Goal: Feedback & Contribution: Leave review/rating

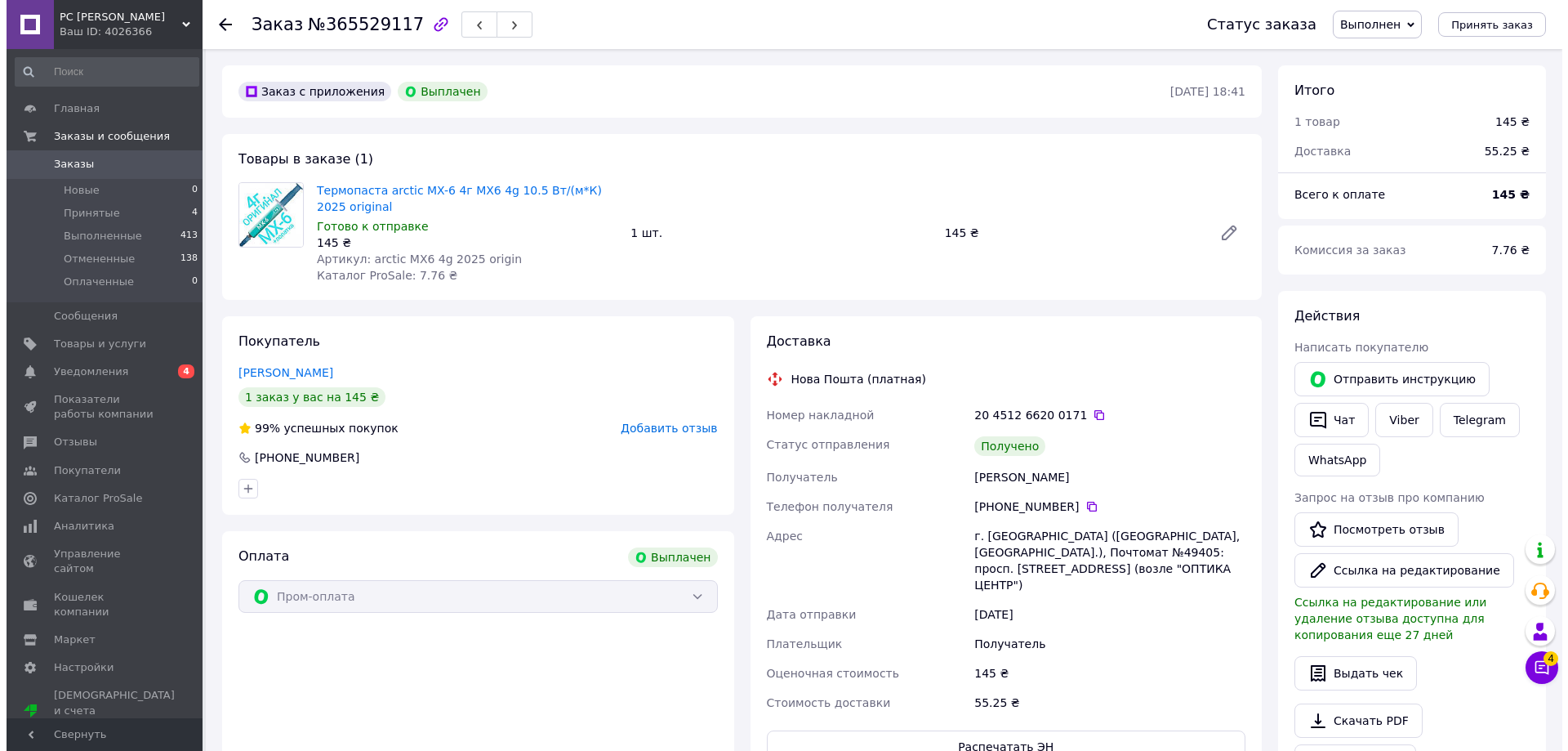
scroll to position [78, 0]
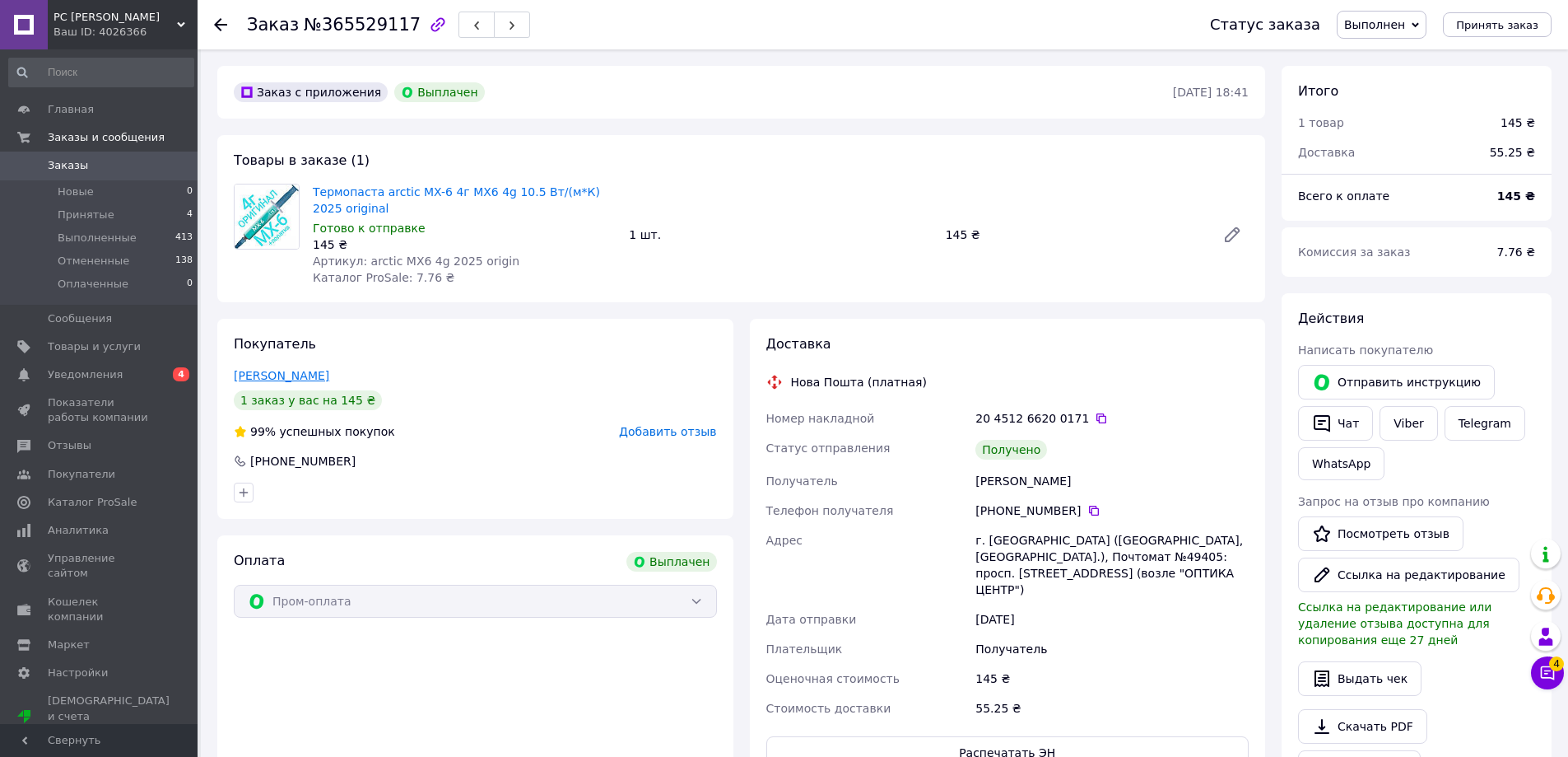
click at [305, 374] on link "[PERSON_NAME]" at bounding box center [281, 376] width 96 height 14
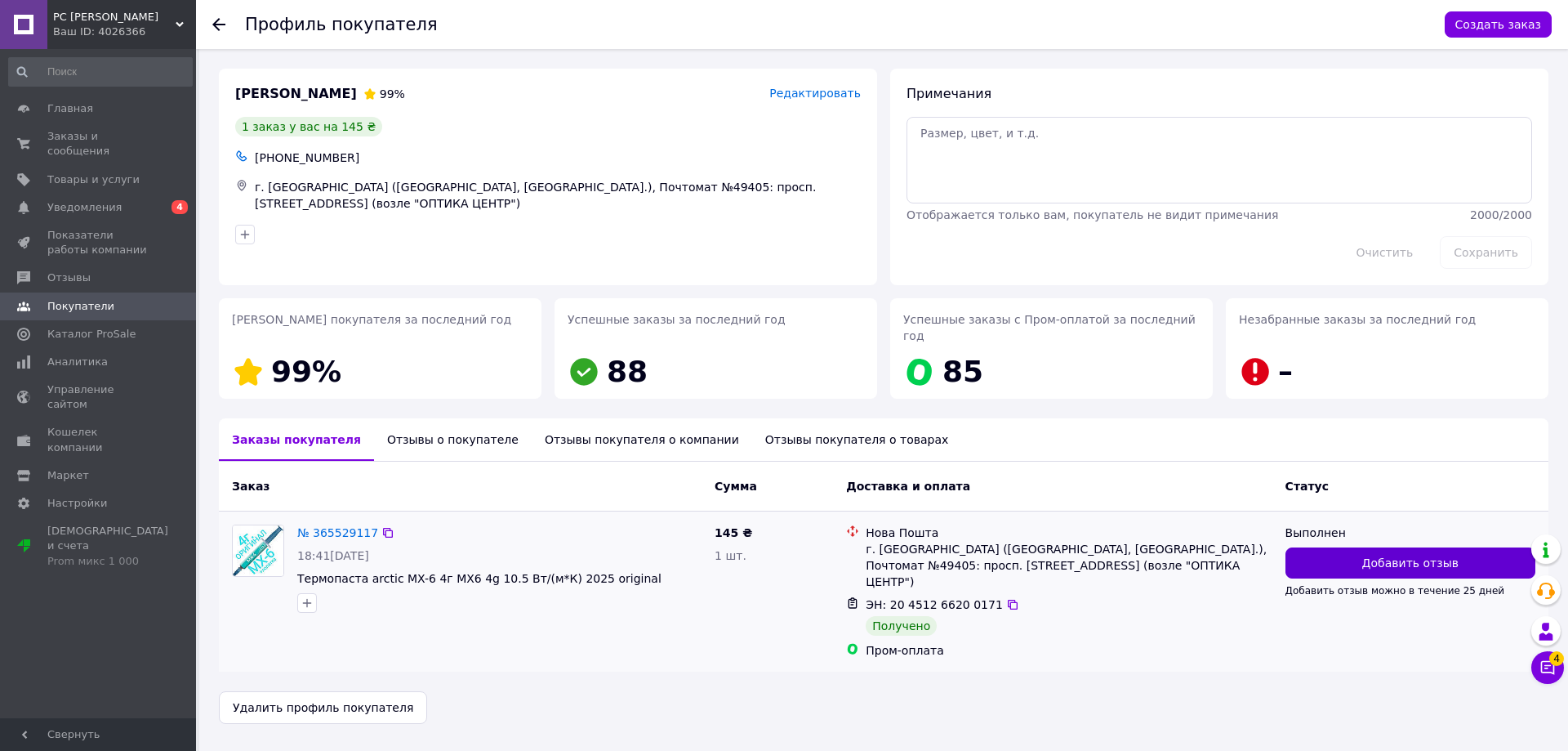
click at [1374, 555] on span "Добавить отзыв" at bounding box center [1410, 562] width 96 height 16
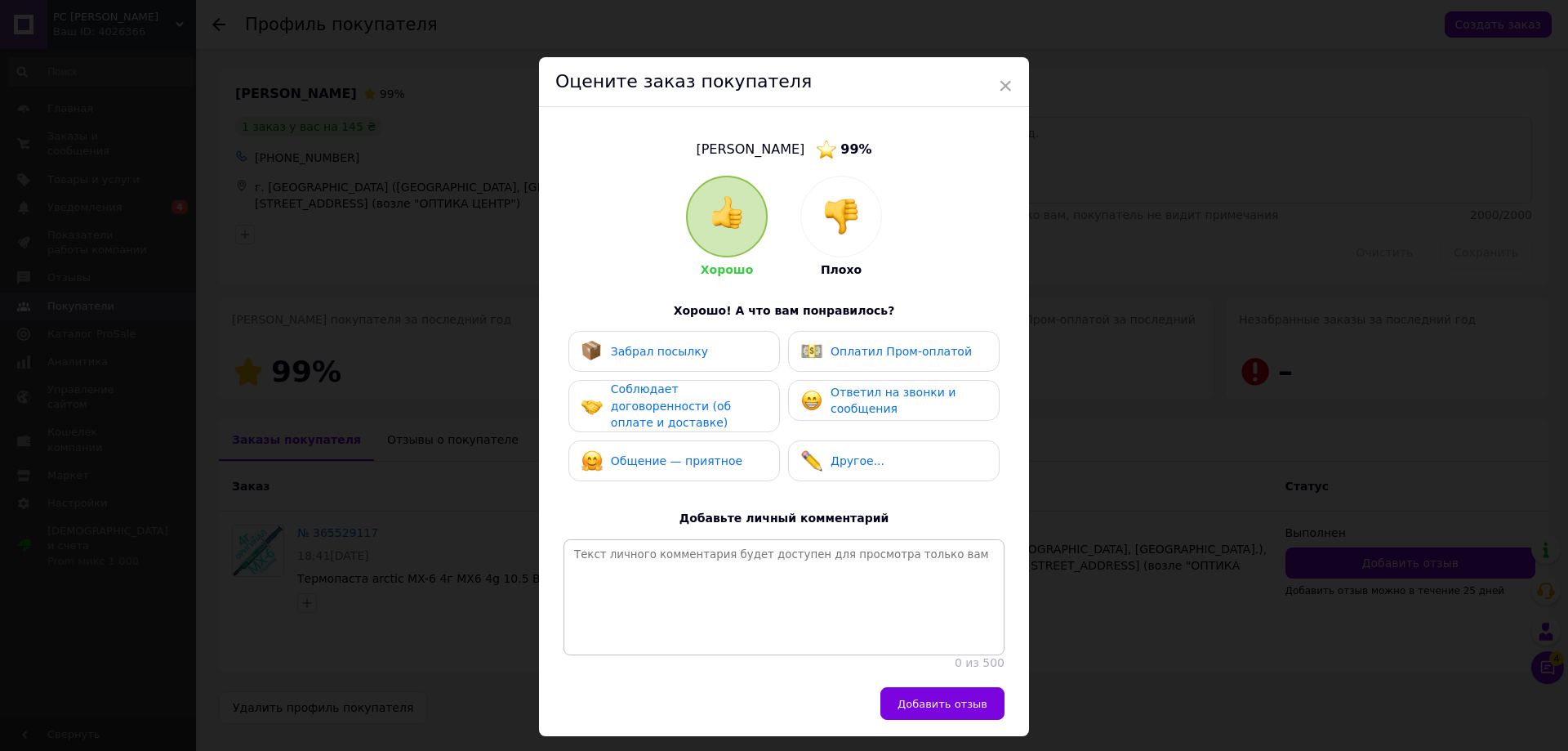
click at [843, 212] on img at bounding box center [841, 216] width 36 height 36
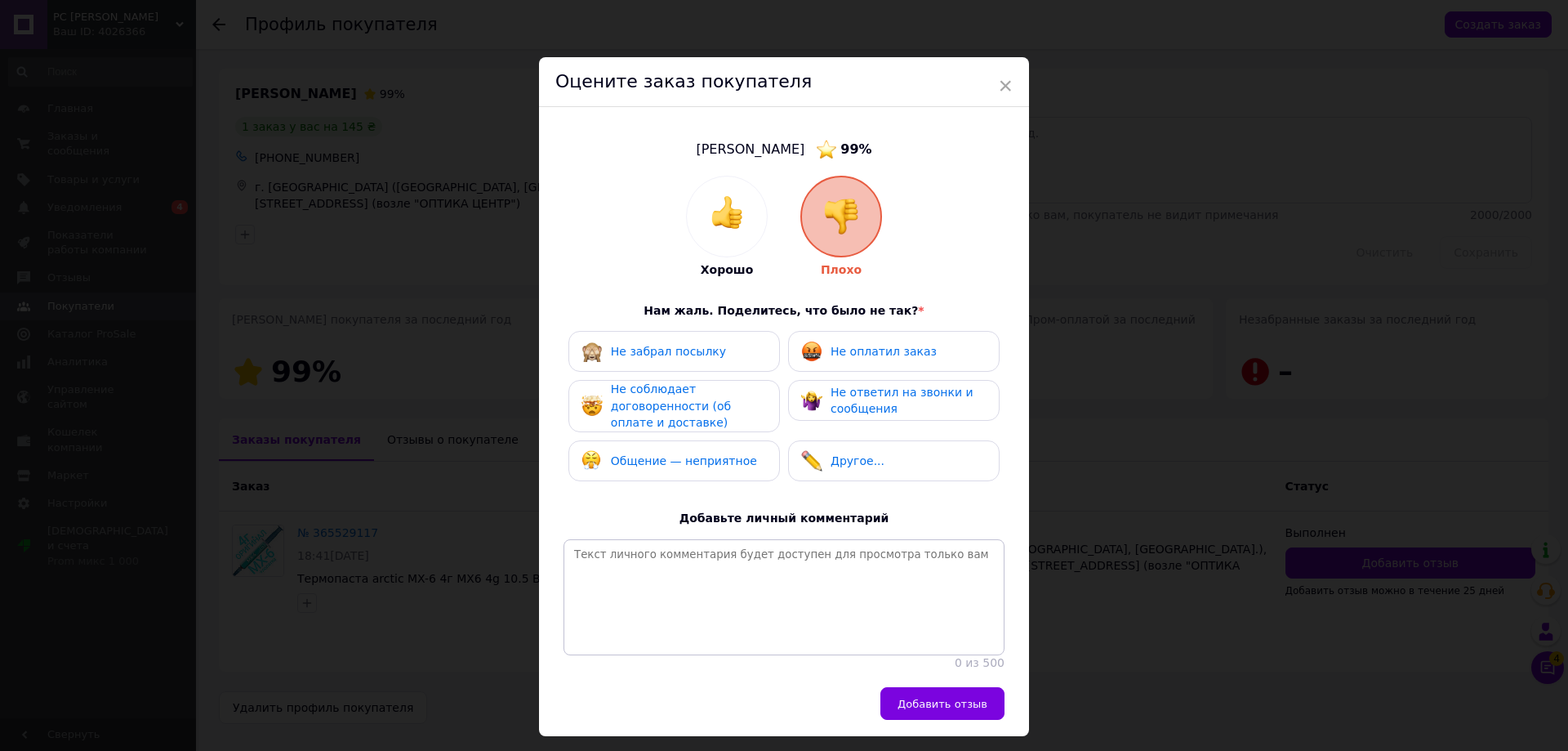
click at [848, 348] on span "Не оплатил заказ" at bounding box center [883, 352] width 107 height 13
click at [831, 398] on span "Не ответил на звонки и сообщения" at bounding box center [902, 400] width 143 height 30
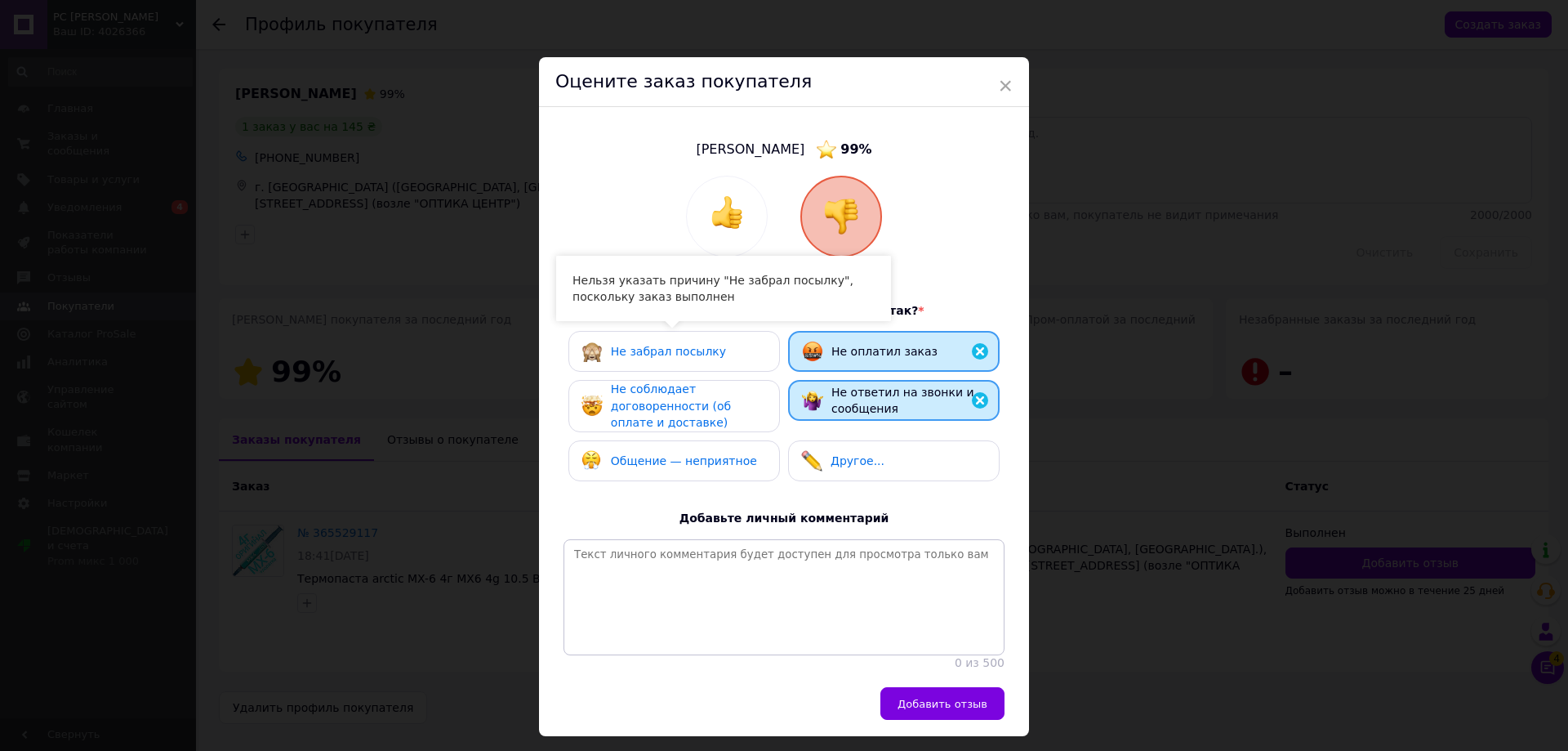
click at [631, 329] on div "Хорошо Плохо Нам жаль. Поделитесь, что было не так? * Не забрал посылку Не опла…" at bounding box center [784, 423] width 441 height 495
click at [643, 347] on span "Не забрал посылку" at bounding box center [668, 352] width 115 height 13
click at [648, 409] on span "Не соблюдает договоренности (об оплате и доставке)" at bounding box center [670, 405] width 120 height 46
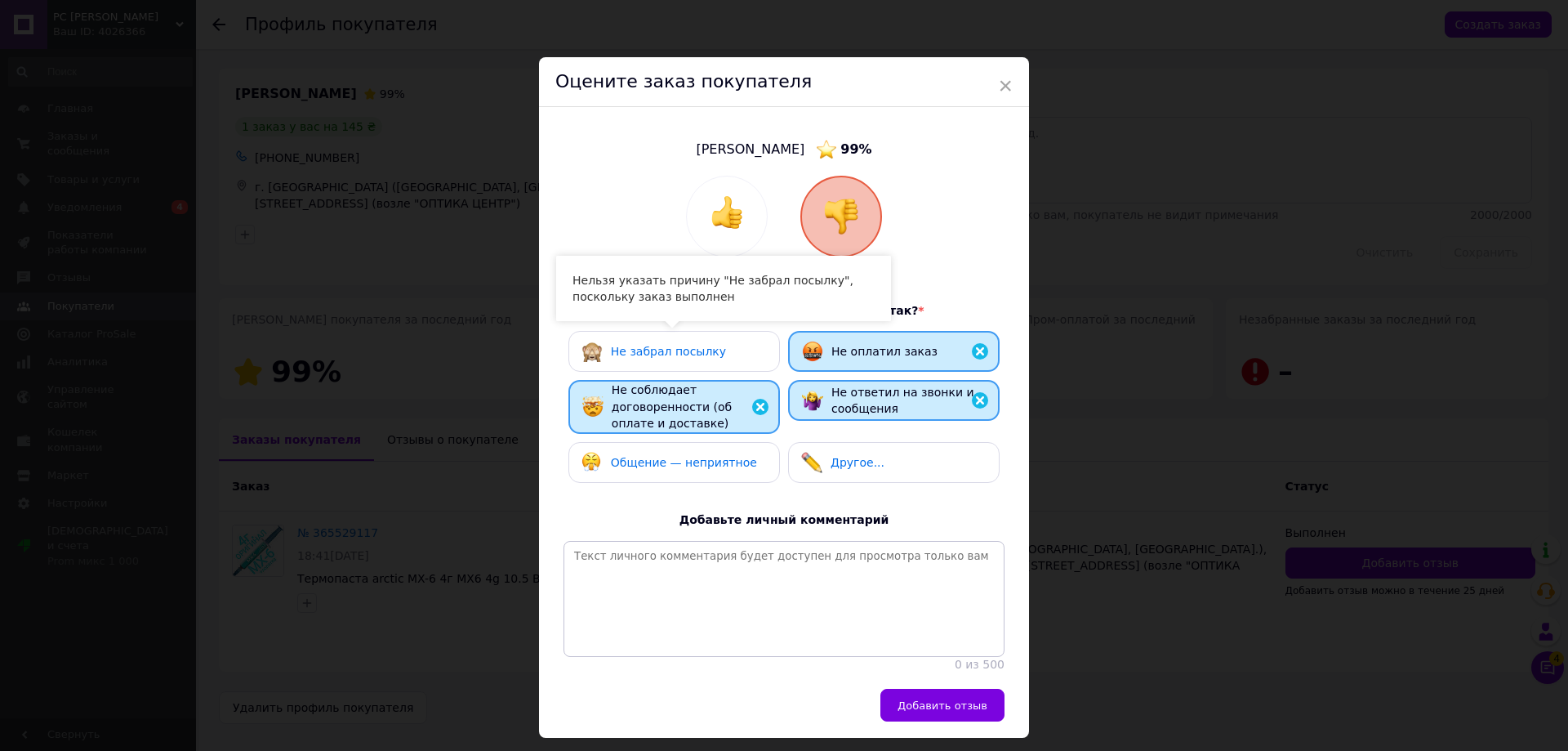
click at [665, 352] on span "Не забрал посылку" at bounding box center [668, 352] width 115 height 13
click at [695, 466] on span "Общение — неприятное" at bounding box center [684, 462] width 146 height 13
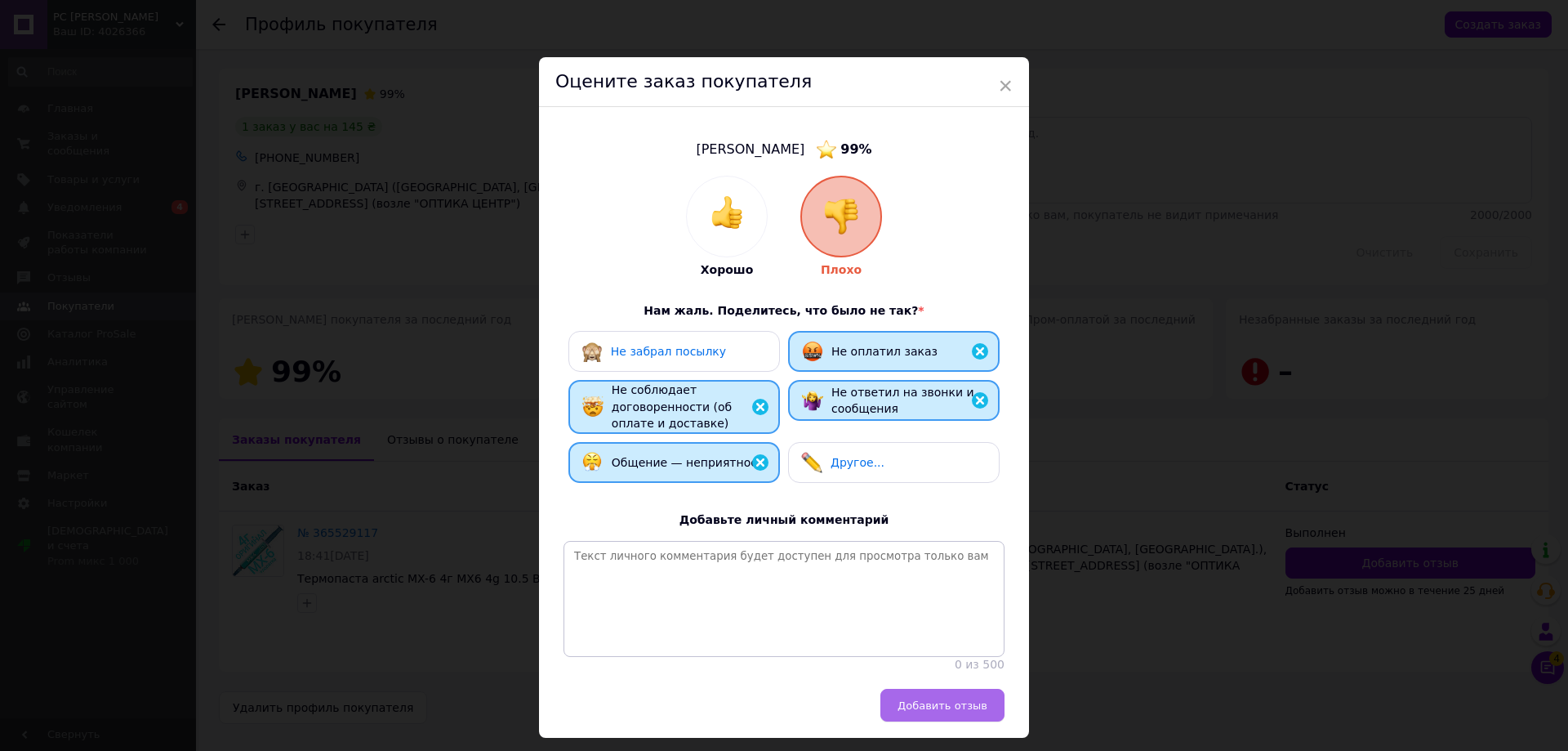
click at [931, 712] on span "Добавить отзыв" at bounding box center [942, 705] width 90 height 13
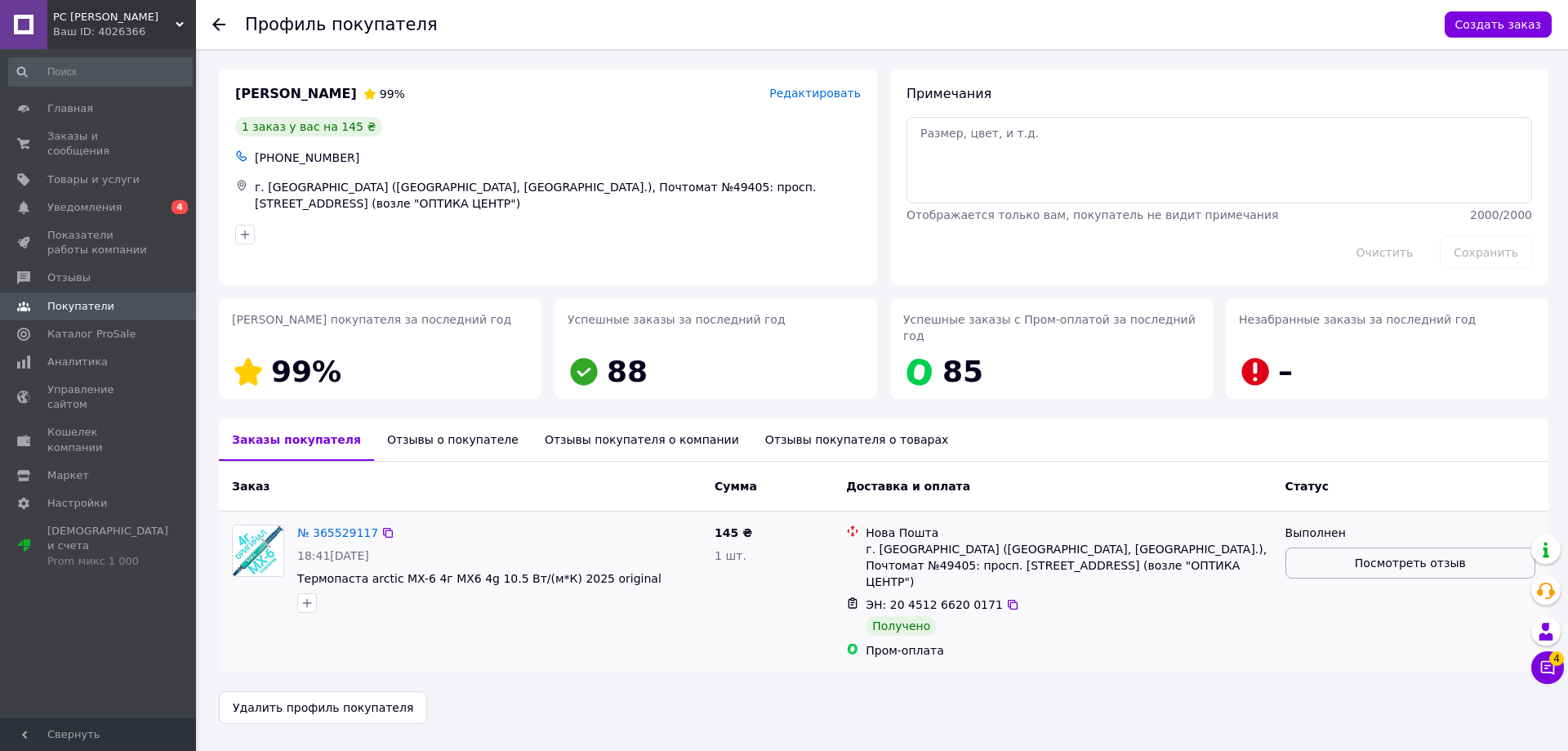
click at [1339, 547] on button "Посмотреть отзыв" at bounding box center [1410, 562] width 250 height 31
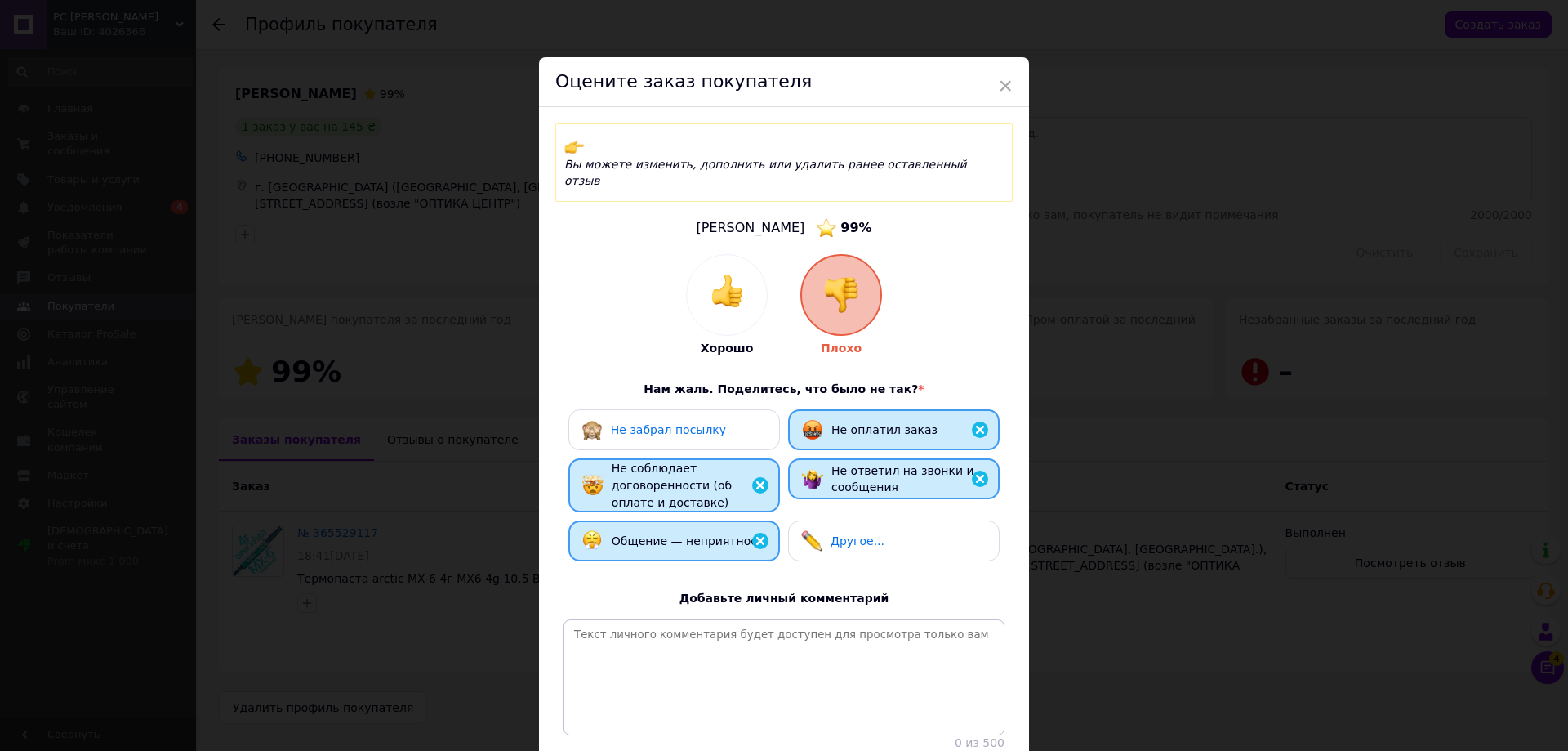
click at [707, 423] on span "Не забрал посылку" at bounding box center [668, 430] width 115 height 13
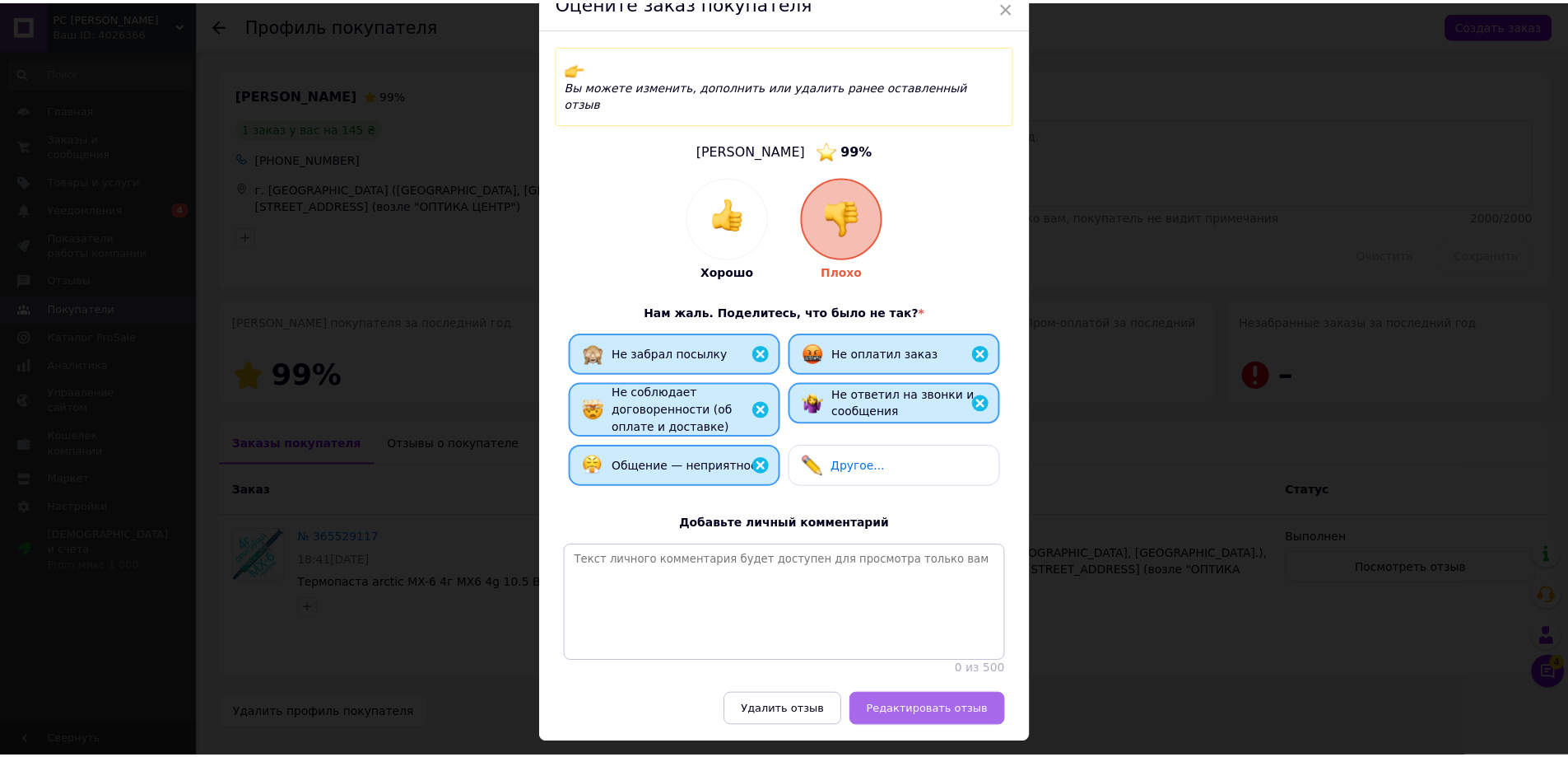
scroll to position [102, 0]
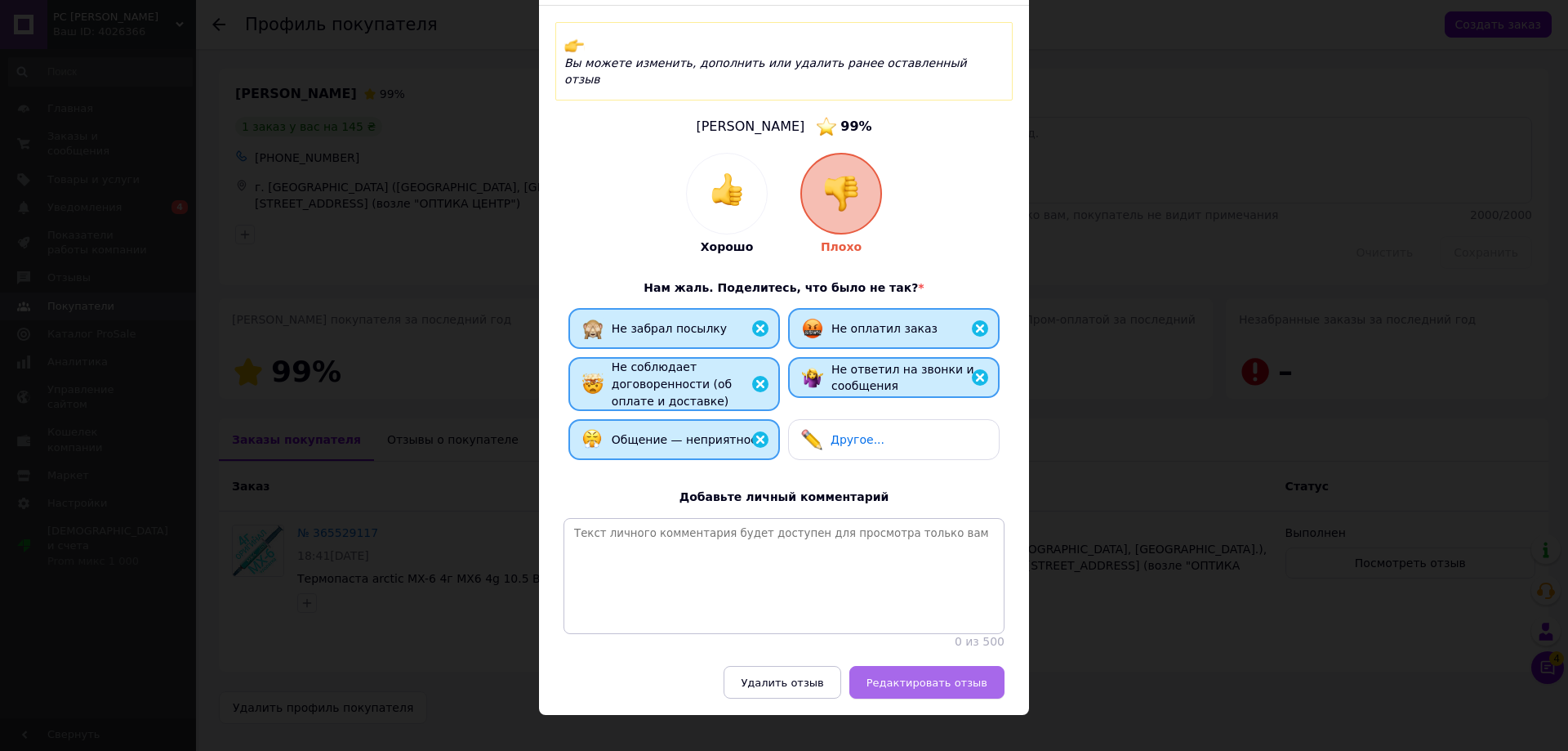
click at [960, 676] on span "Редактировать отзыв" at bounding box center [927, 682] width 121 height 13
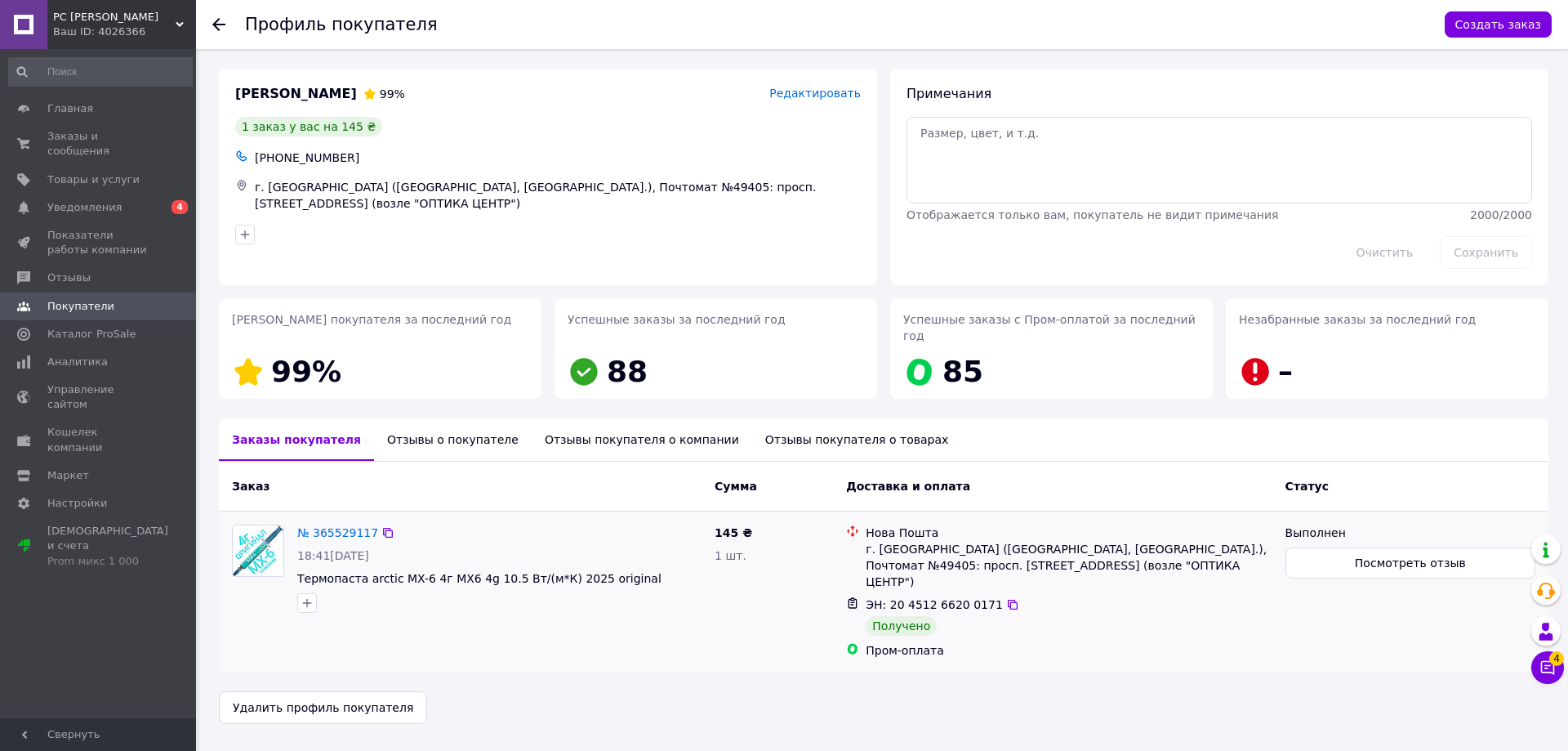
drag, startPoint x: 823, startPoint y: 581, endPoint x: 841, endPoint y: 574, distance: 19.3
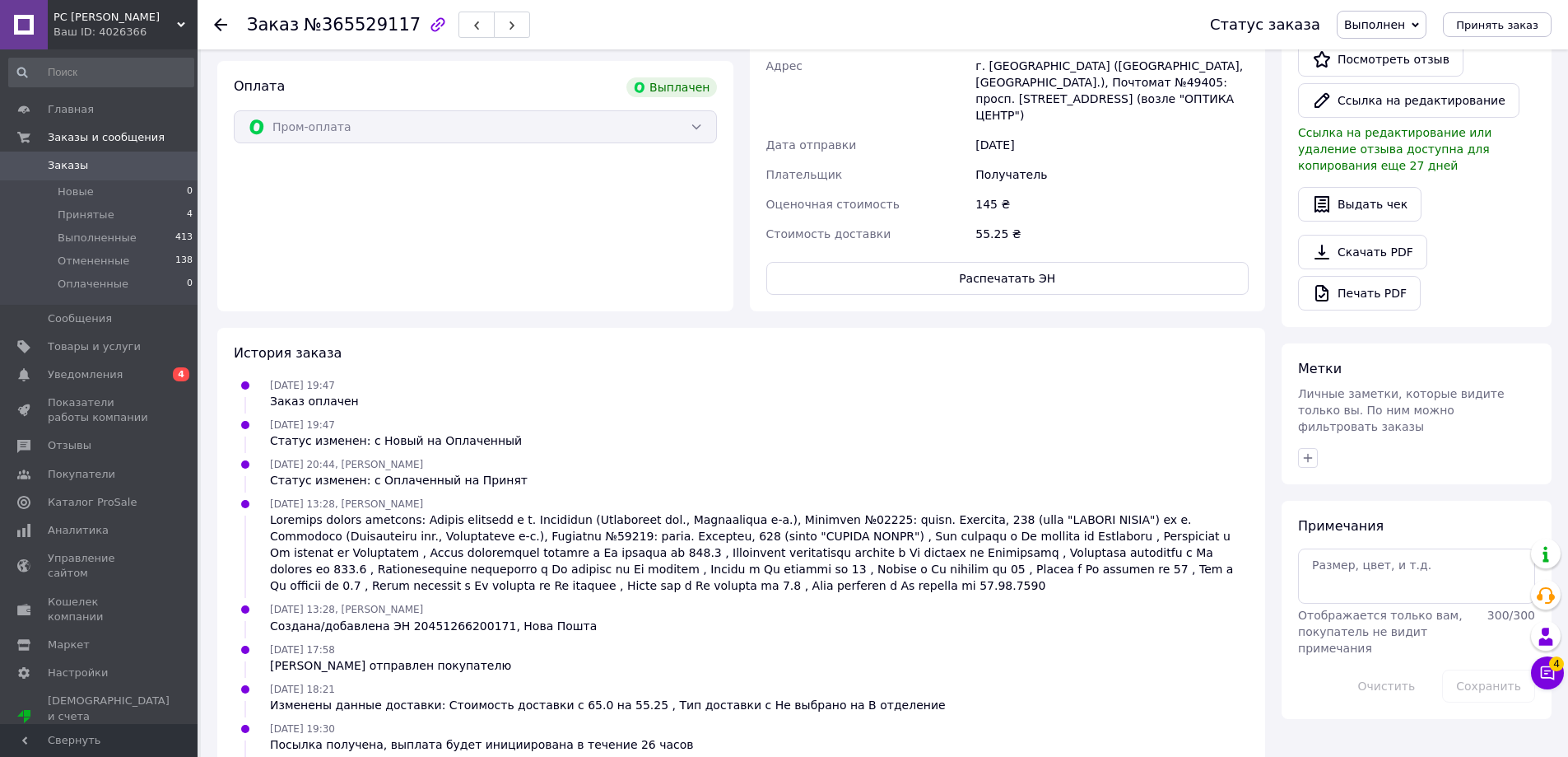
scroll to position [494, 0]
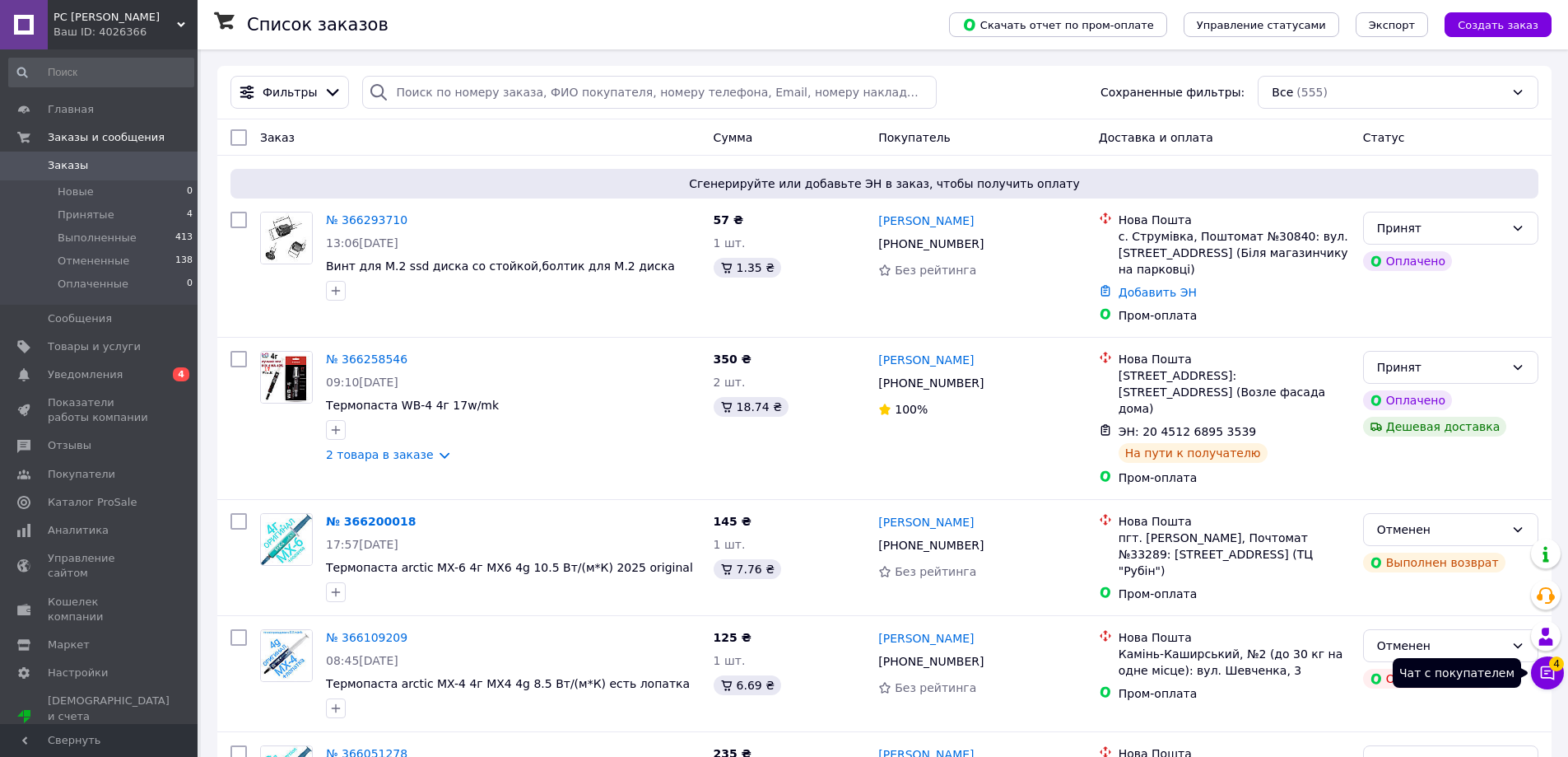
click at [1552, 672] on icon at bounding box center [1547, 672] width 16 height 16
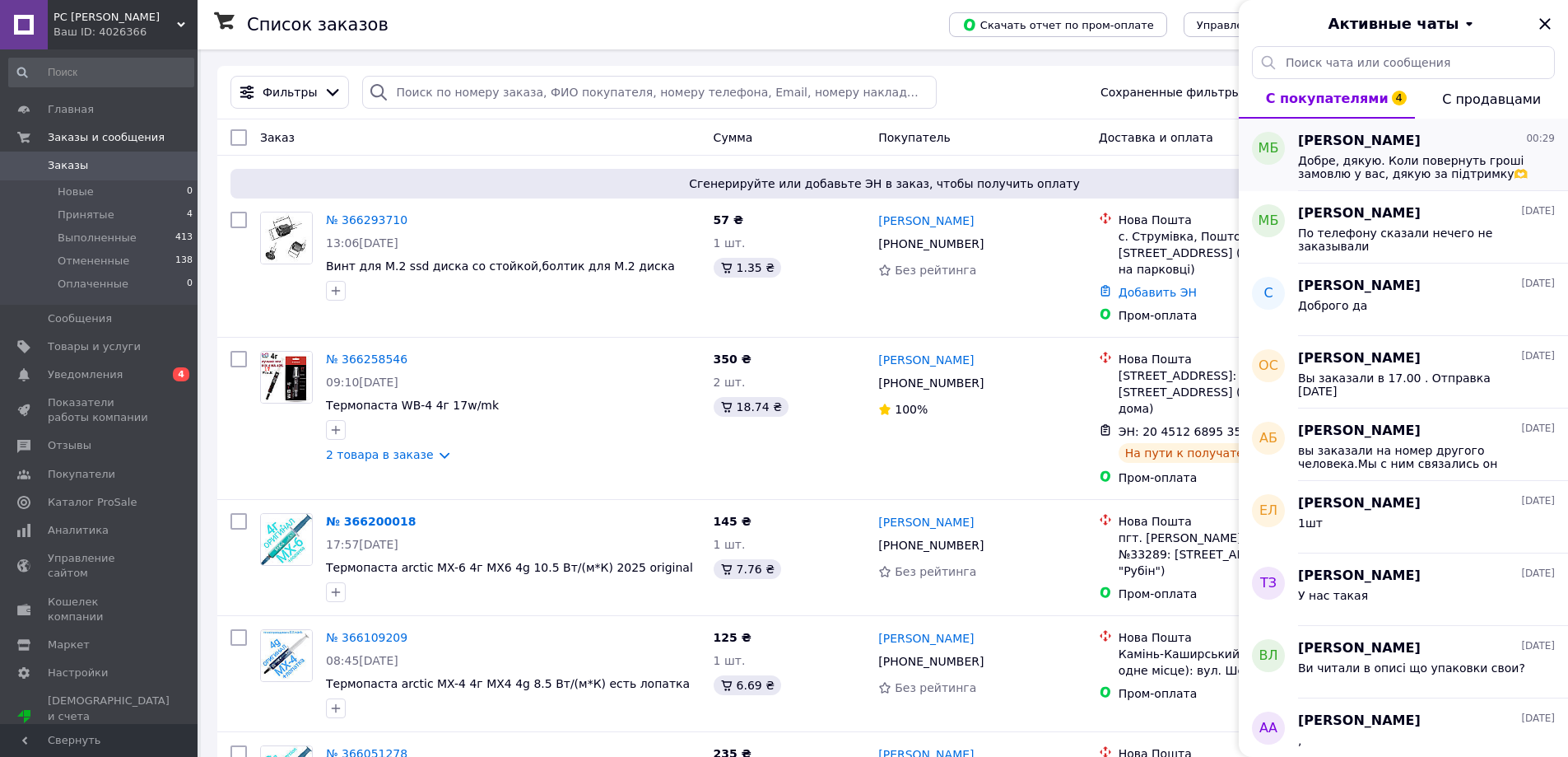
click at [1357, 167] on span "Добре, дякую. Коли повернуть гроші замовлю у вас, дякую за підтримку🫶" at bounding box center [1415, 167] width 233 height 26
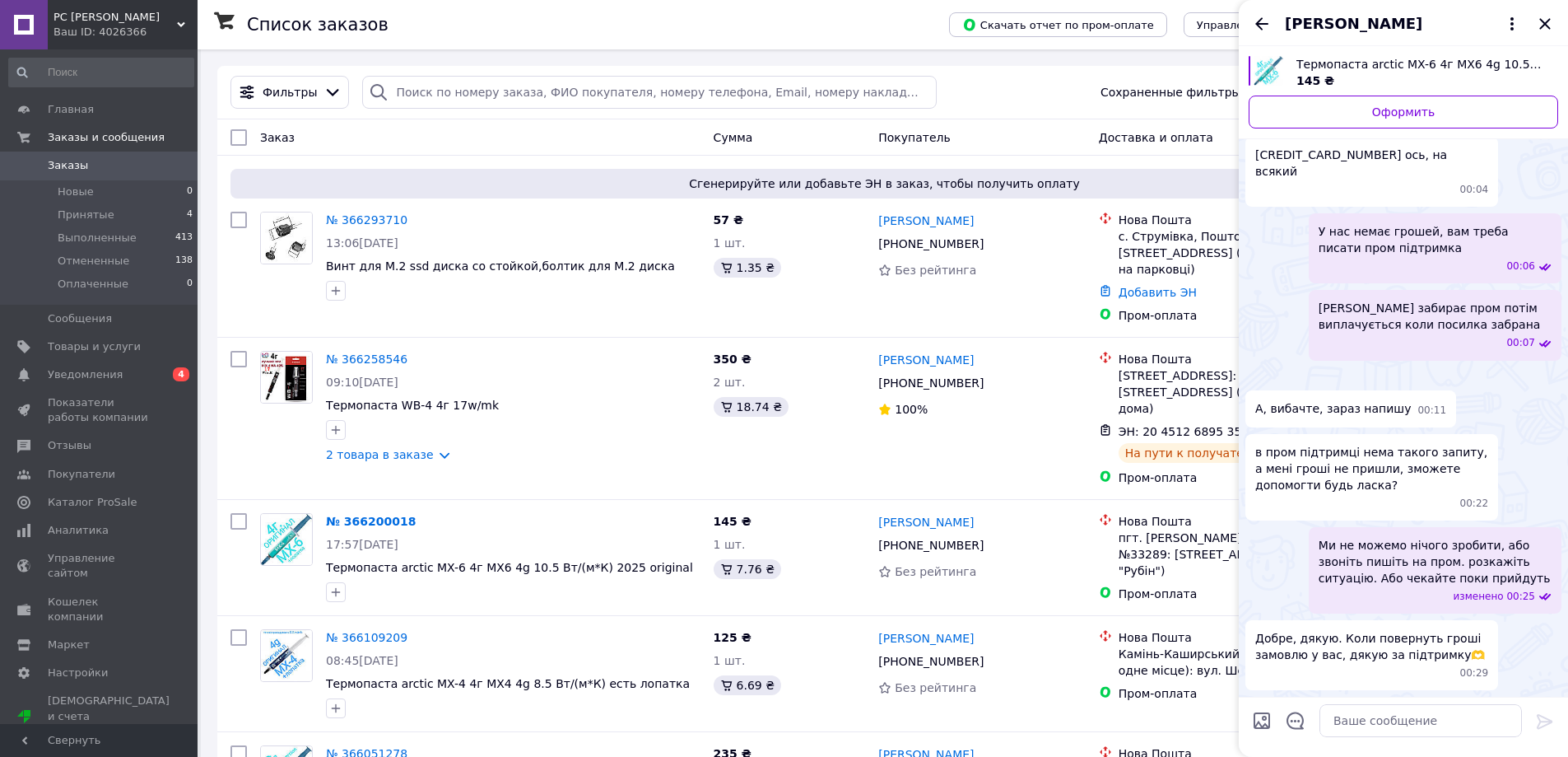
scroll to position [988, 0]
click at [1549, 22] on icon "Закрыть" at bounding box center [1544, 24] width 19 height 19
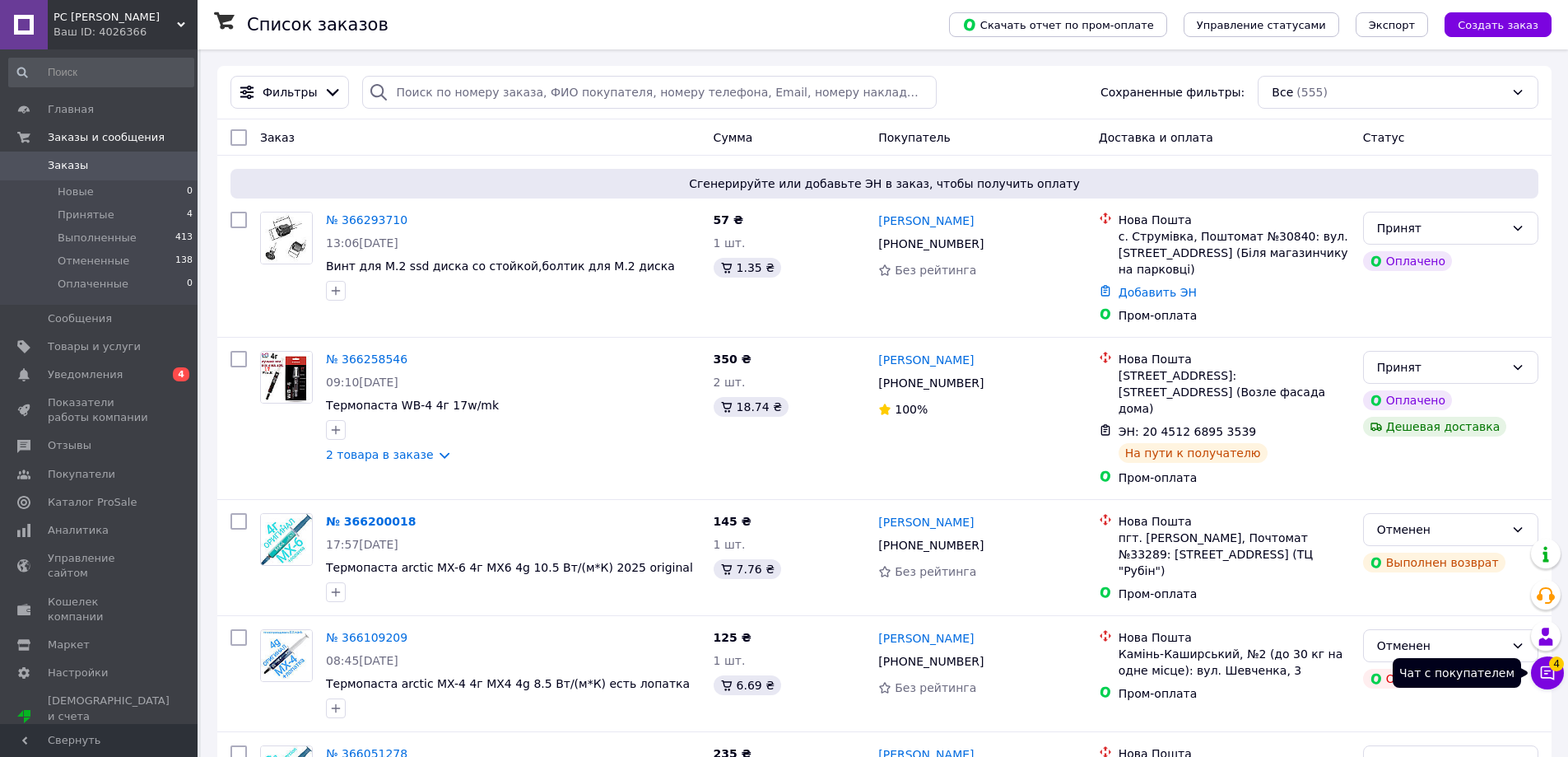
click at [1545, 678] on icon at bounding box center [1547, 672] width 16 height 16
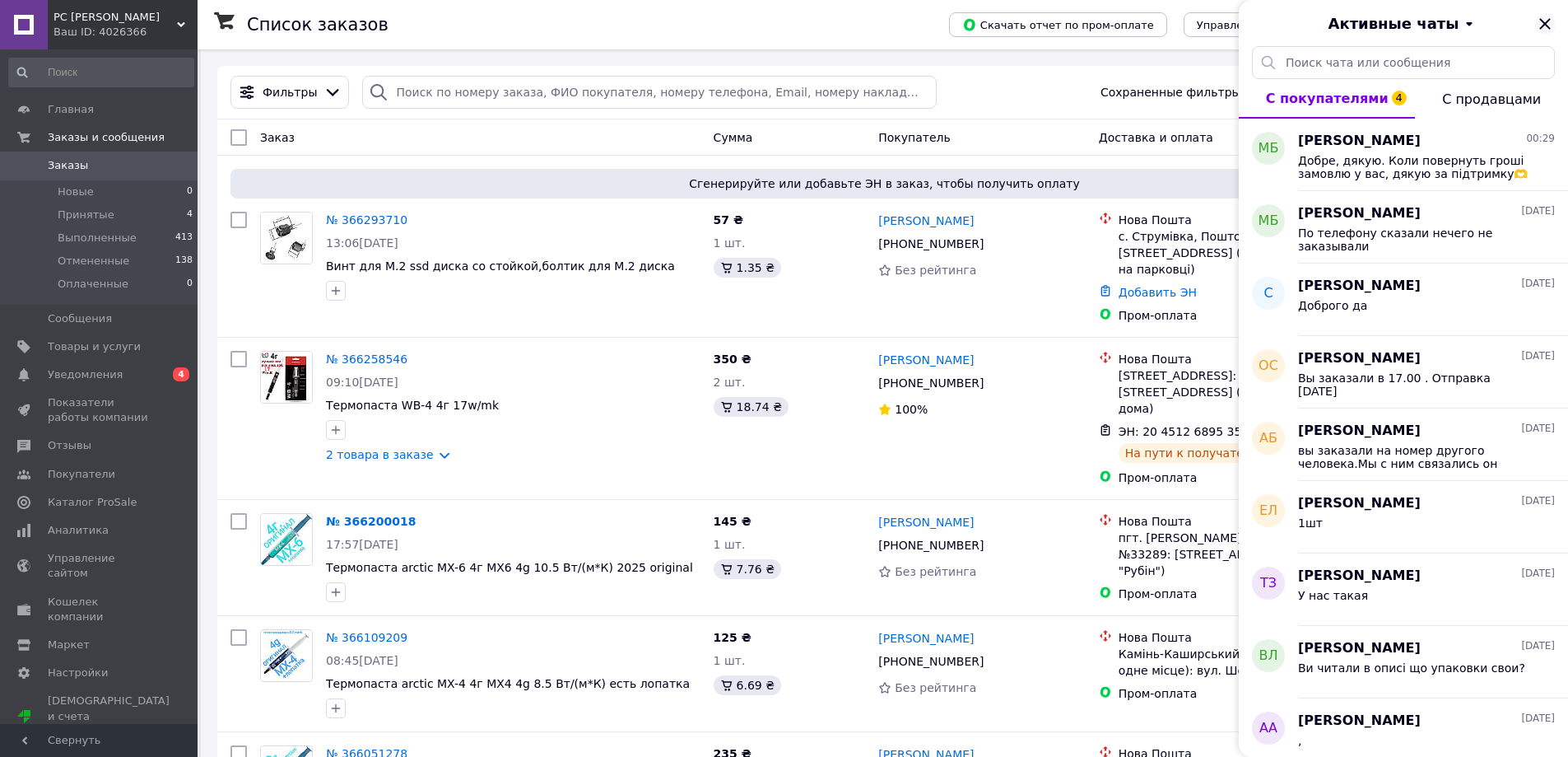
click at [1539, 17] on icon "Закрыть" at bounding box center [1544, 24] width 19 height 19
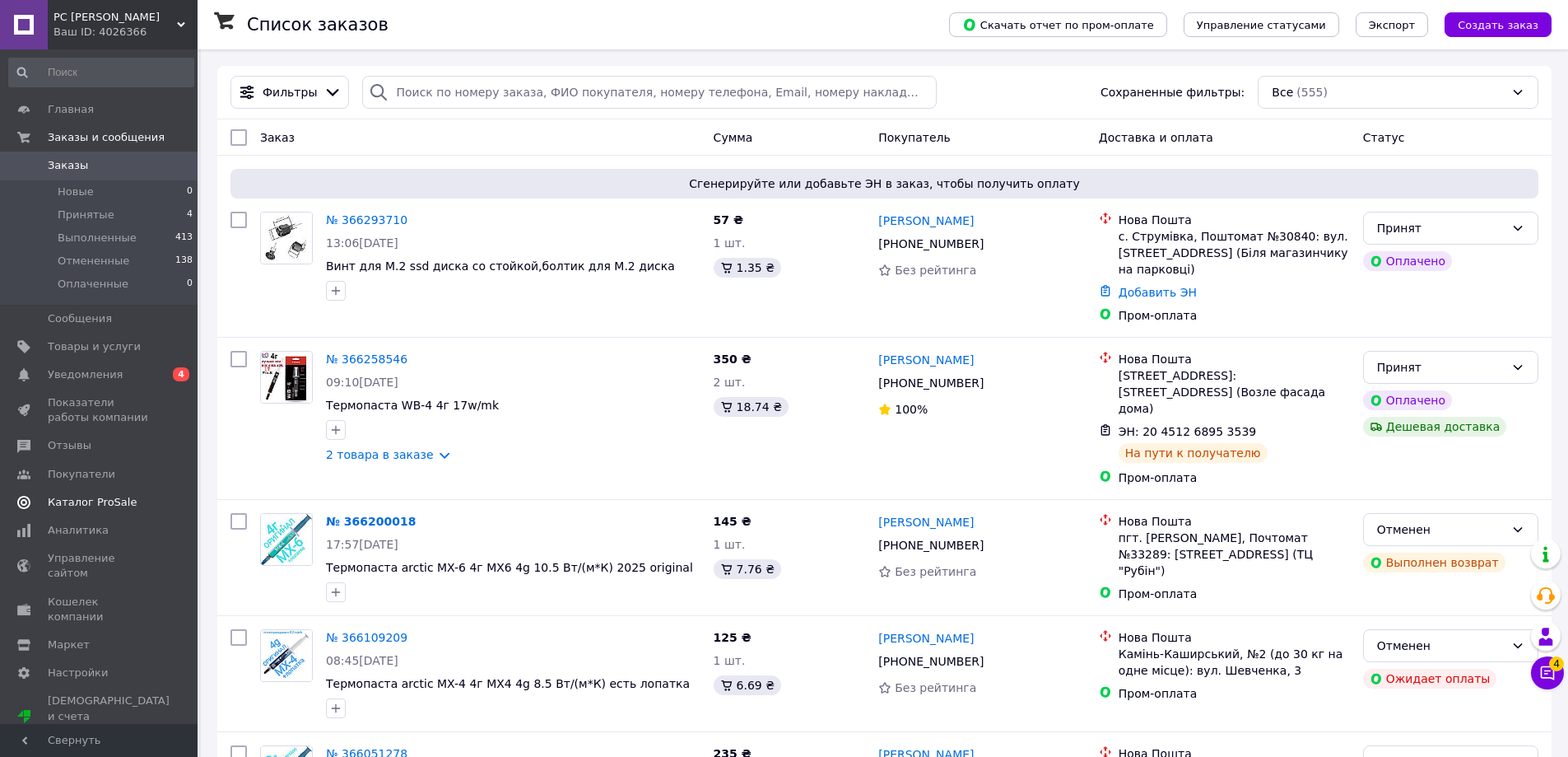
click at [76, 445] on span "Отзывы" at bounding box center [69, 446] width 44 height 15
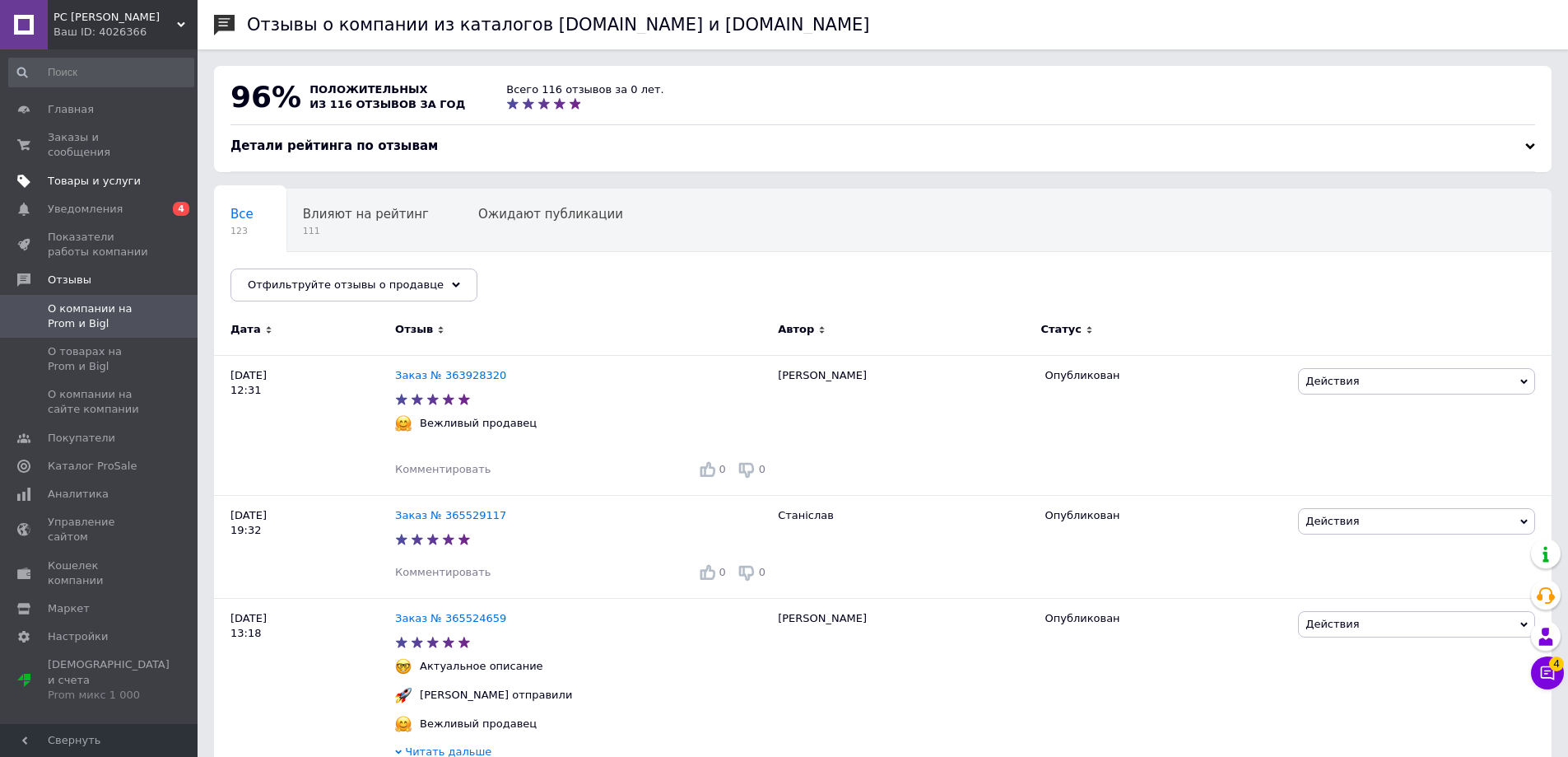
click at [104, 173] on span "Товары и услуги" at bounding box center [94, 181] width 93 height 15
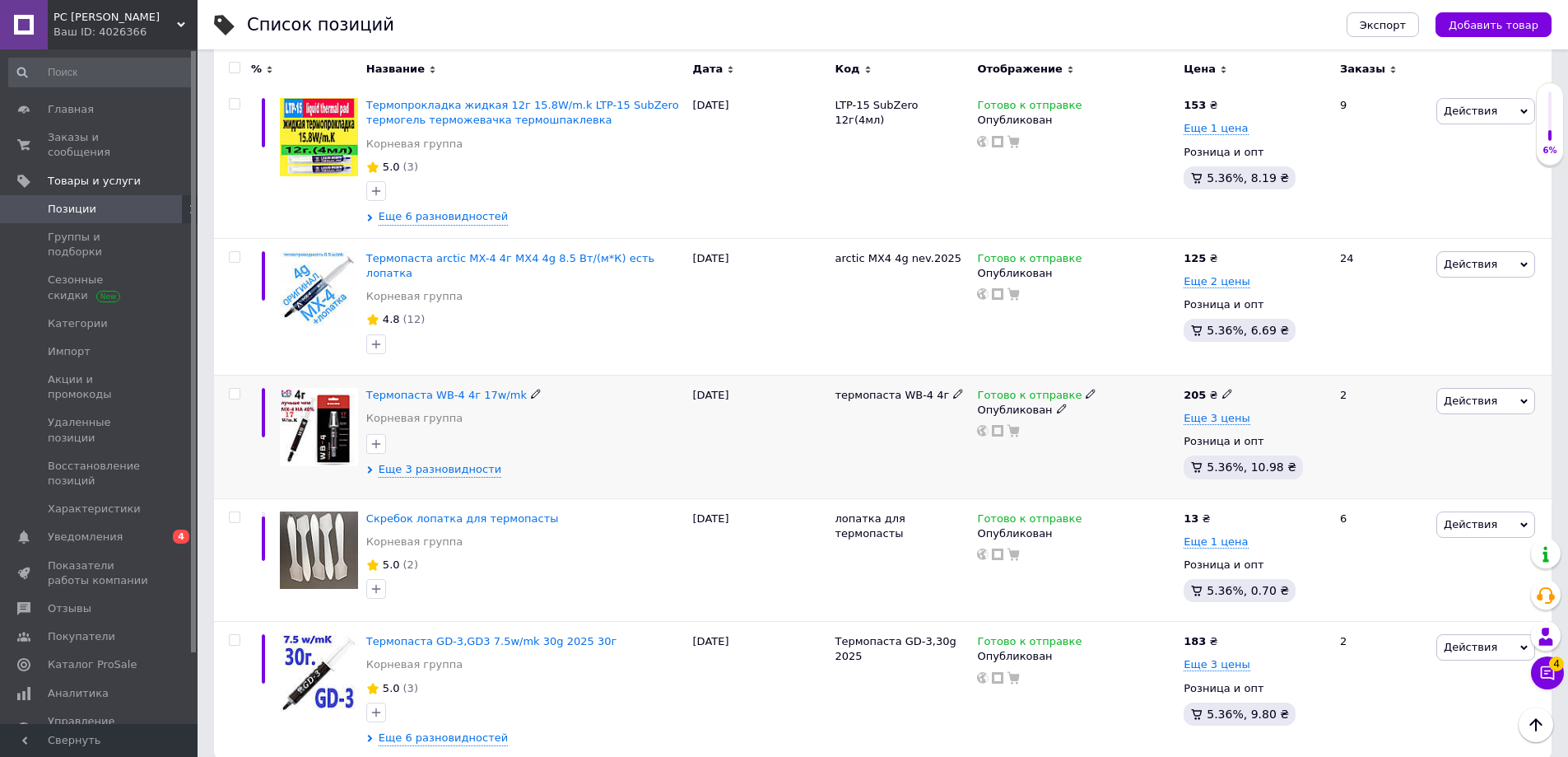
scroll to position [2230, 0]
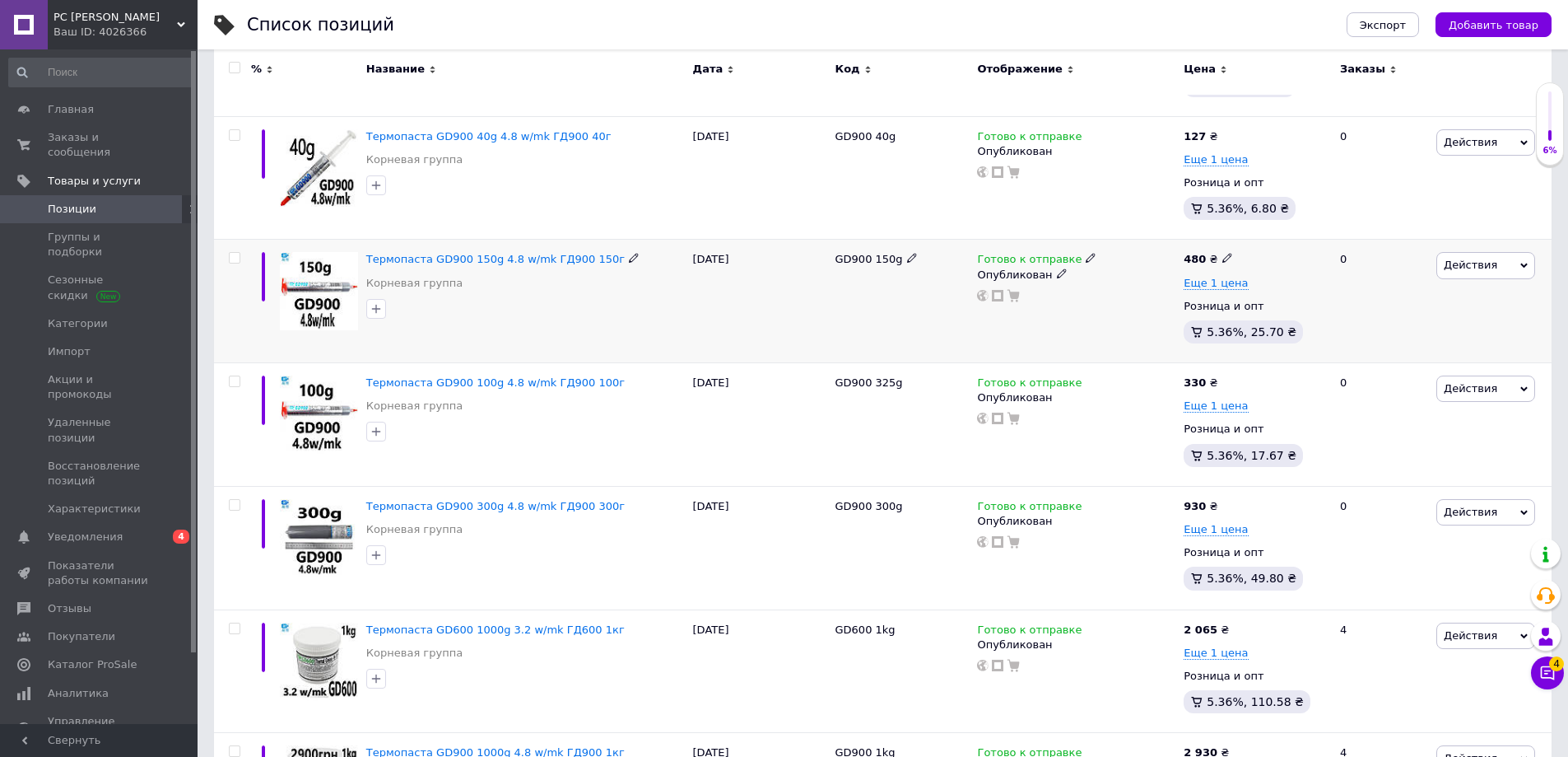
scroll to position [2034, 0]
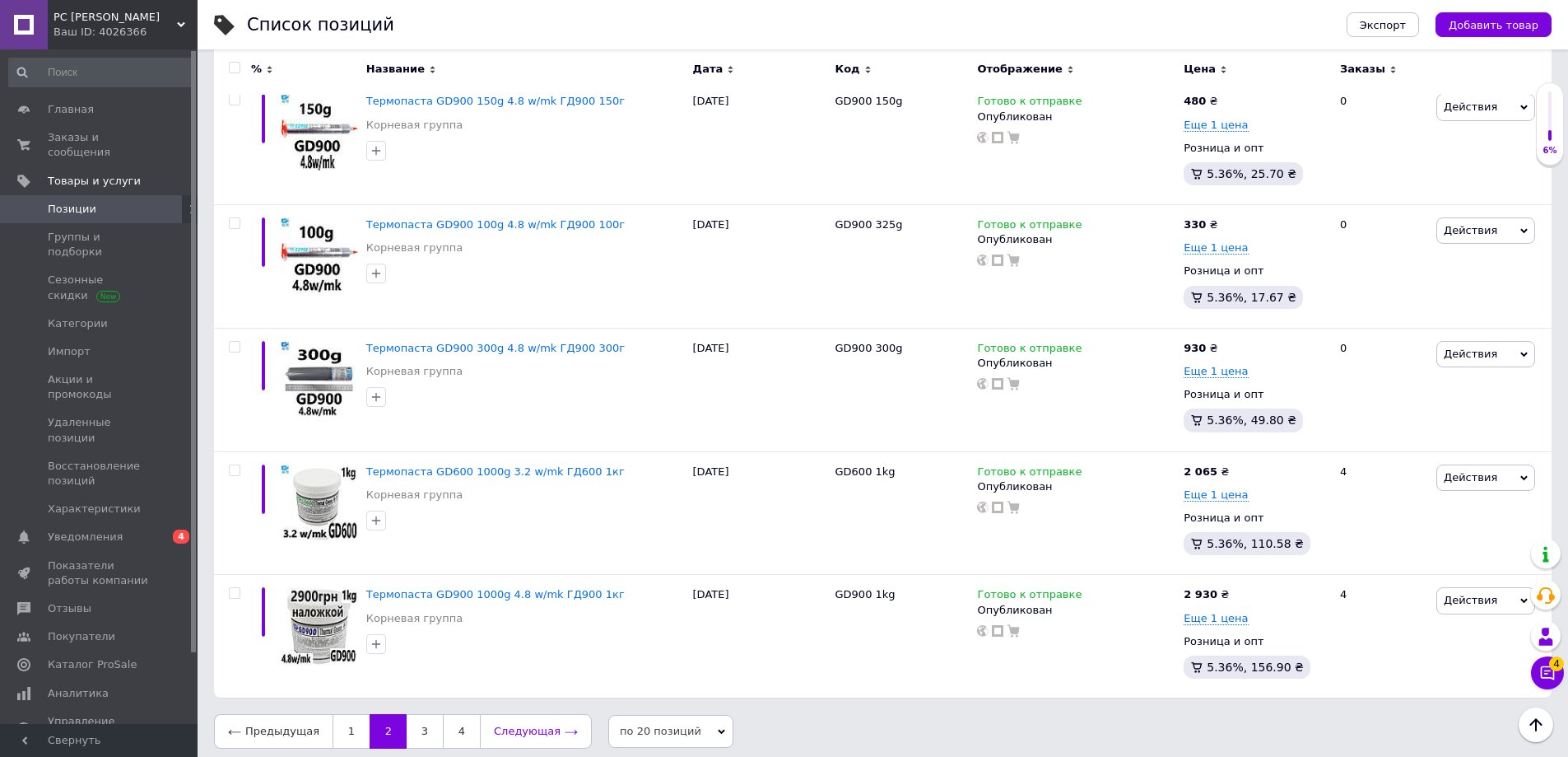
click at [511, 727] on link "Следующая" at bounding box center [535, 731] width 112 height 35
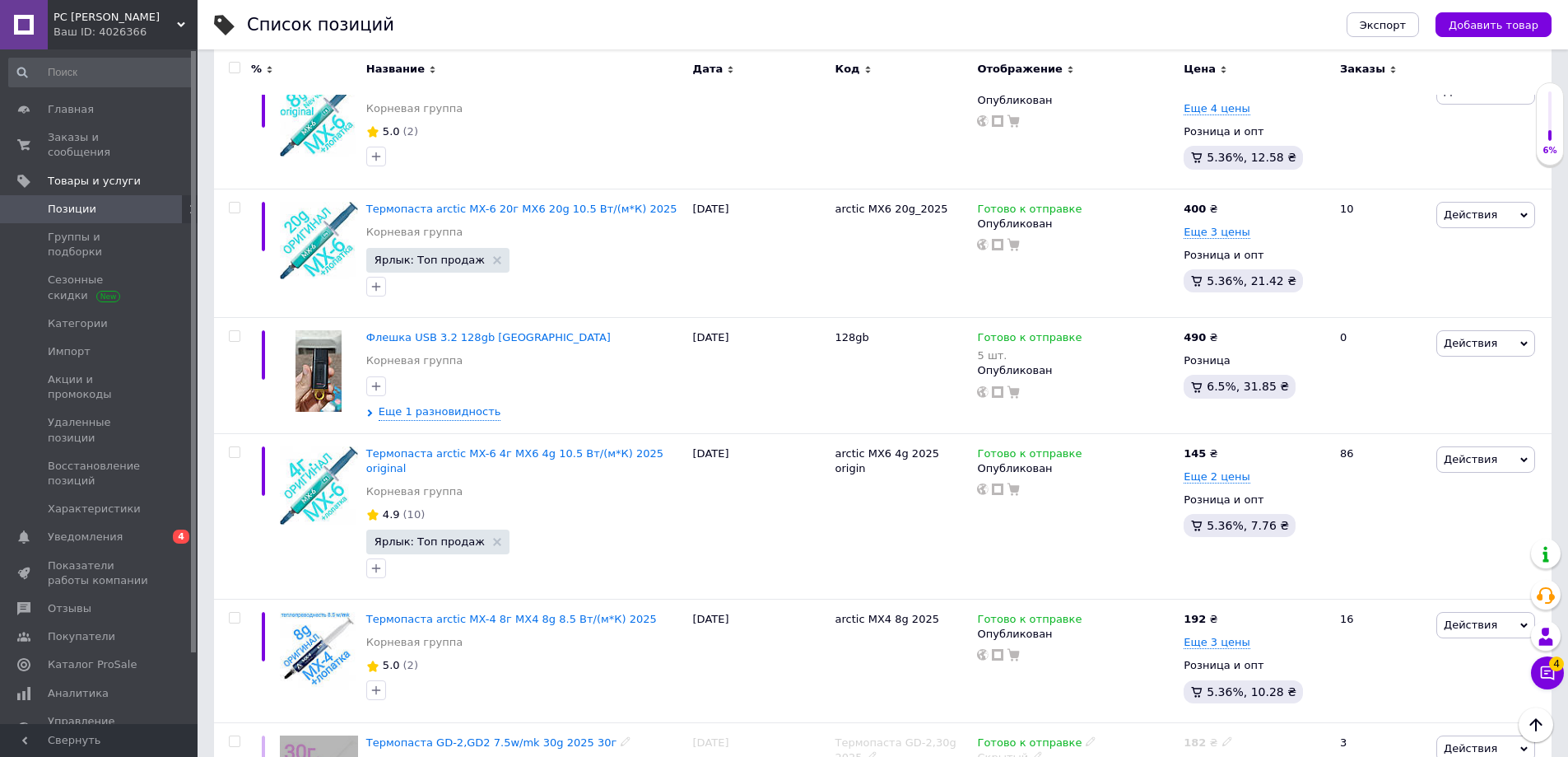
scroll to position [623, 0]
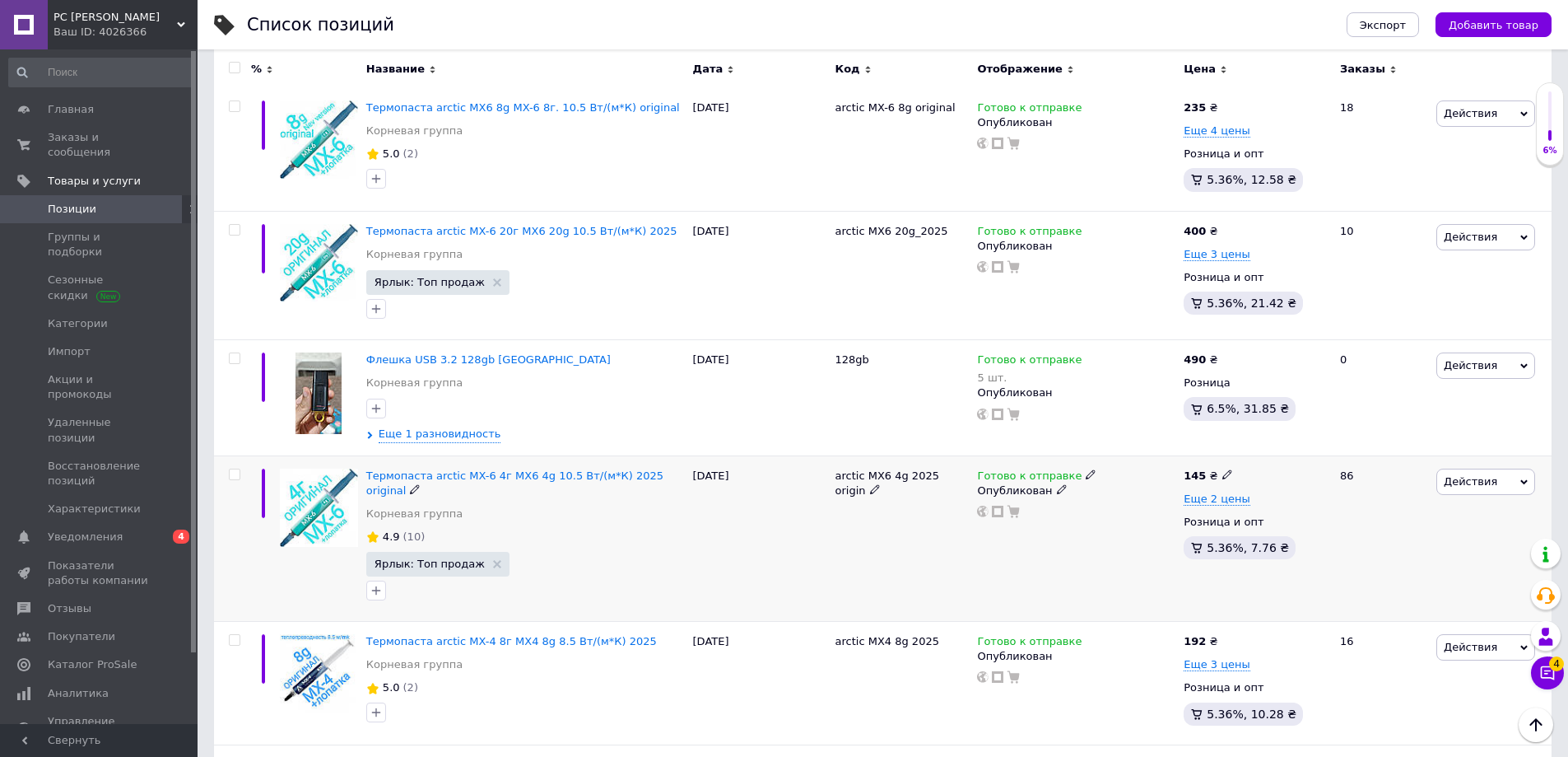
click at [235, 477] on input "checkbox" at bounding box center [234, 474] width 11 height 11
checkbox input "true"
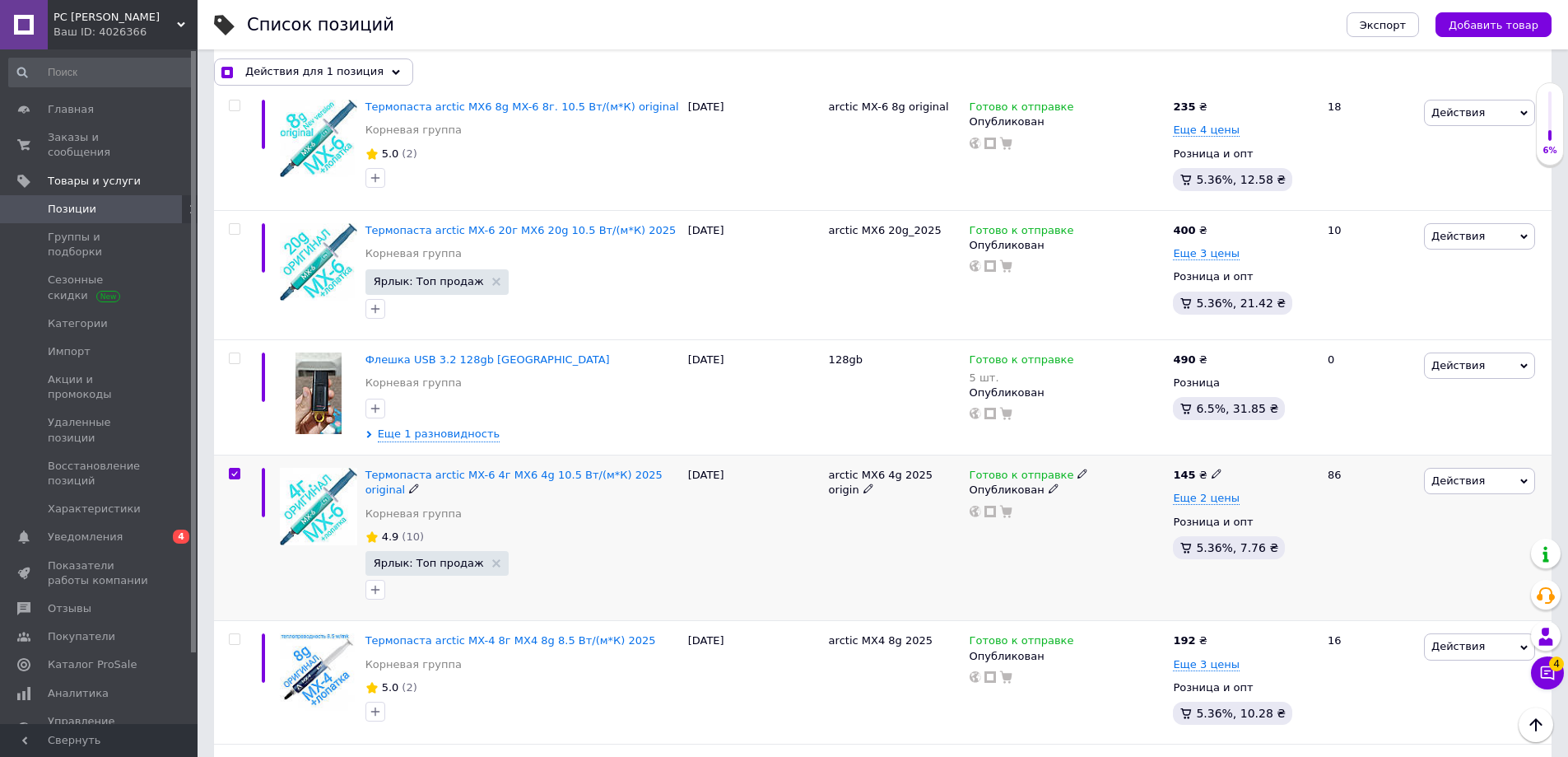
click at [1465, 480] on span "Действия" at bounding box center [1458, 480] width 53 height 13
click at [1373, 558] on li "Копировать" at bounding box center [1417, 558] width 233 height 23
checkbox input "true"
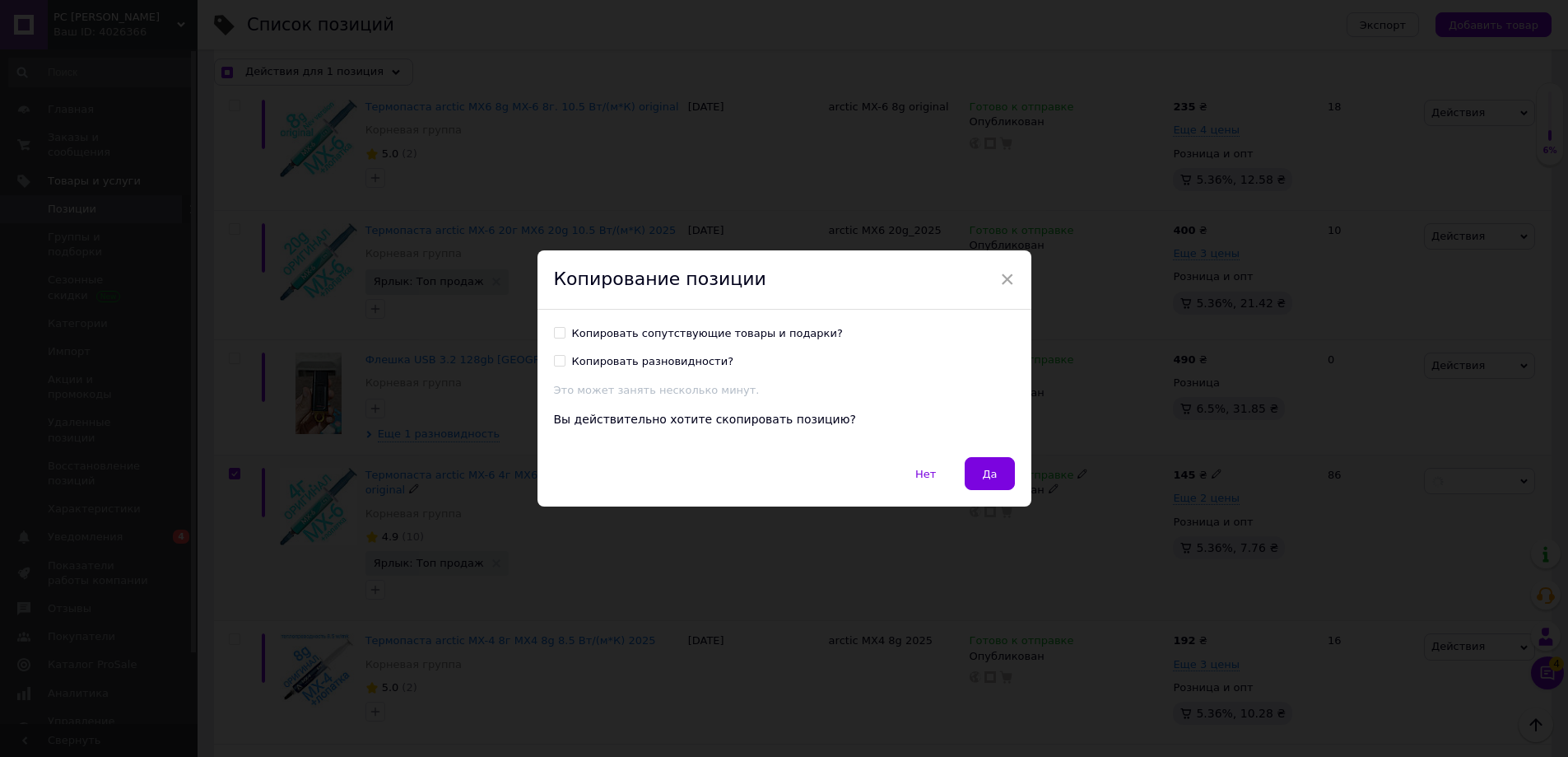
scroll to position [556, 0]
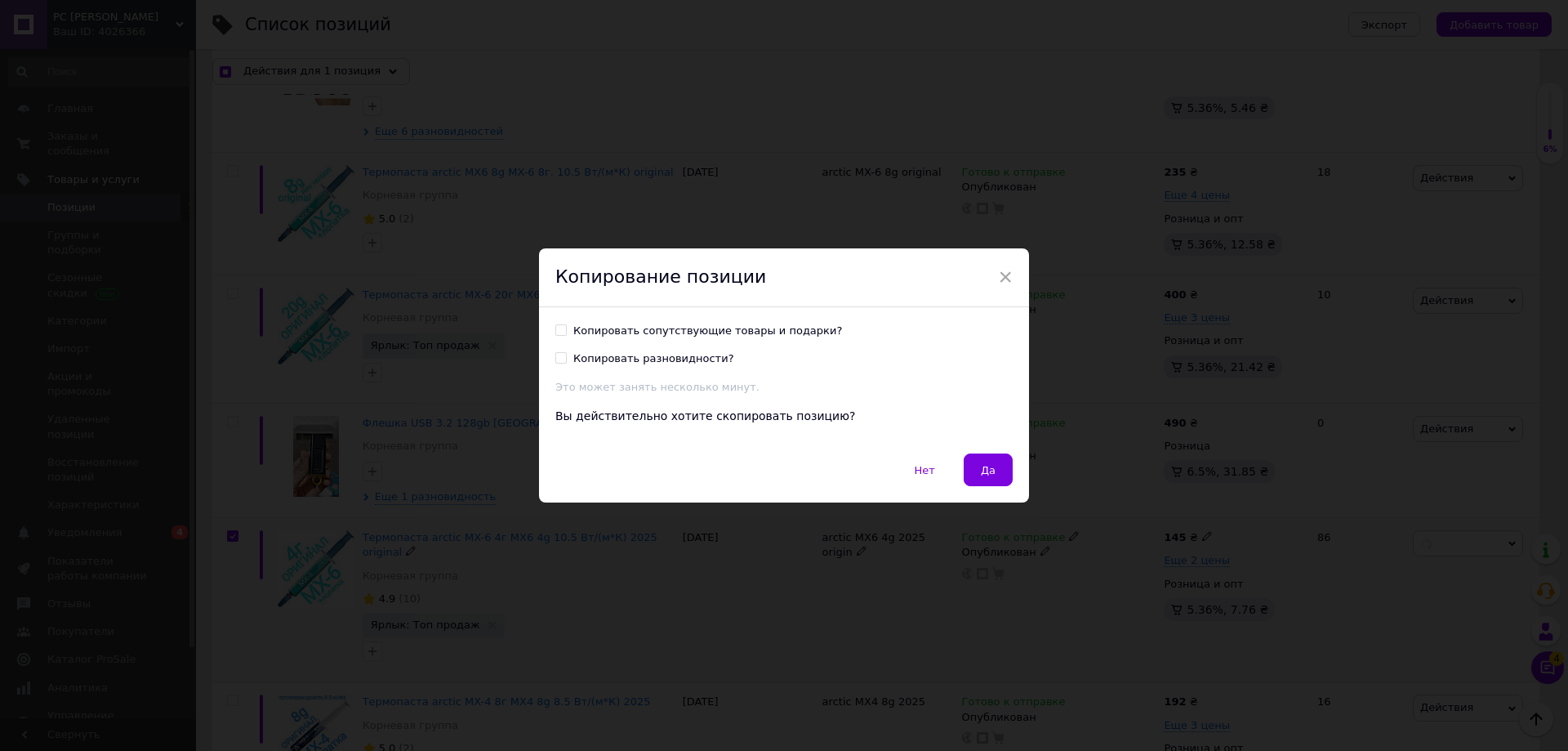
click at [650, 331] on div "Копировать сопутствующие товары и подарки?" at bounding box center [707, 331] width 268 height 15
click at [566, 331] on input "Копировать сопутствующие товары и подарки?" at bounding box center [560, 329] width 11 height 11
checkbox input "true"
click at [624, 361] on div "Копировать разновидности?" at bounding box center [654, 359] width 161 height 15
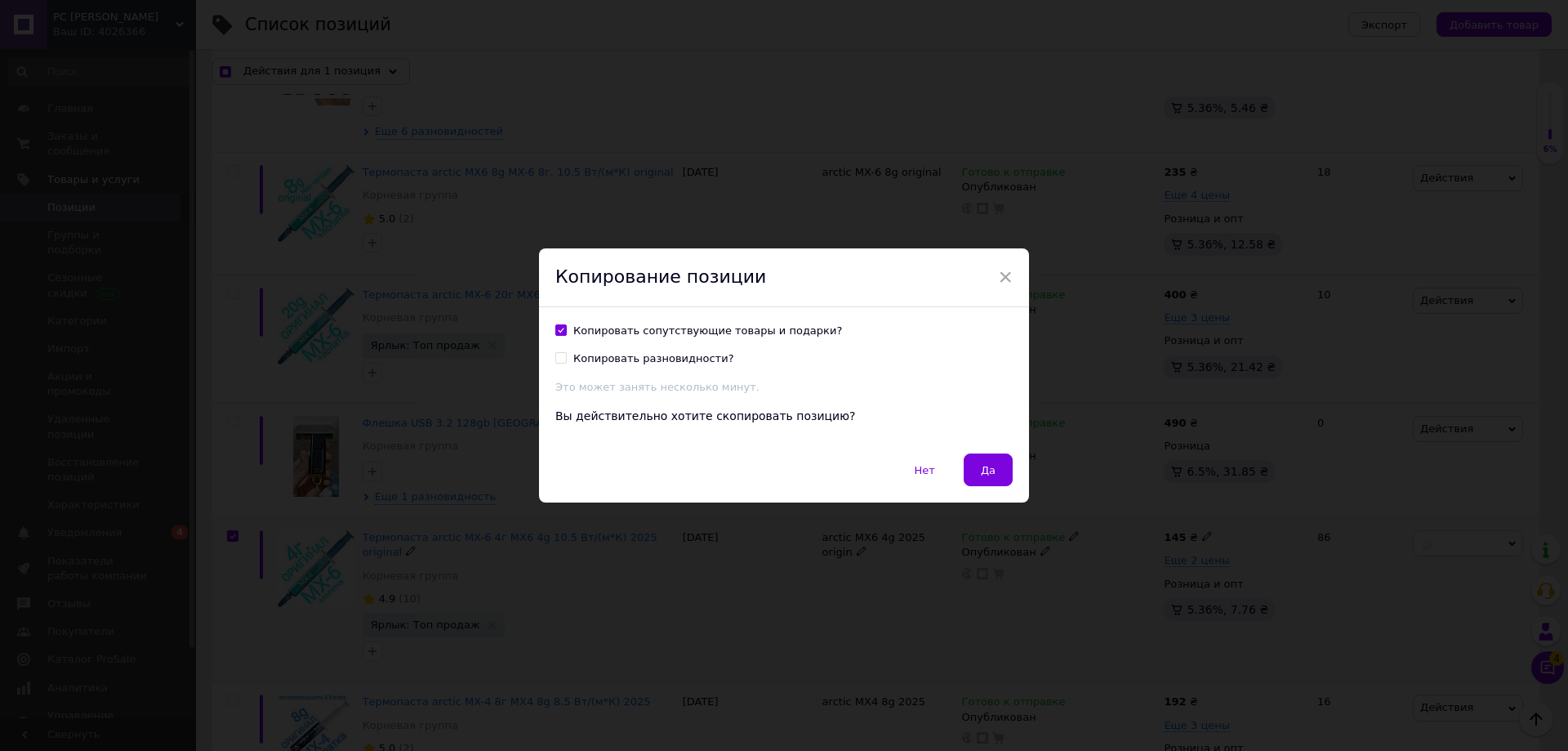
click at [566, 361] on input "Копировать разновидности?" at bounding box center [560, 357] width 11 height 11
checkbox input "true"
click at [978, 466] on button "Да" at bounding box center [988, 469] width 49 height 33
checkbox input "true"
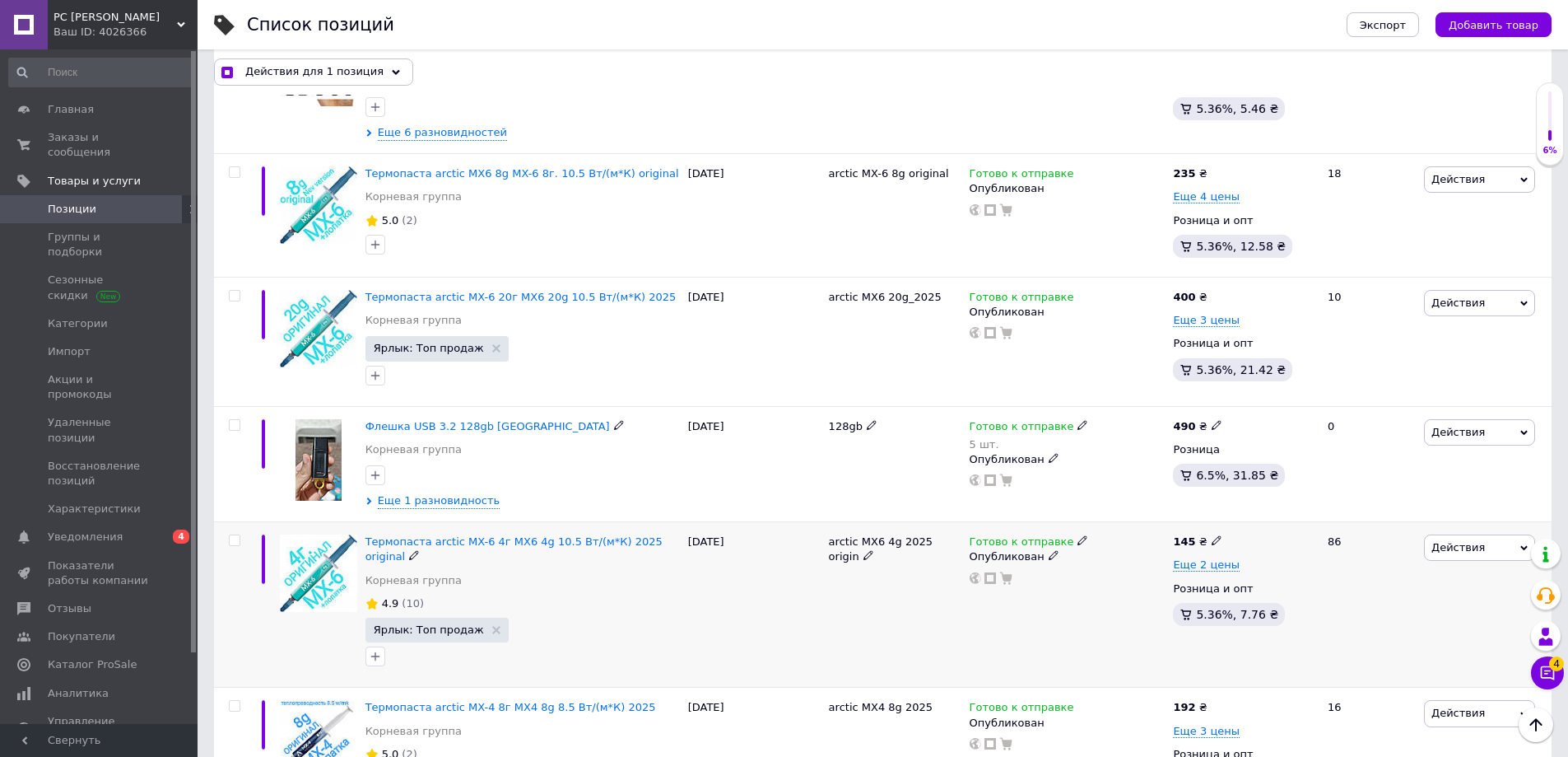
checkbox input "false"
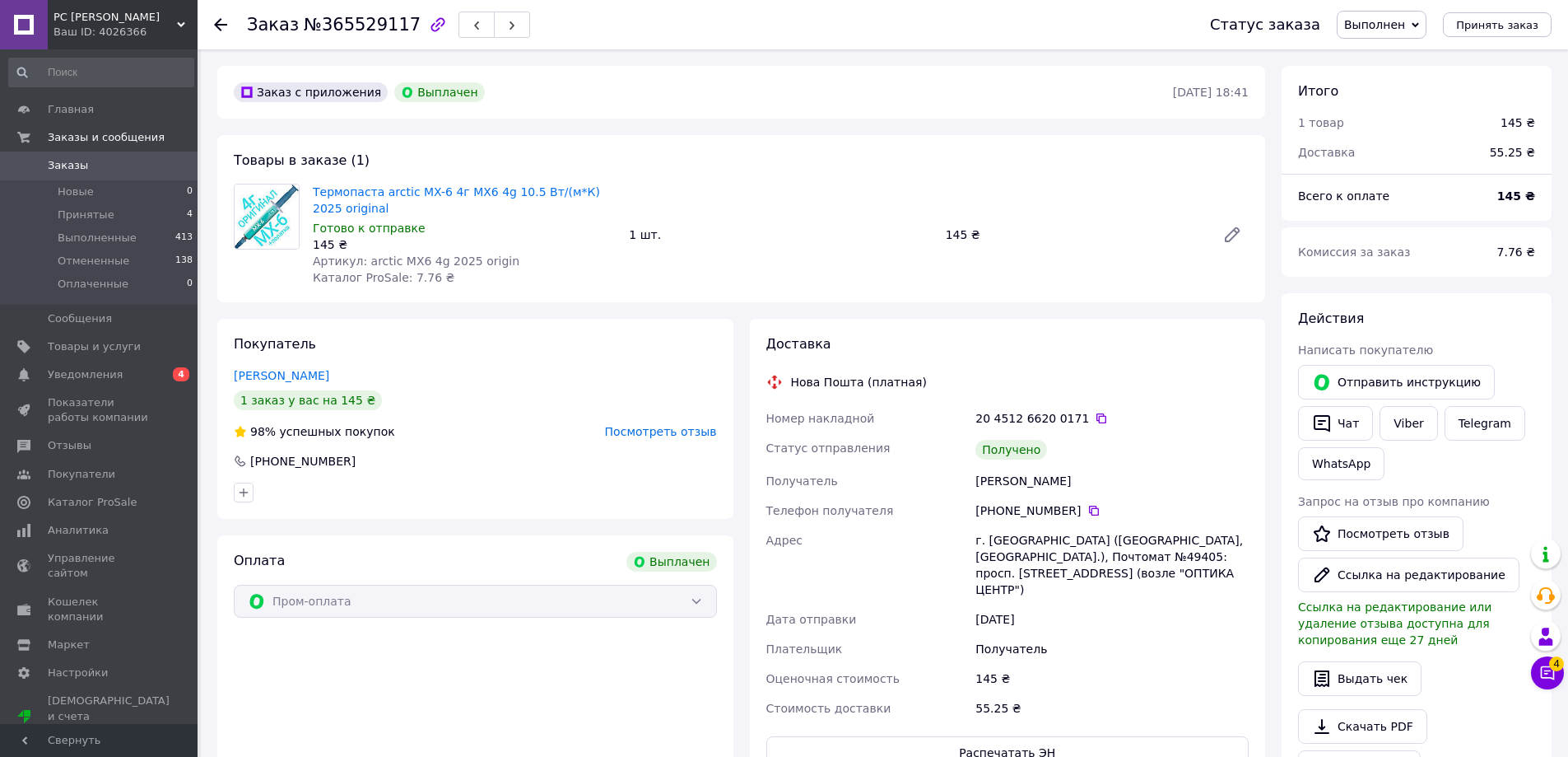
scroll to position [79, 0]
click at [1557, 678] on button "Чат с покупателем 4" at bounding box center [1547, 672] width 33 height 33
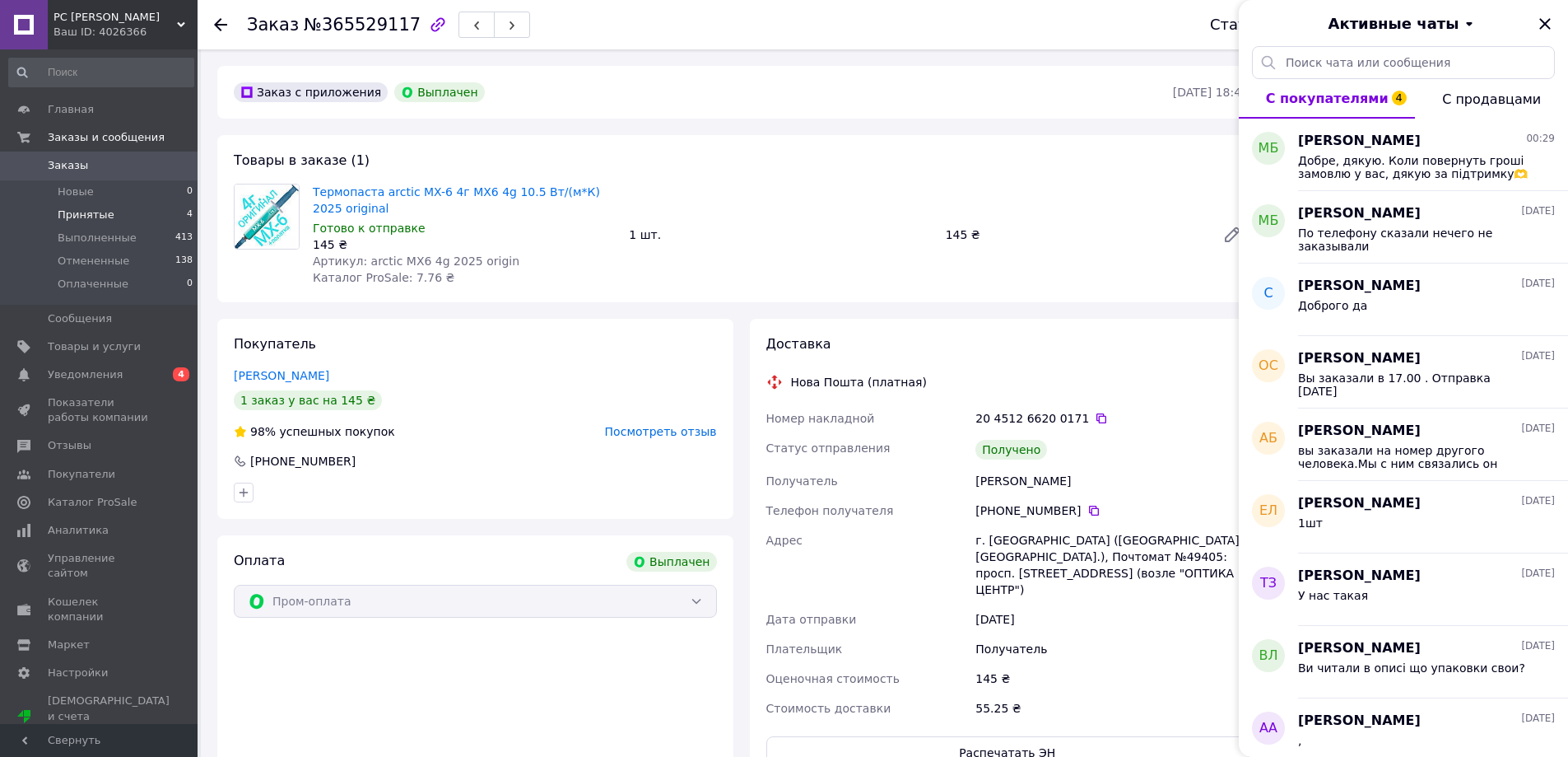
click at [74, 215] on span "Принятые" at bounding box center [85, 215] width 57 height 15
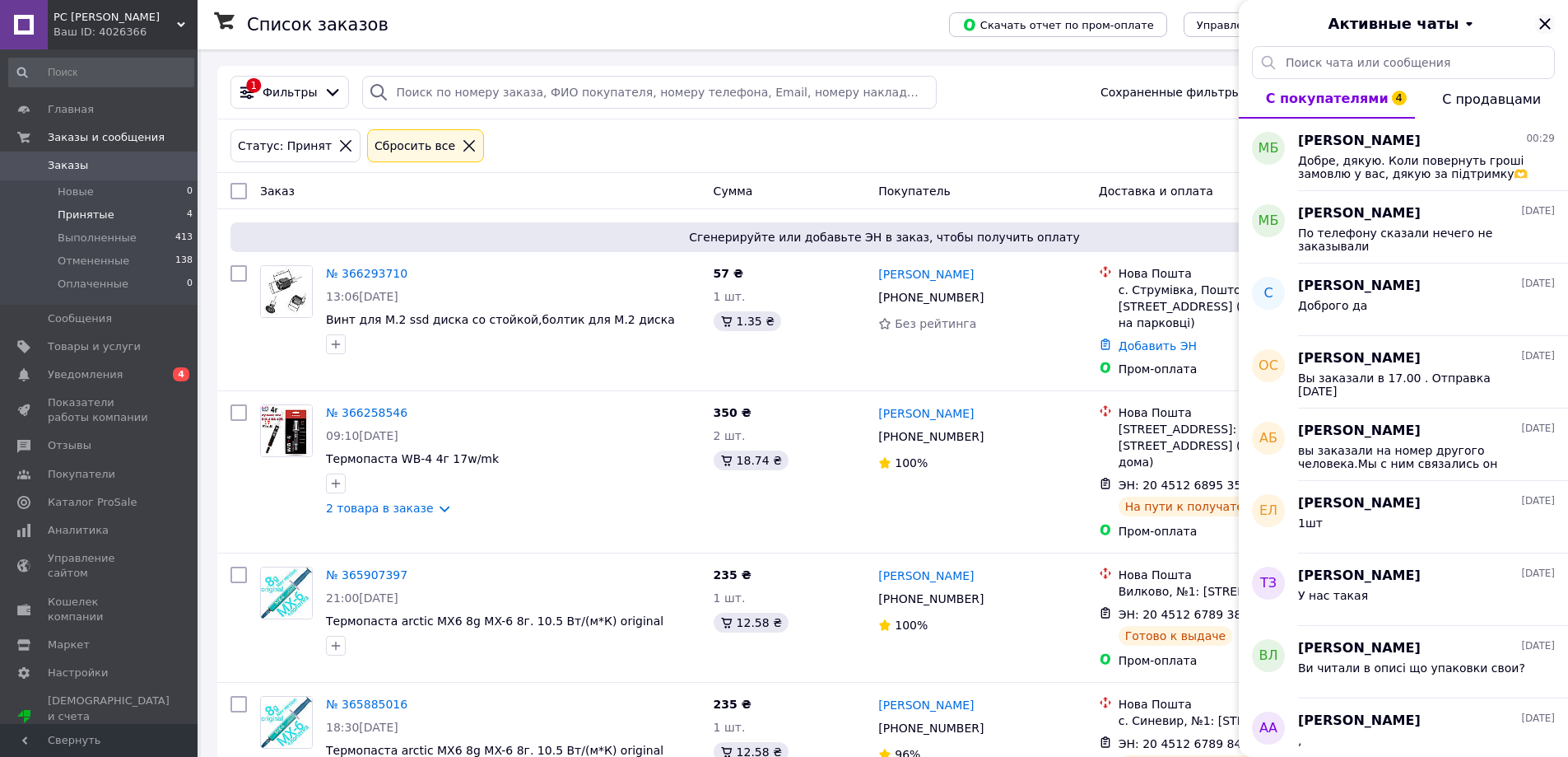
click at [1542, 23] on icon "Закрыть" at bounding box center [1544, 24] width 19 height 19
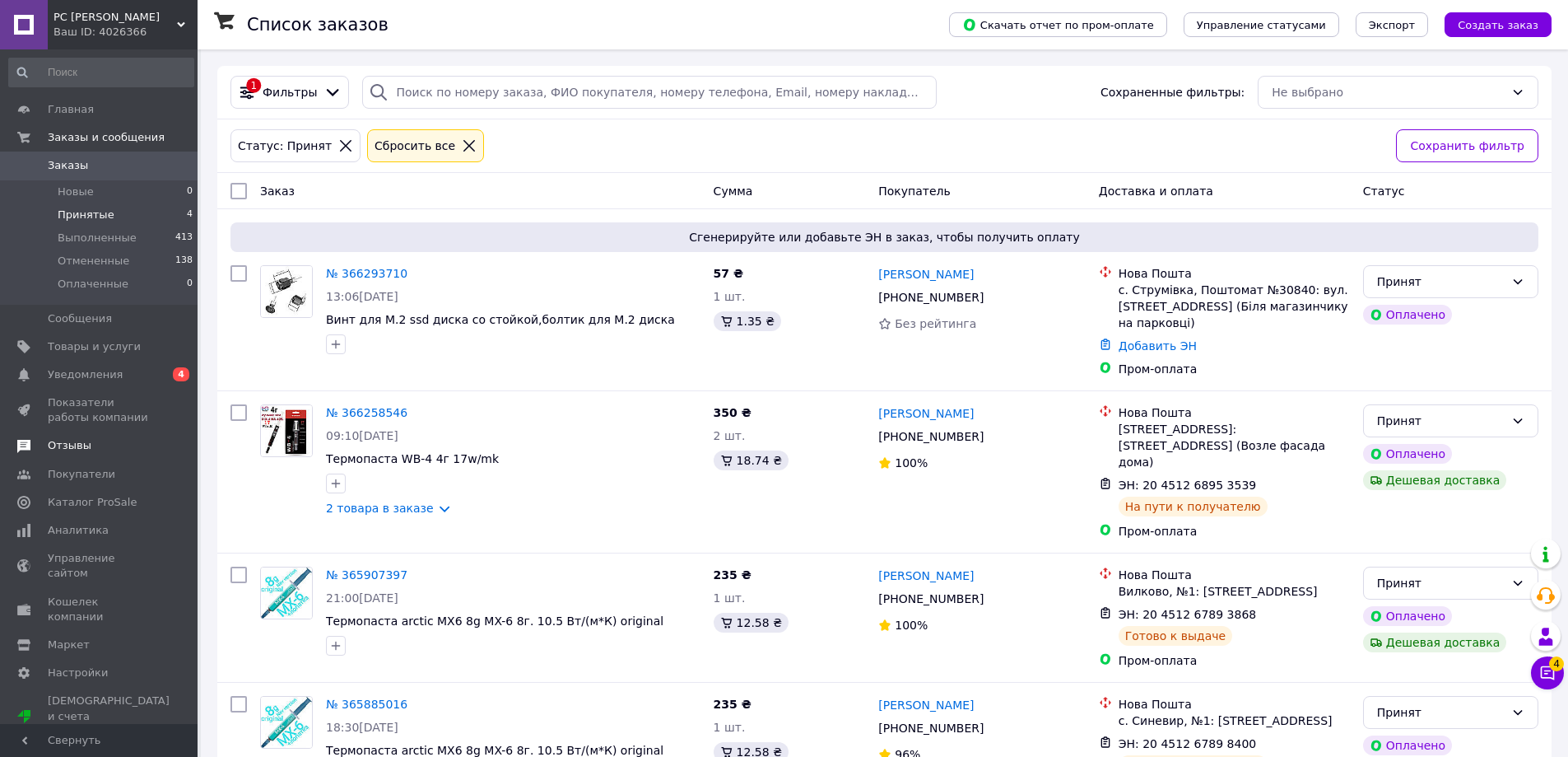
click at [79, 441] on span "Отзывы" at bounding box center [69, 446] width 44 height 15
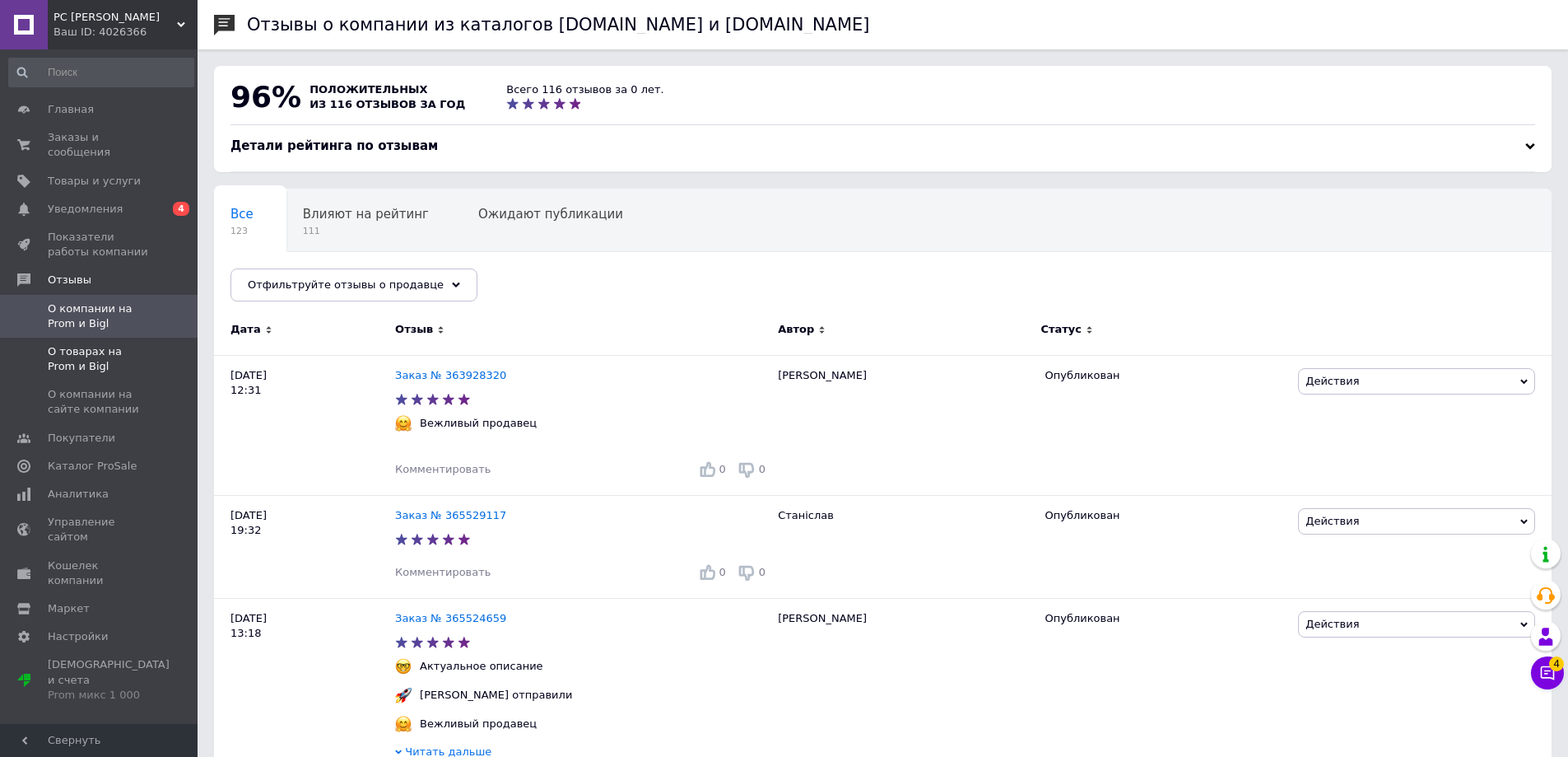
click at [87, 344] on span "О товарах на Prom и Bigl" at bounding box center [100, 359] width 105 height 30
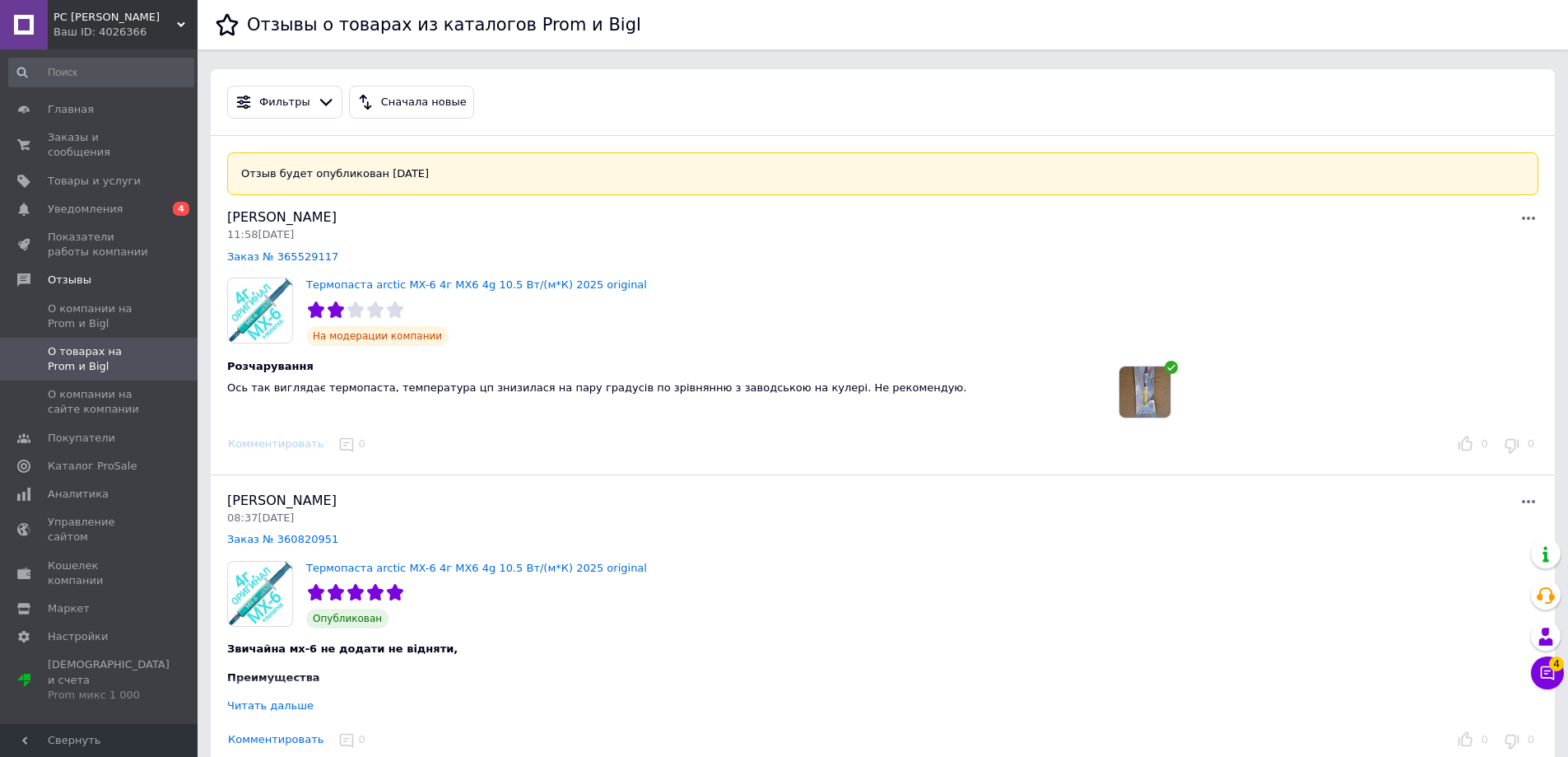
click at [1144, 387] on img at bounding box center [1145, 392] width 51 height 51
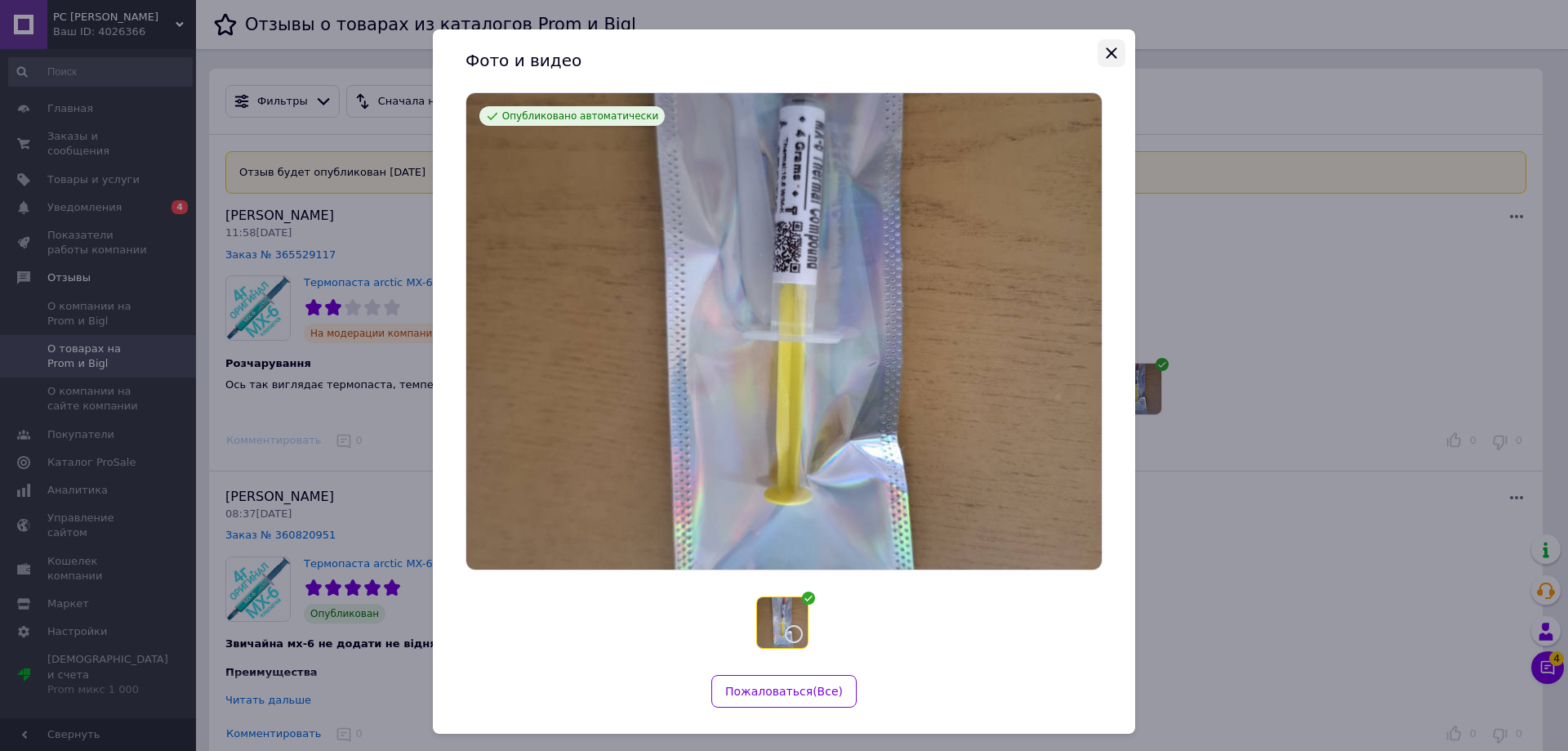
click at [1112, 52] on icon "Закрыть" at bounding box center [1111, 53] width 19 height 19
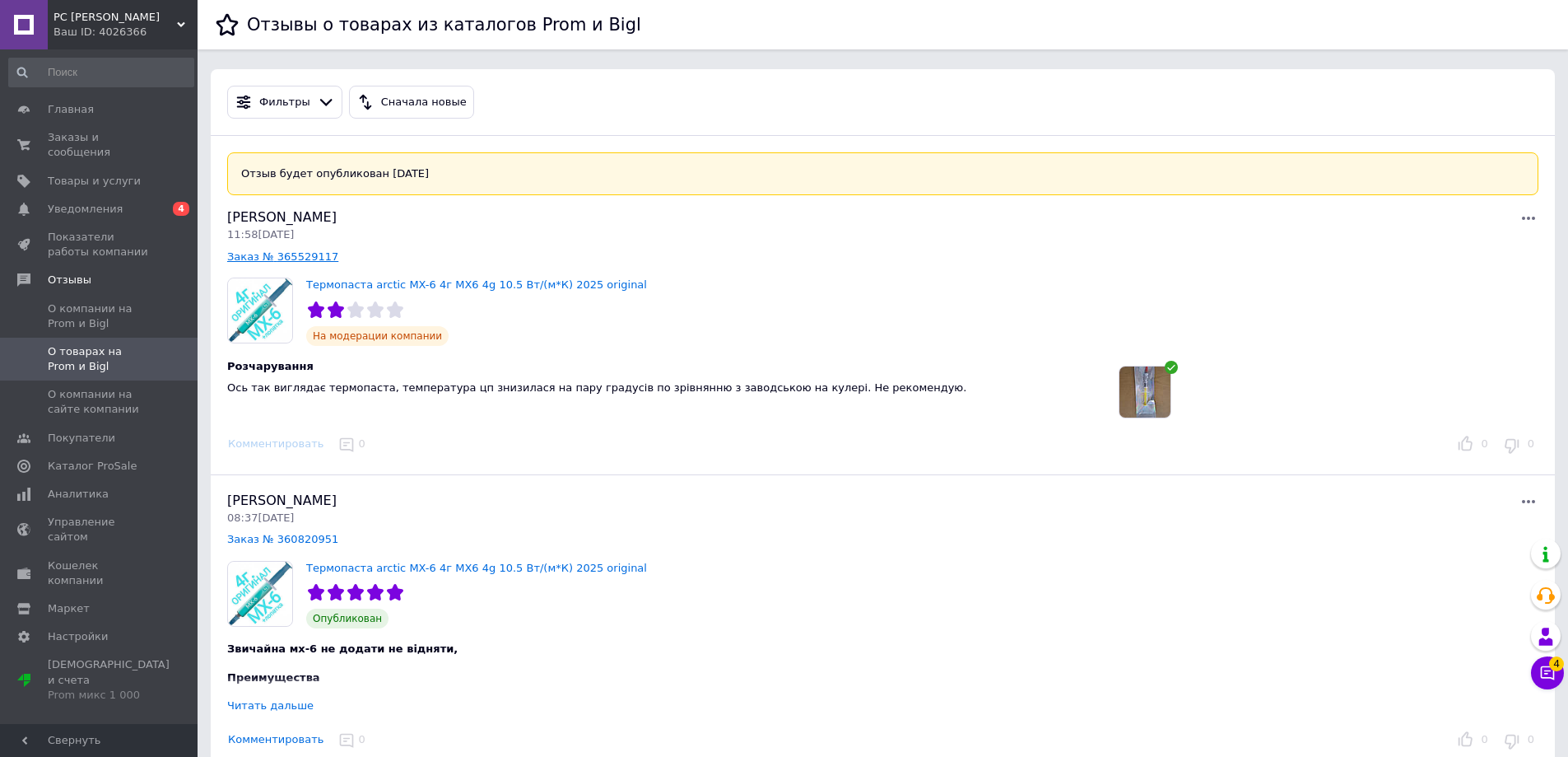
click at [266, 258] on link "Заказ № 365529117" at bounding box center [282, 256] width 111 height 13
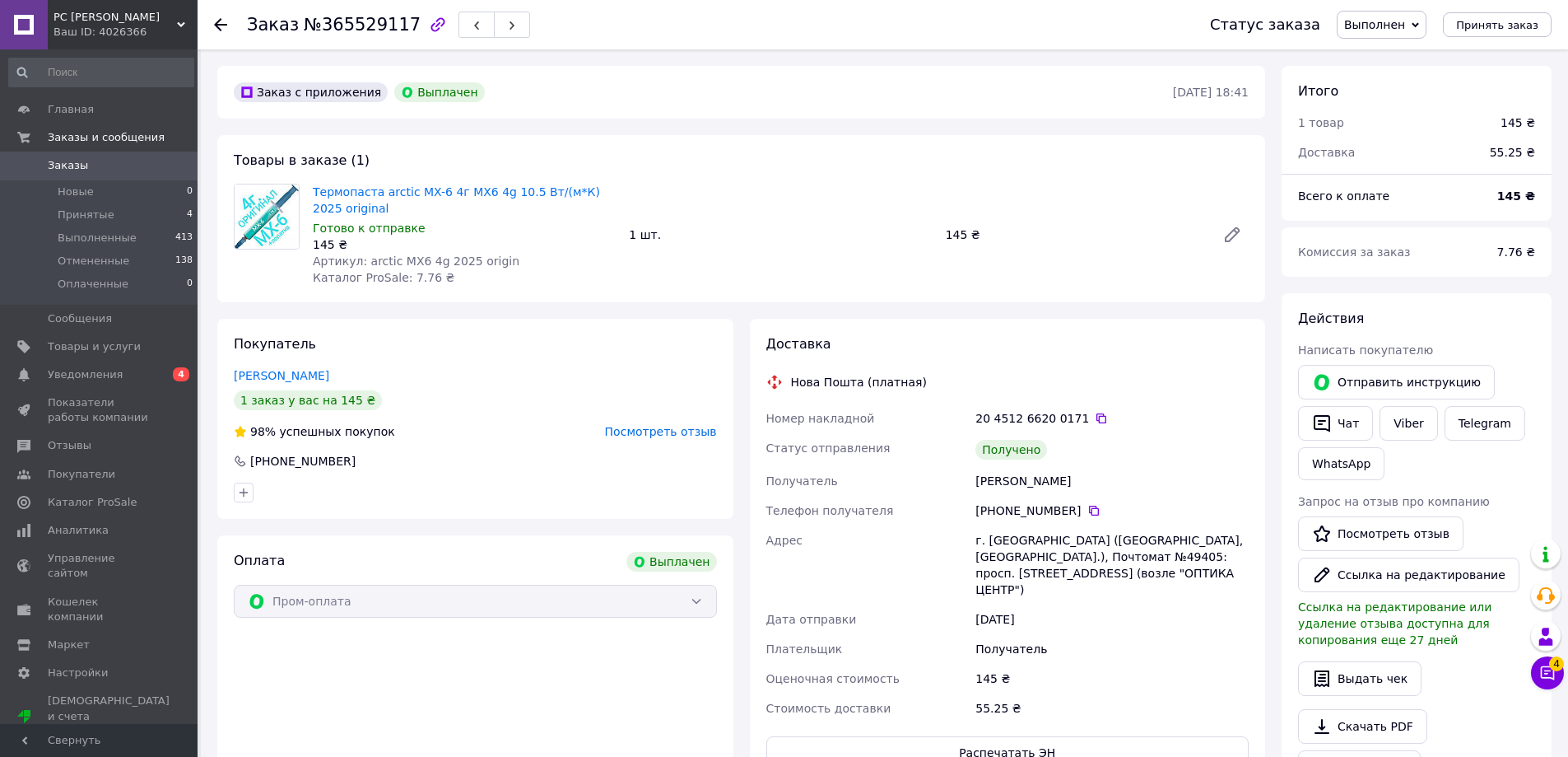
scroll to position [79, 0]
click at [293, 370] on link "[PERSON_NAME]" at bounding box center [281, 376] width 96 height 14
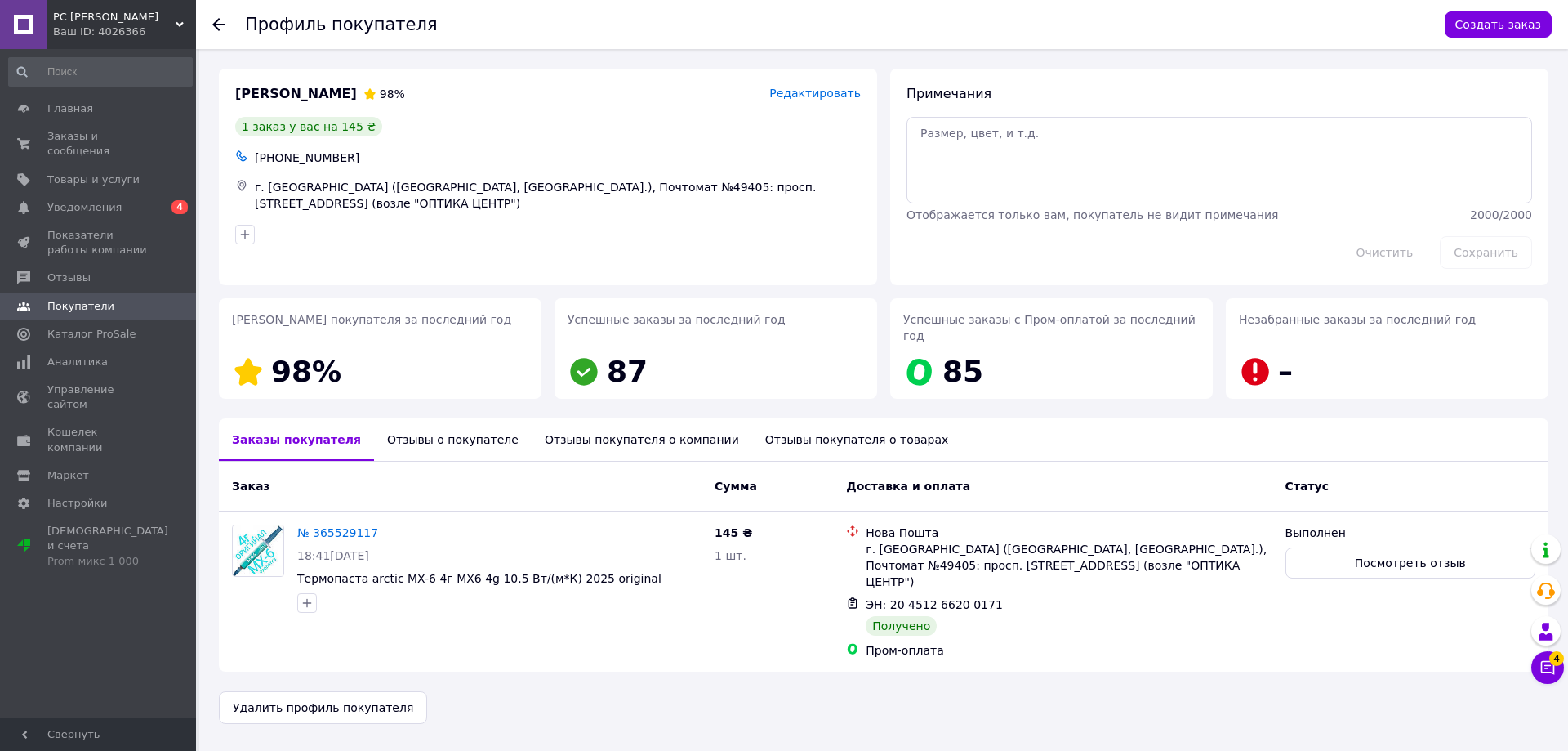
click at [414, 429] on div "Отзывы о покупателе" at bounding box center [453, 439] width 158 height 43
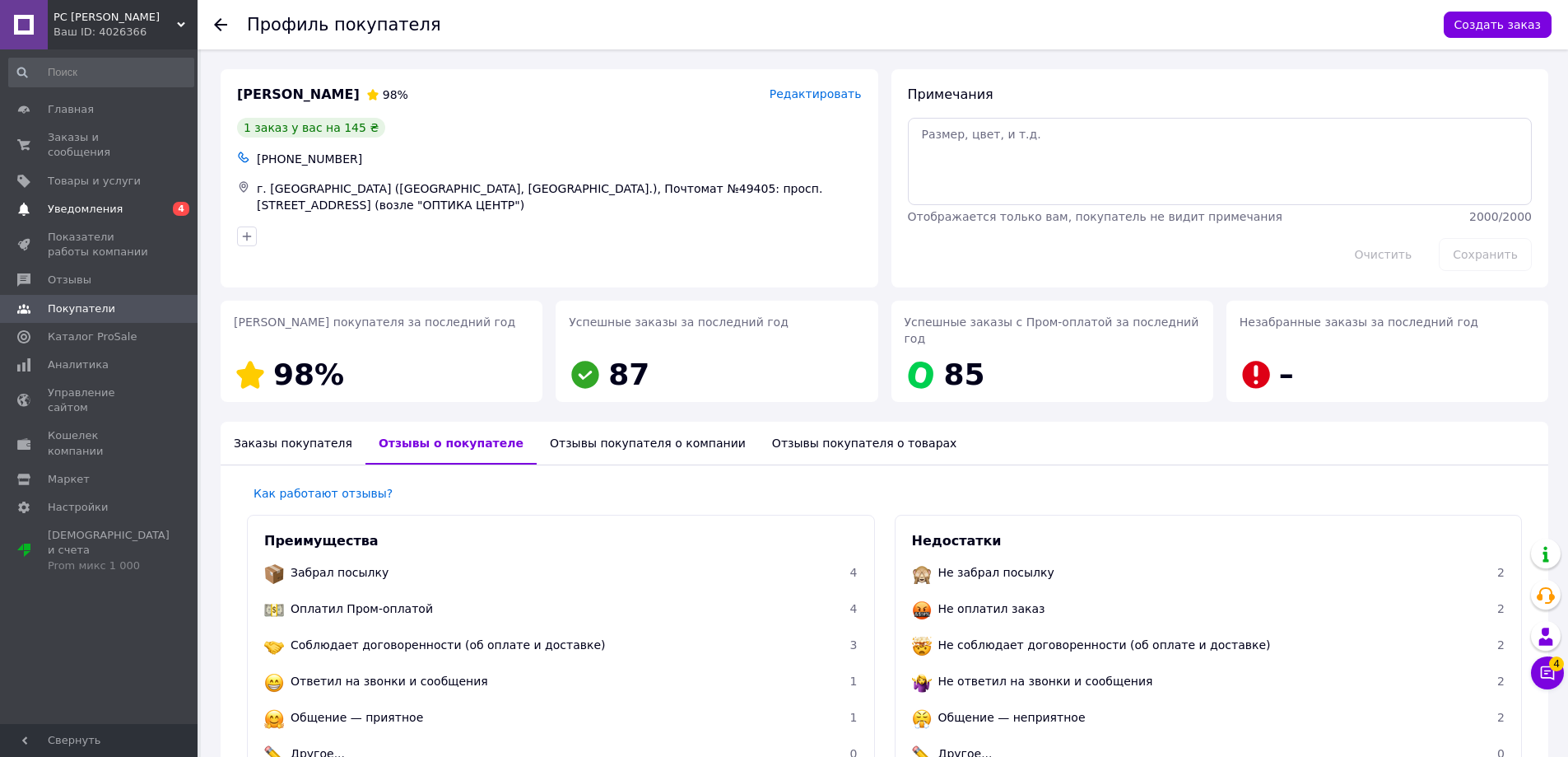
click at [86, 201] on span "Уведомления" at bounding box center [85, 209] width 75 height 15
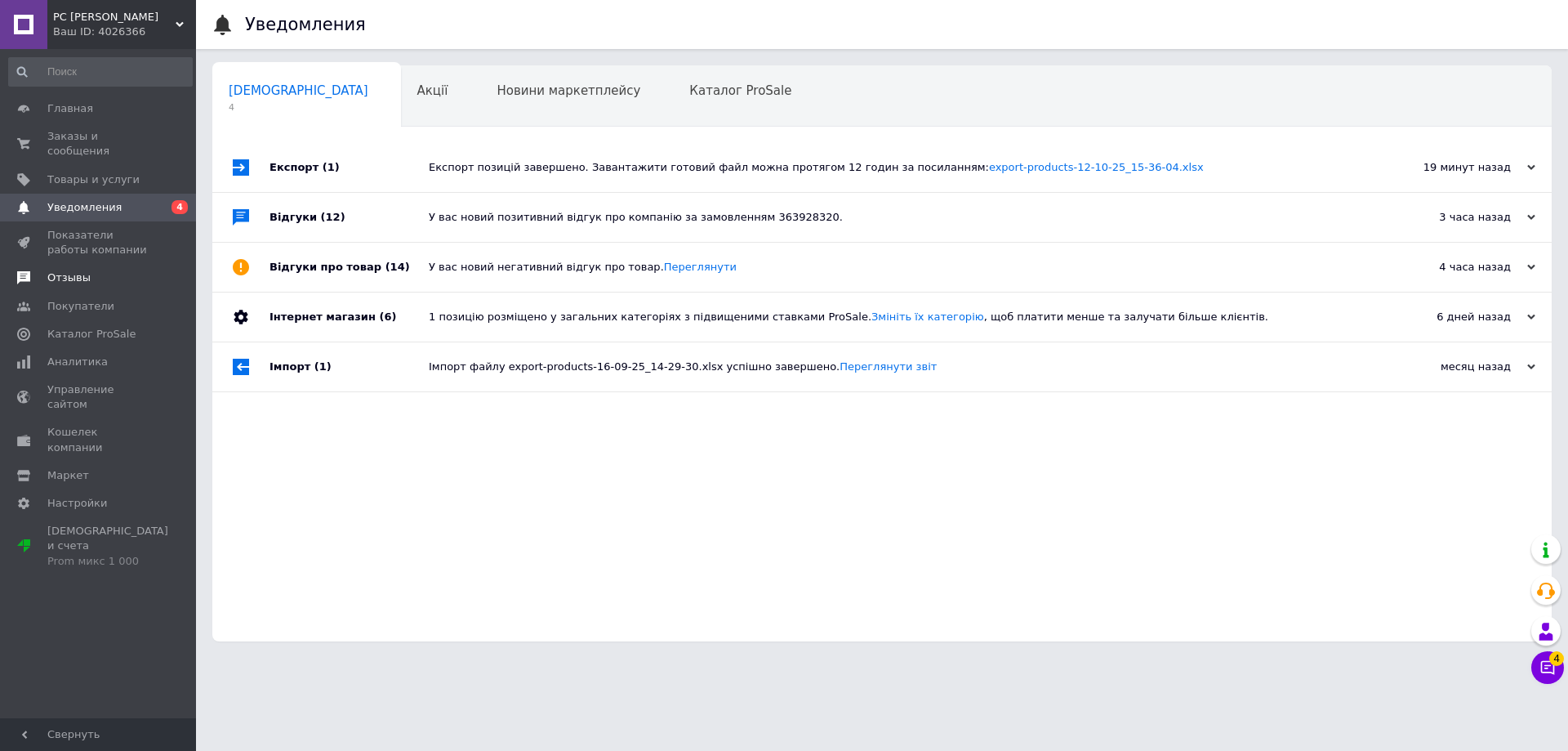
click at [88, 270] on span "Отзывы" at bounding box center [99, 278] width 104 height 15
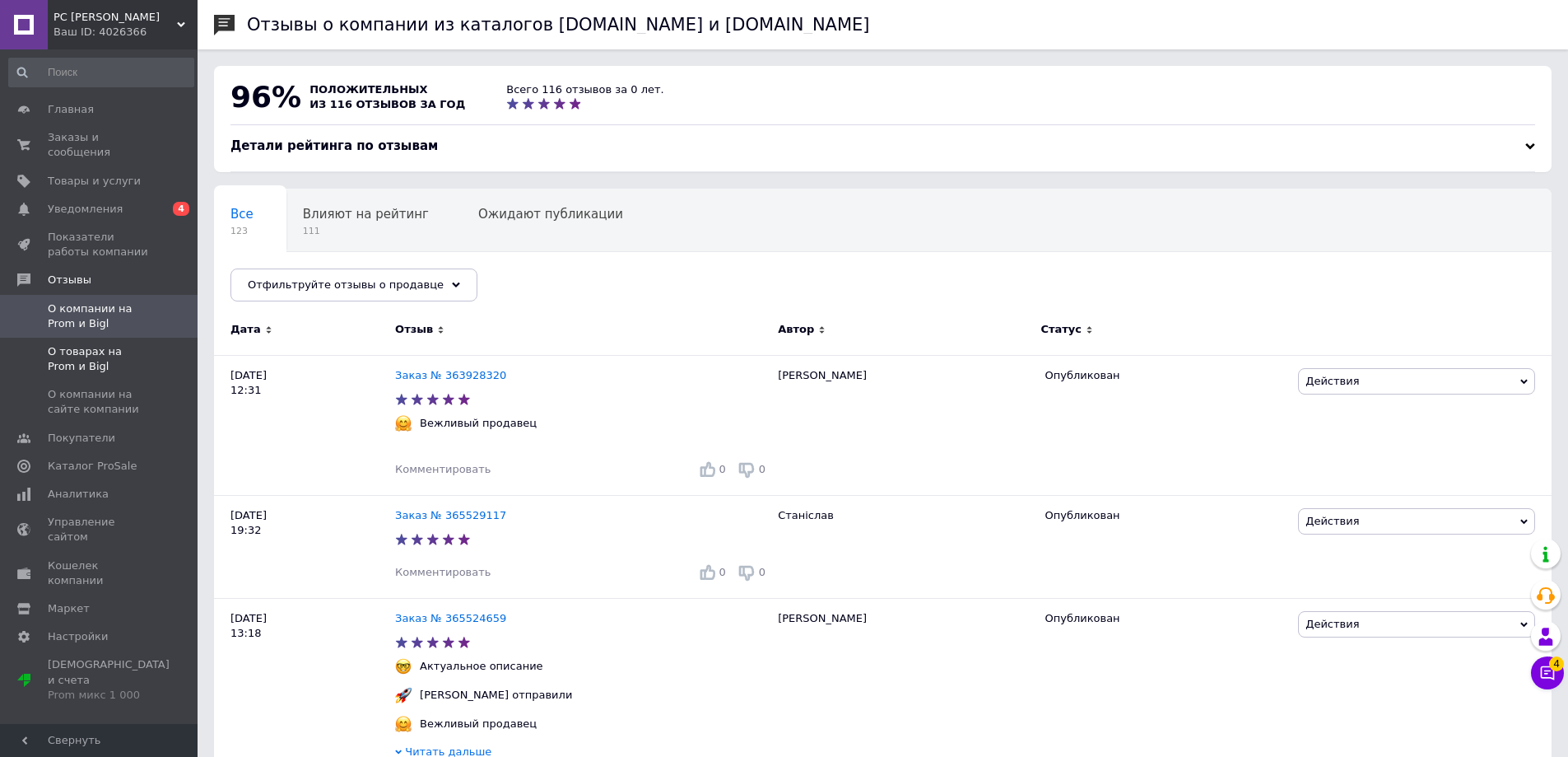
click at [97, 344] on span "О товарах на Prom и Bigl" at bounding box center [100, 359] width 105 height 30
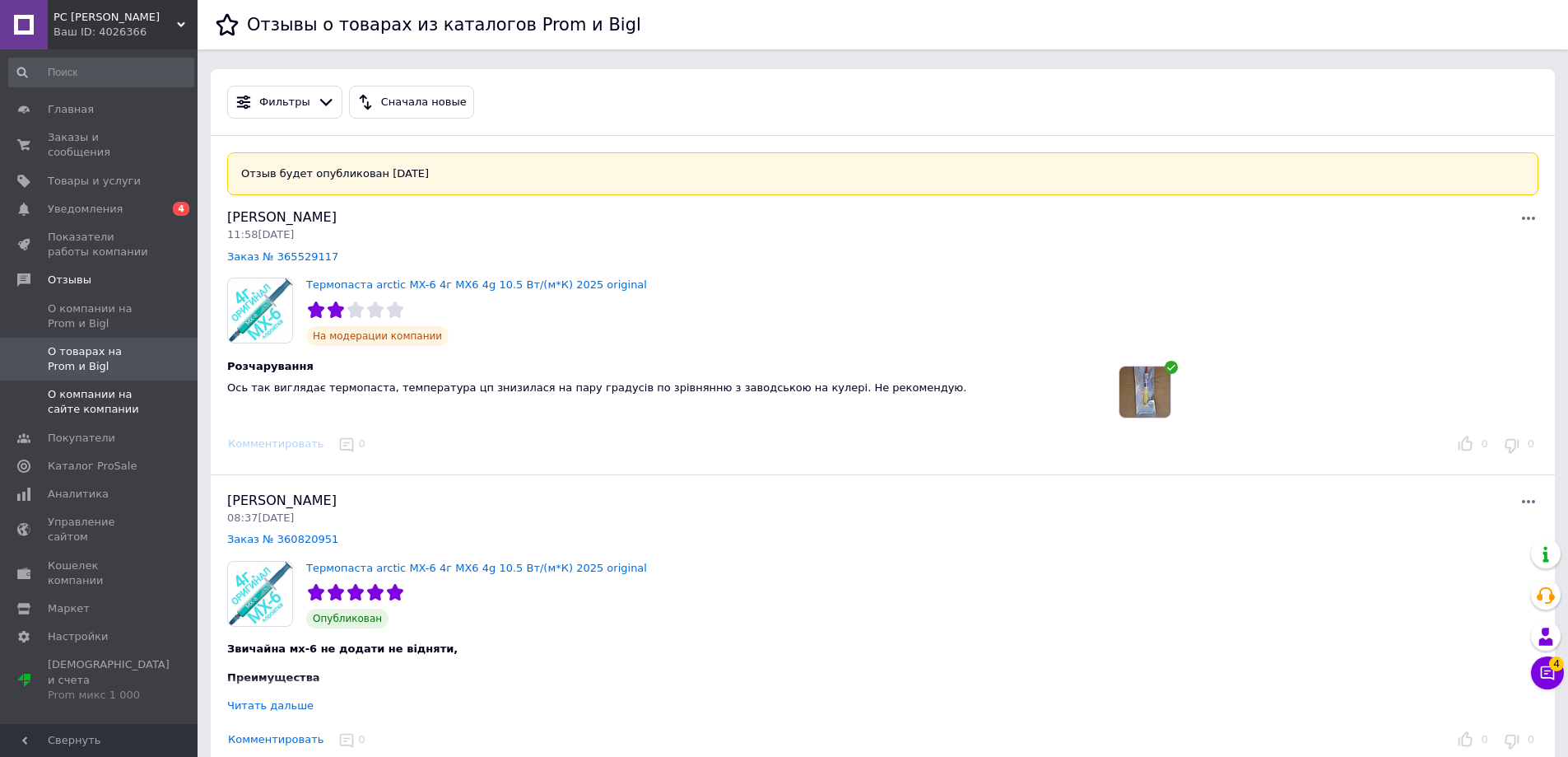
click at [74, 387] on span "О компании на сайте компании" at bounding box center [100, 401] width 105 height 30
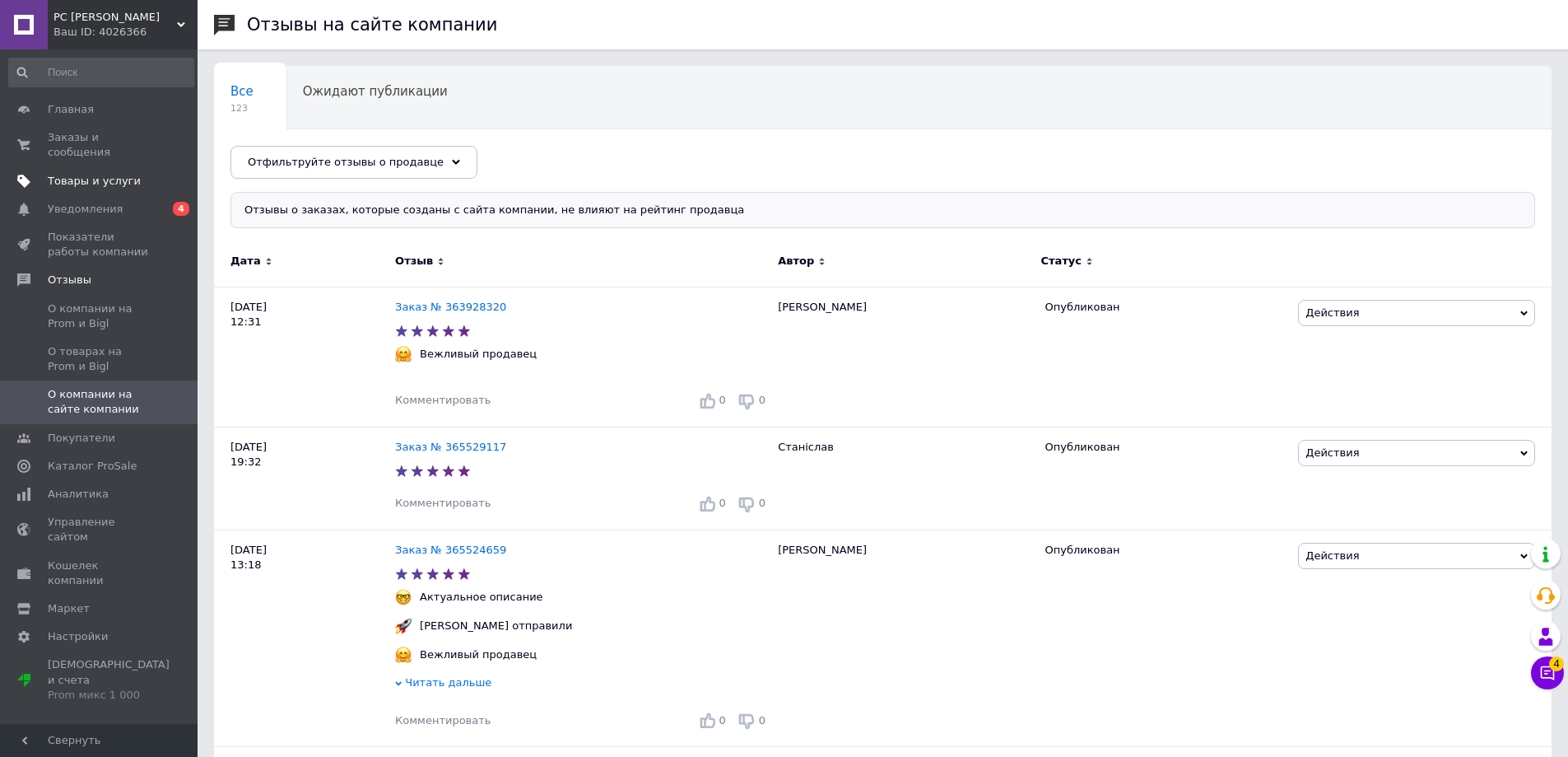
click at [71, 173] on span "Товары и услуги" at bounding box center [94, 181] width 93 height 15
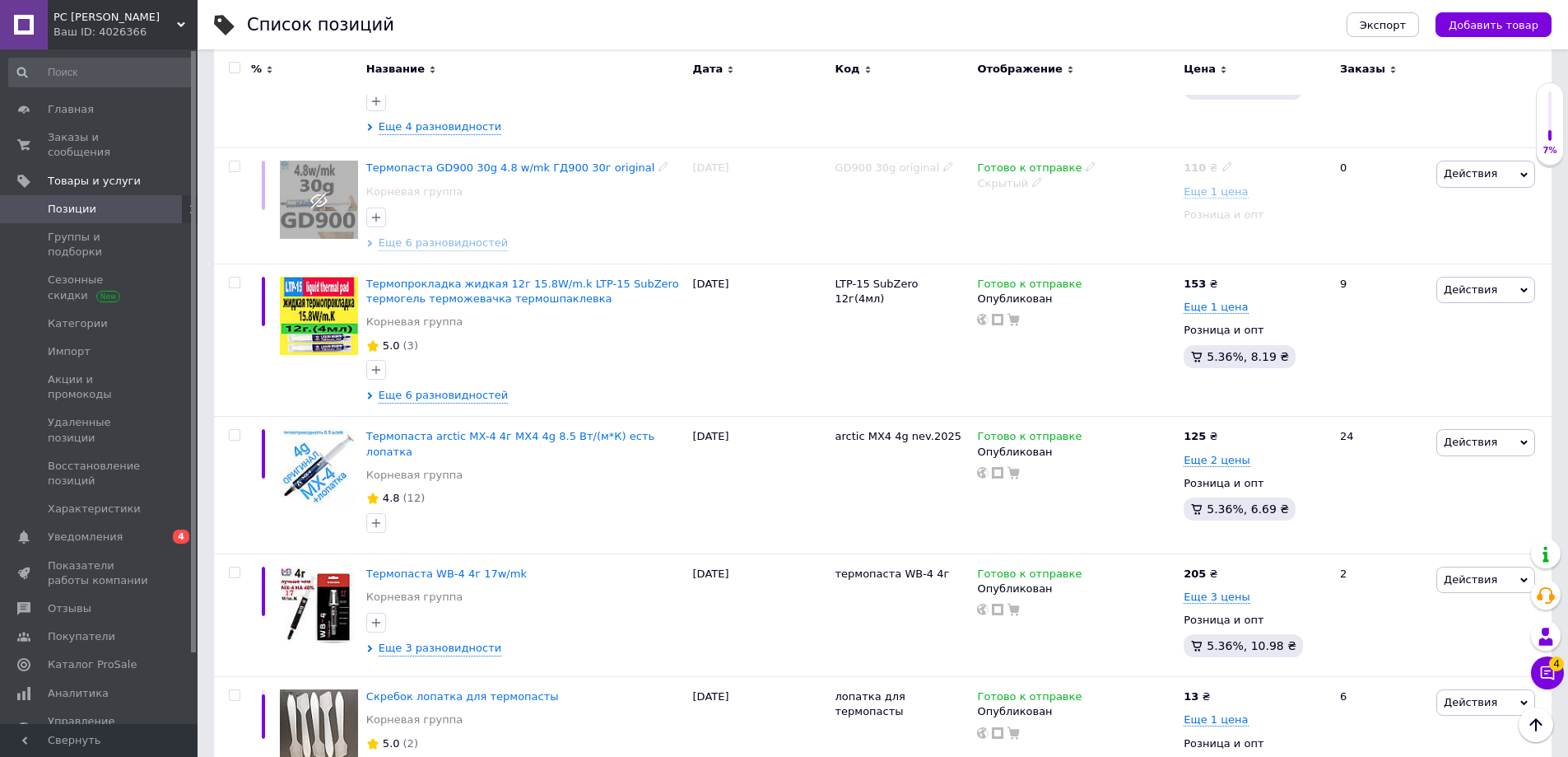
scroll to position [2215, 0]
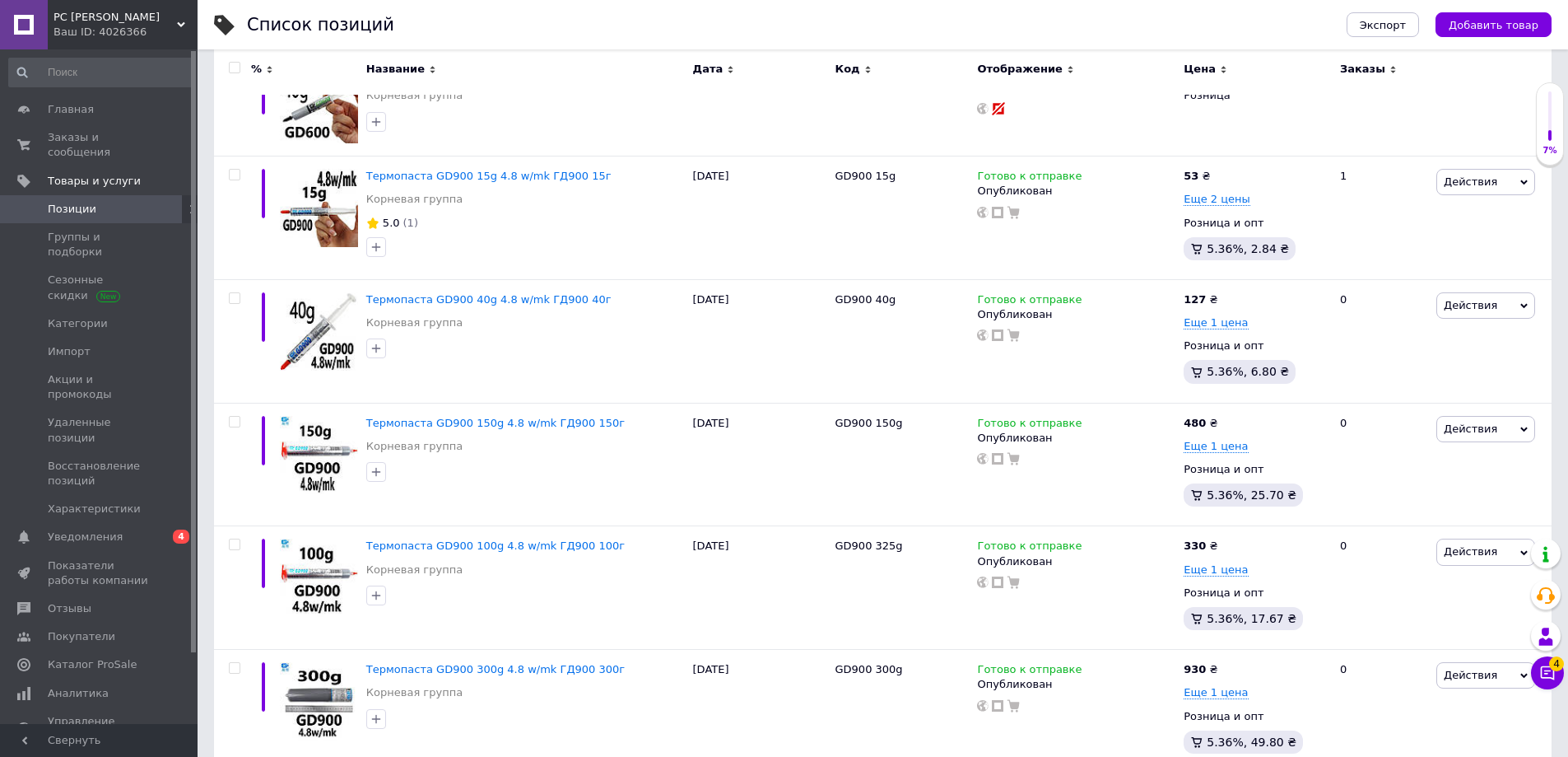
scroll to position [2049, 0]
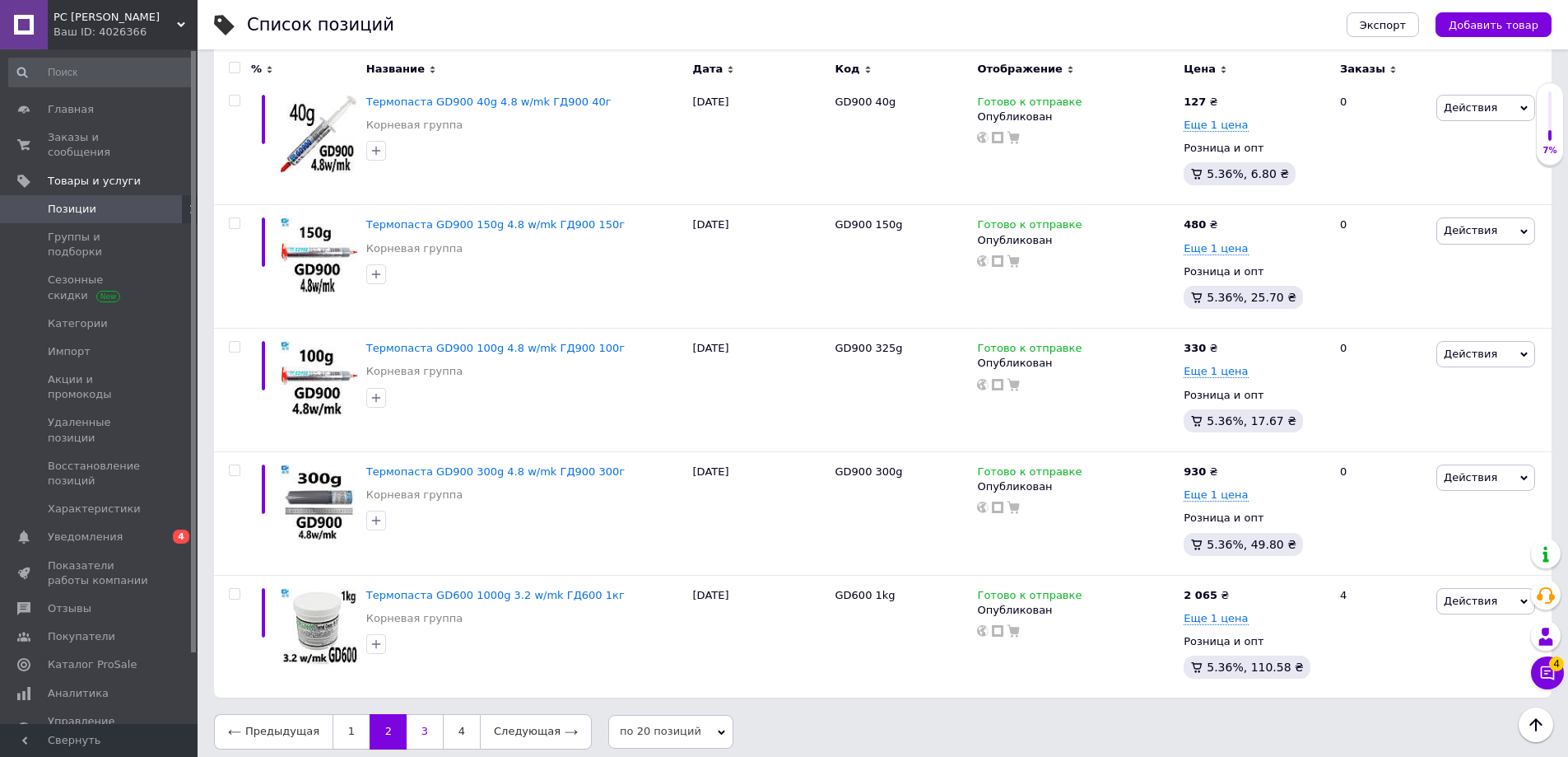
click at [410, 727] on link "3" at bounding box center [425, 731] width 36 height 35
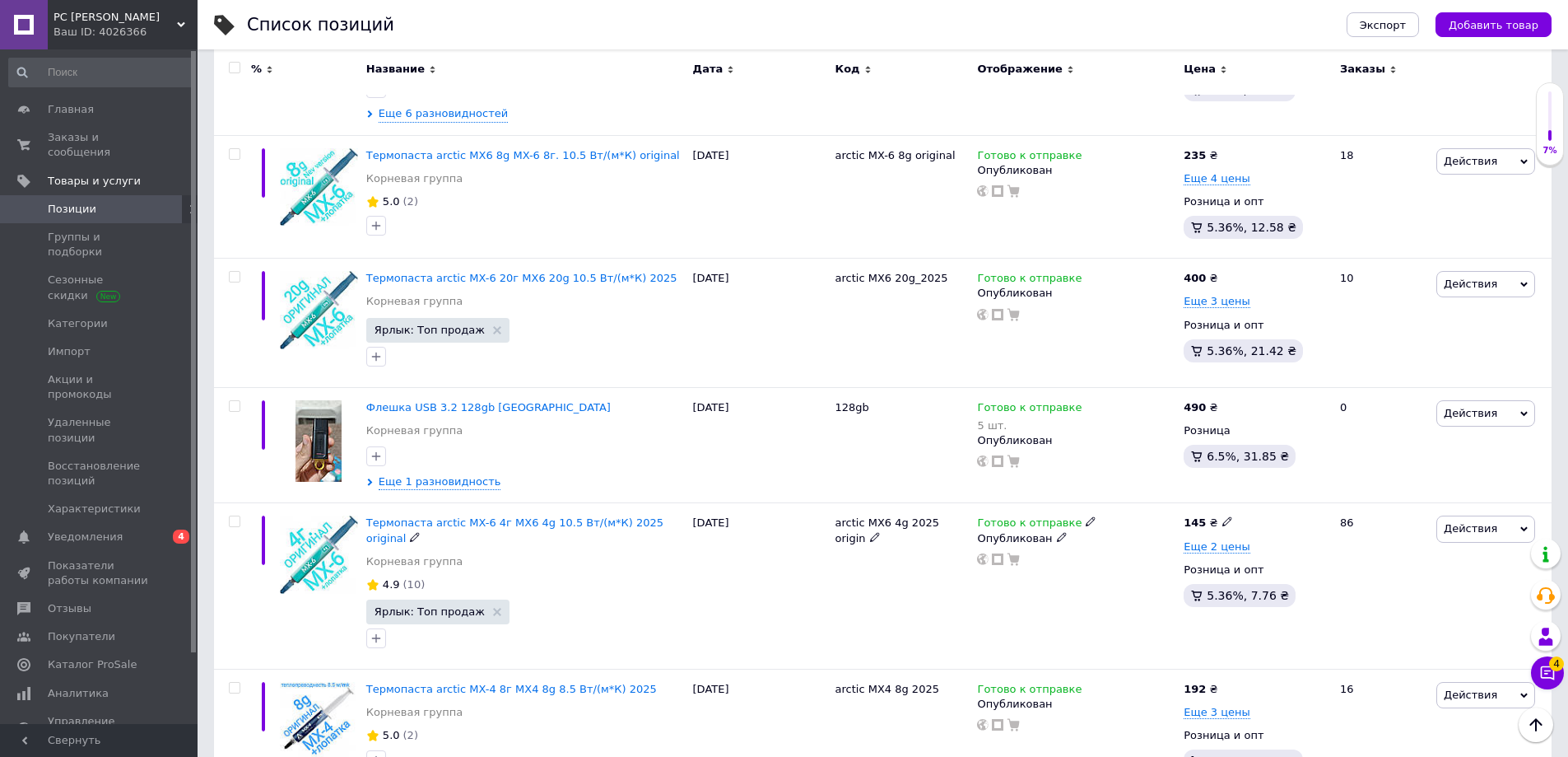
scroll to position [741, 0]
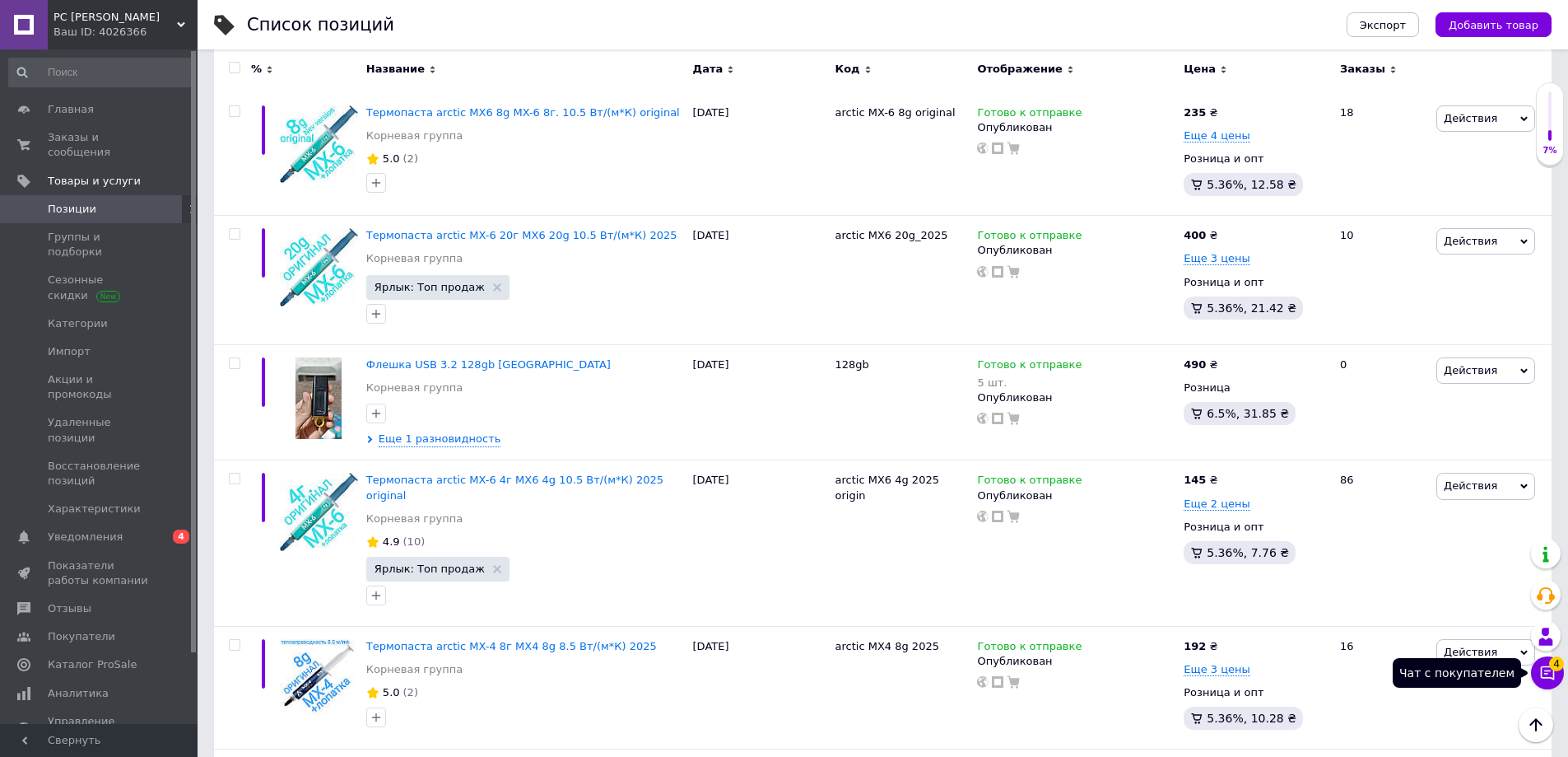
click at [1543, 673] on icon at bounding box center [1547, 672] width 16 height 16
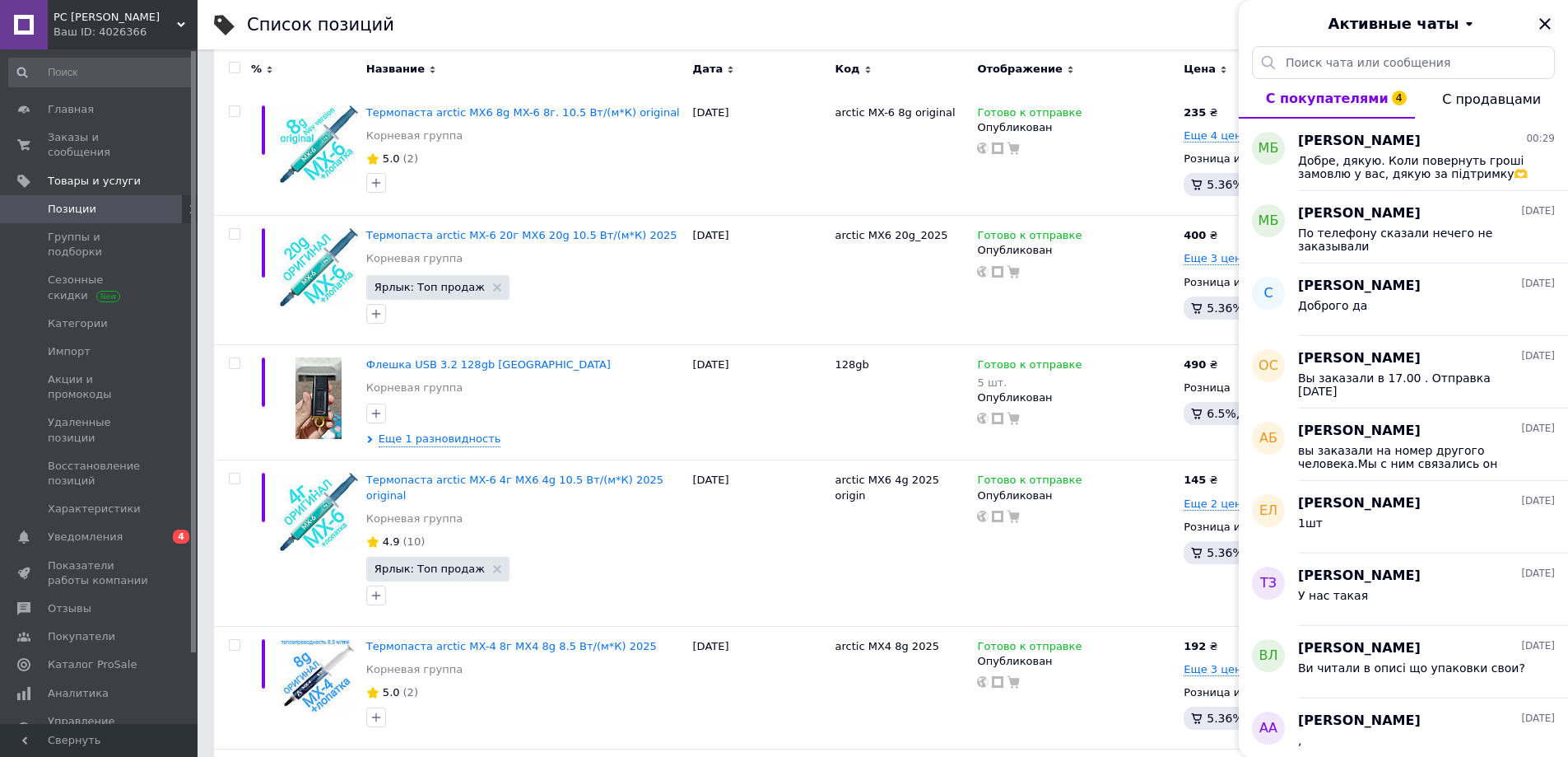
click at [1551, 21] on icon "Закрыть" at bounding box center [1544, 24] width 19 height 19
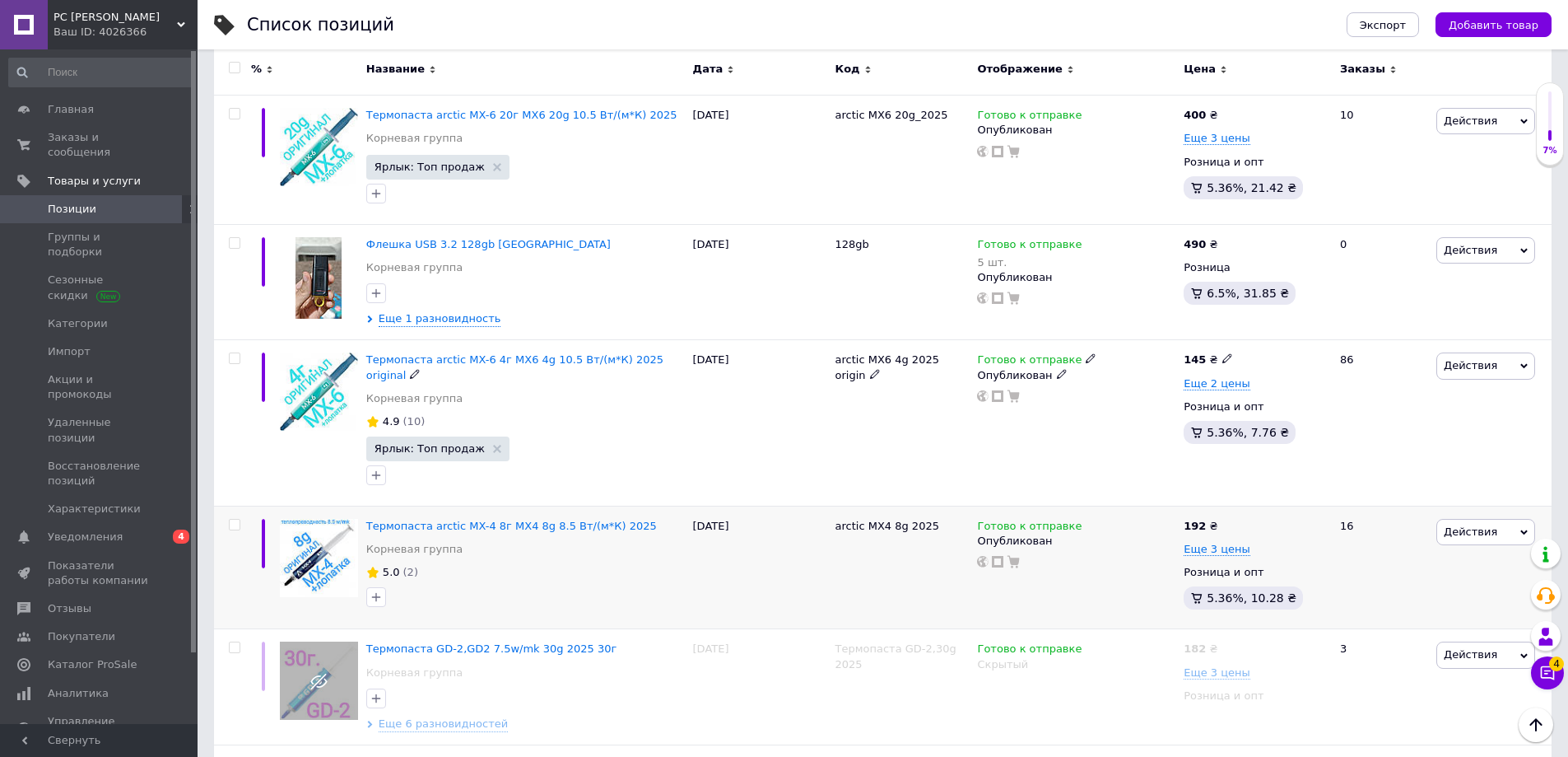
scroll to position [906, 0]
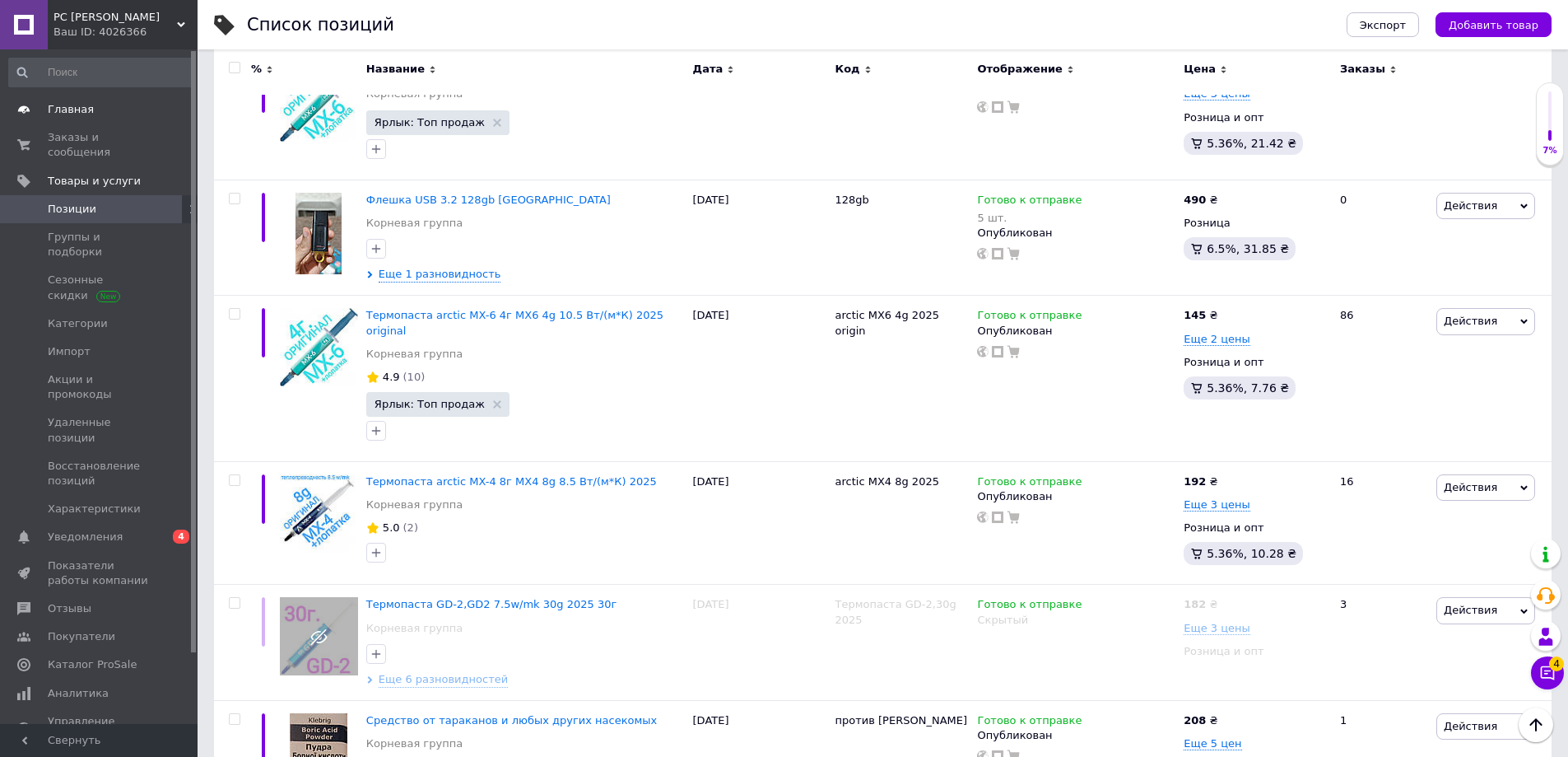
click at [41, 108] on span at bounding box center [24, 110] width 47 height 15
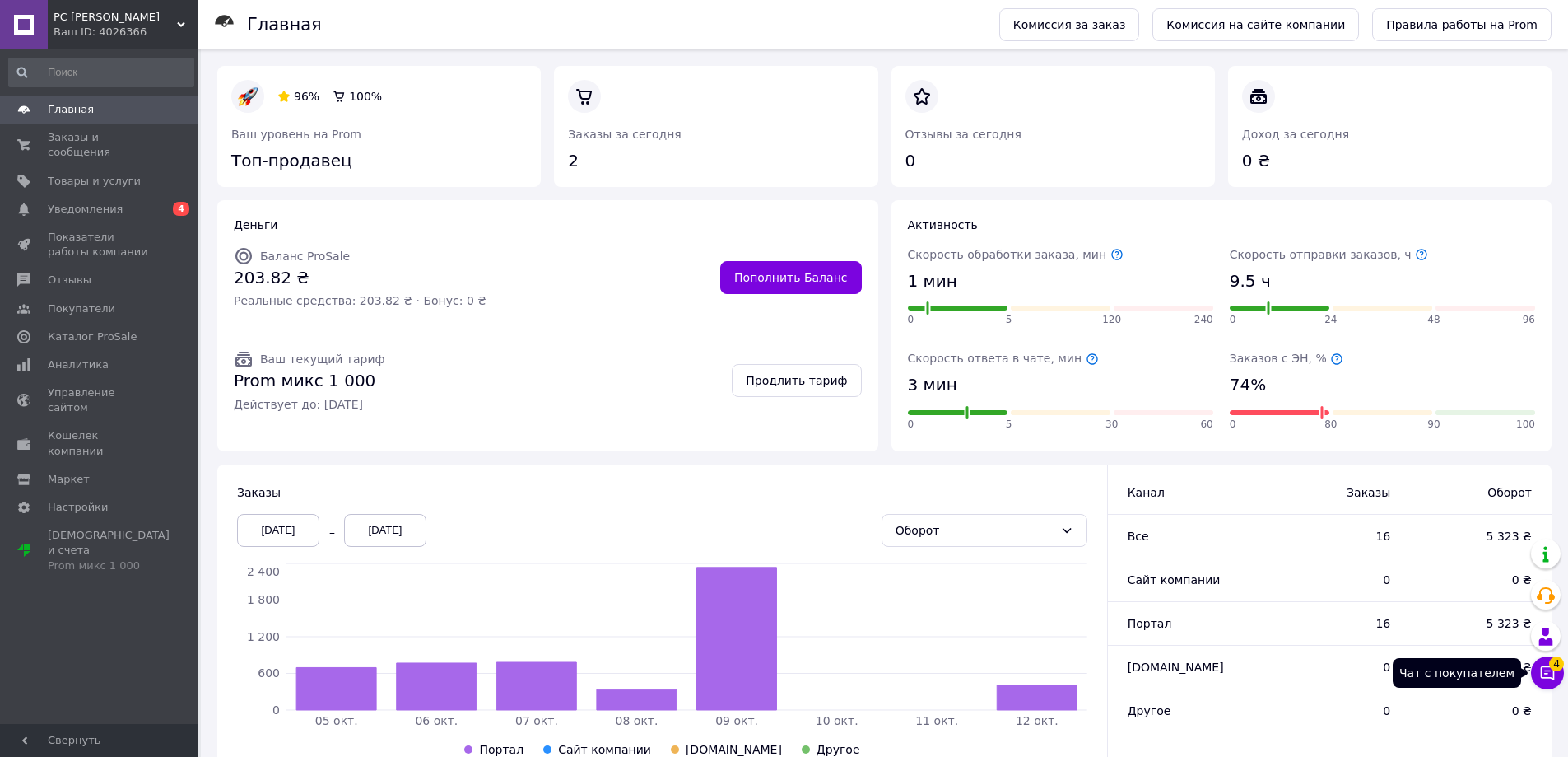
click at [1543, 676] on icon at bounding box center [1547, 672] width 16 height 16
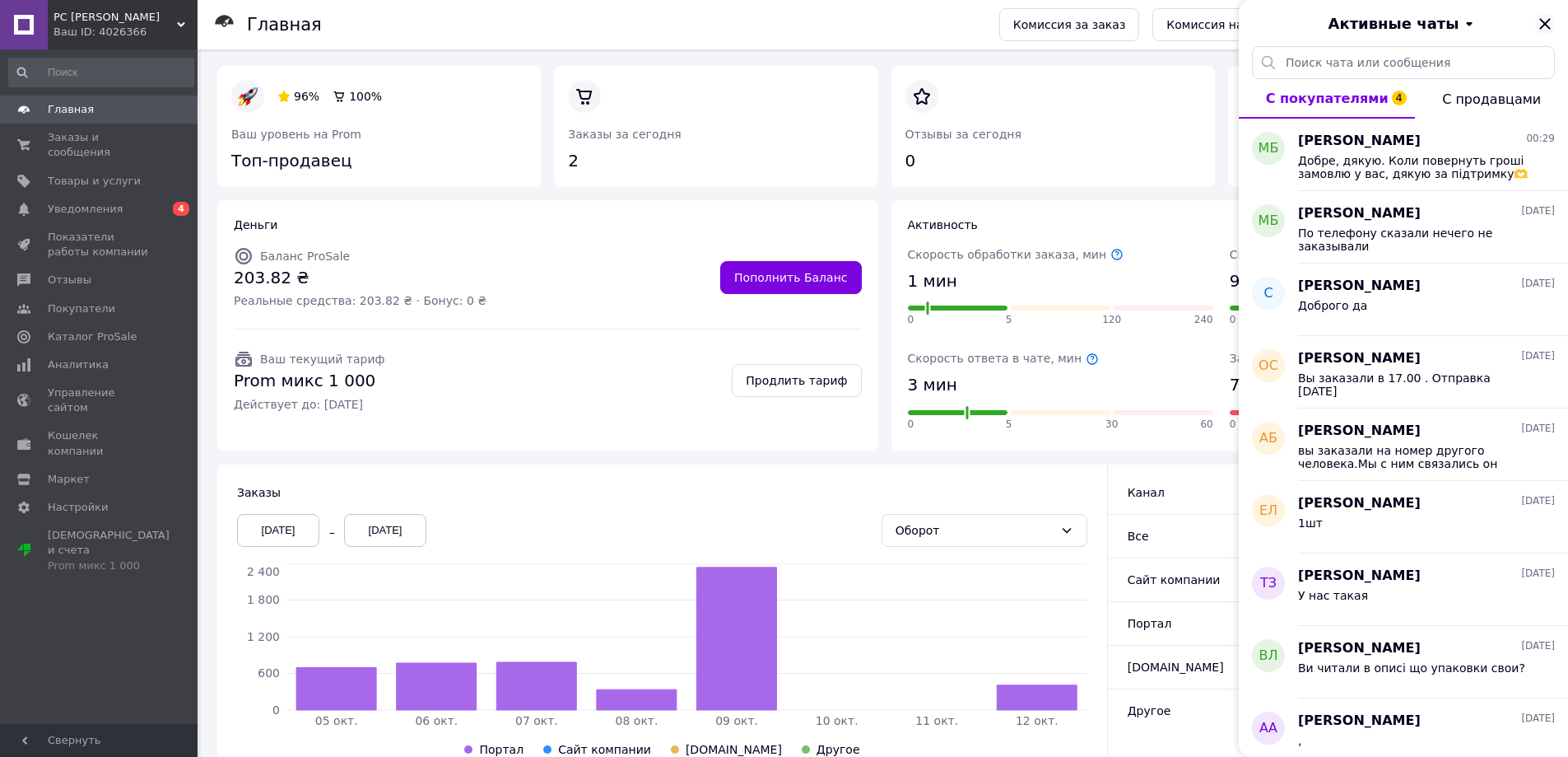
click at [1547, 21] on icon "Закрыть" at bounding box center [1544, 23] width 11 height 11
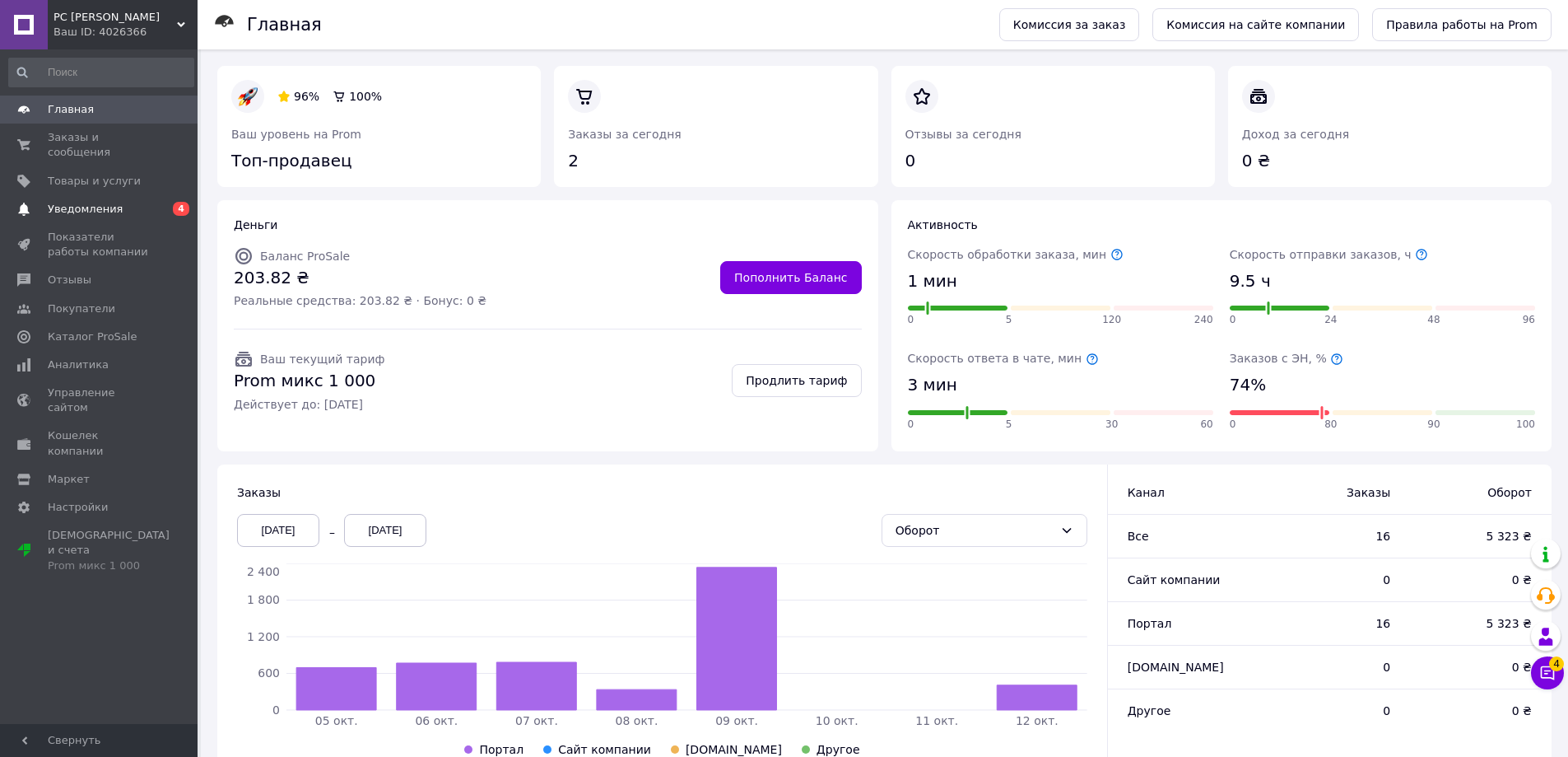
click at [90, 201] on span "Уведомления" at bounding box center [85, 209] width 75 height 15
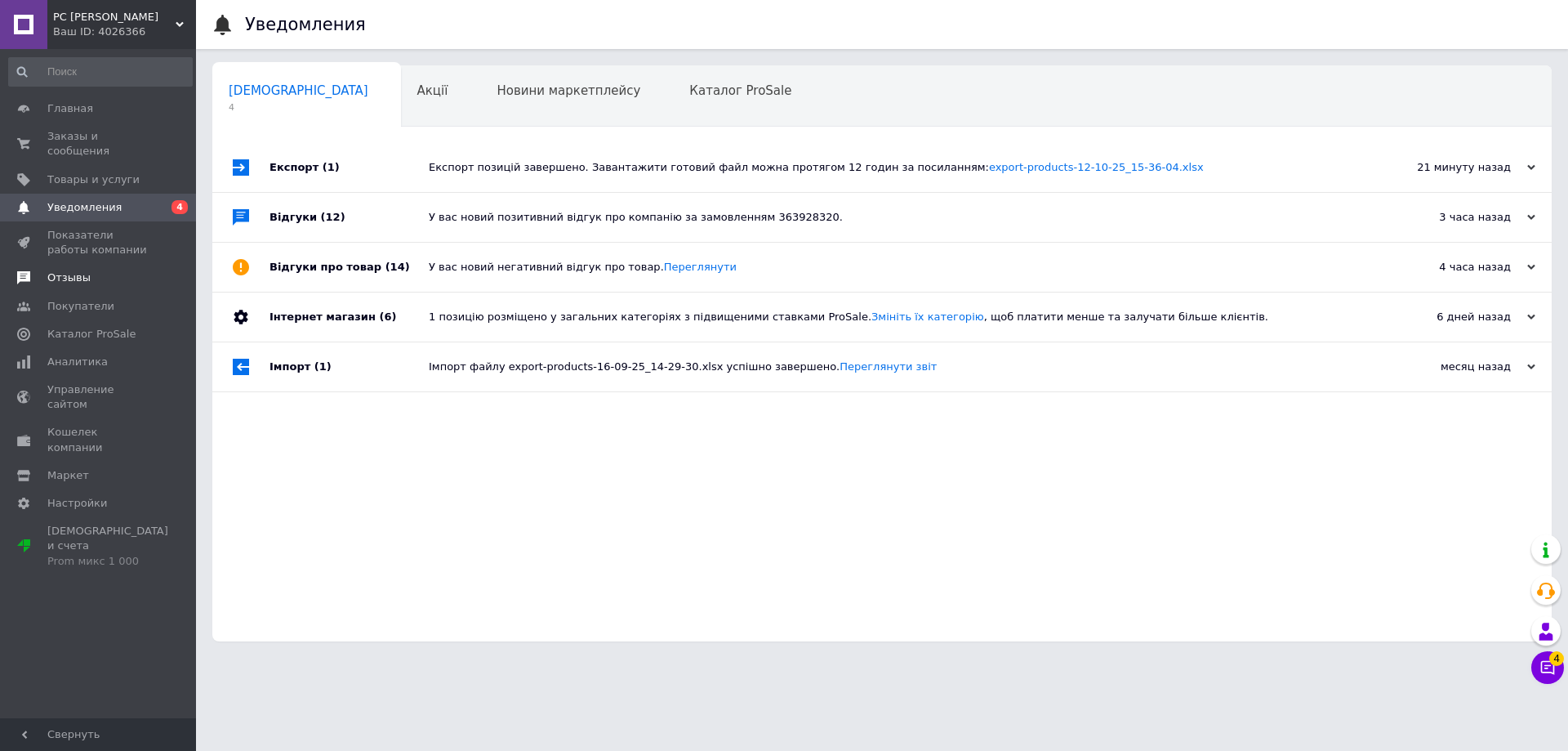
click at [70, 270] on span "Отзывы" at bounding box center [69, 278] width 44 height 15
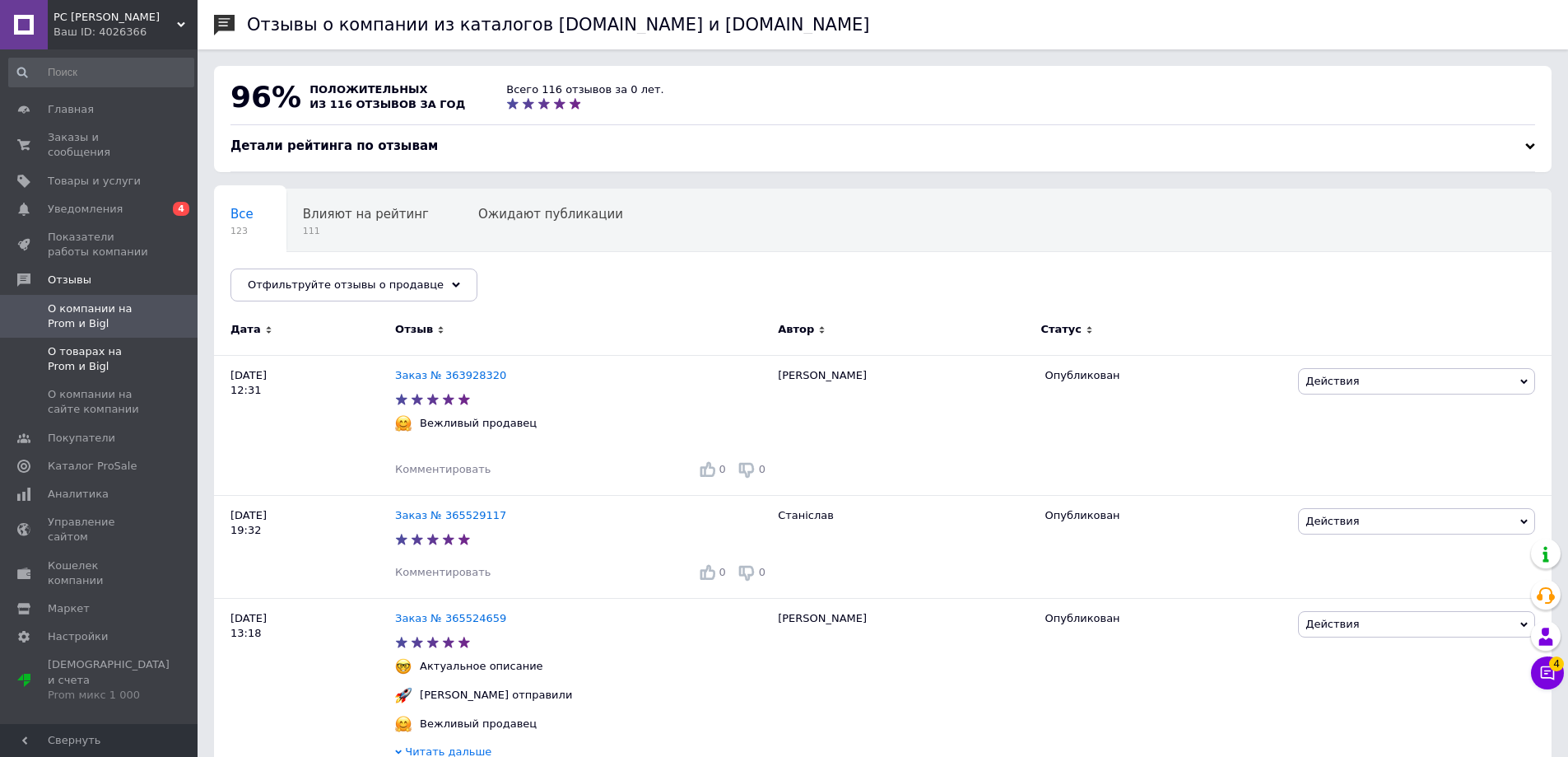
click at [59, 344] on span "О товарах на Prom и Bigl" at bounding box center [100, 359] width 105 height 30
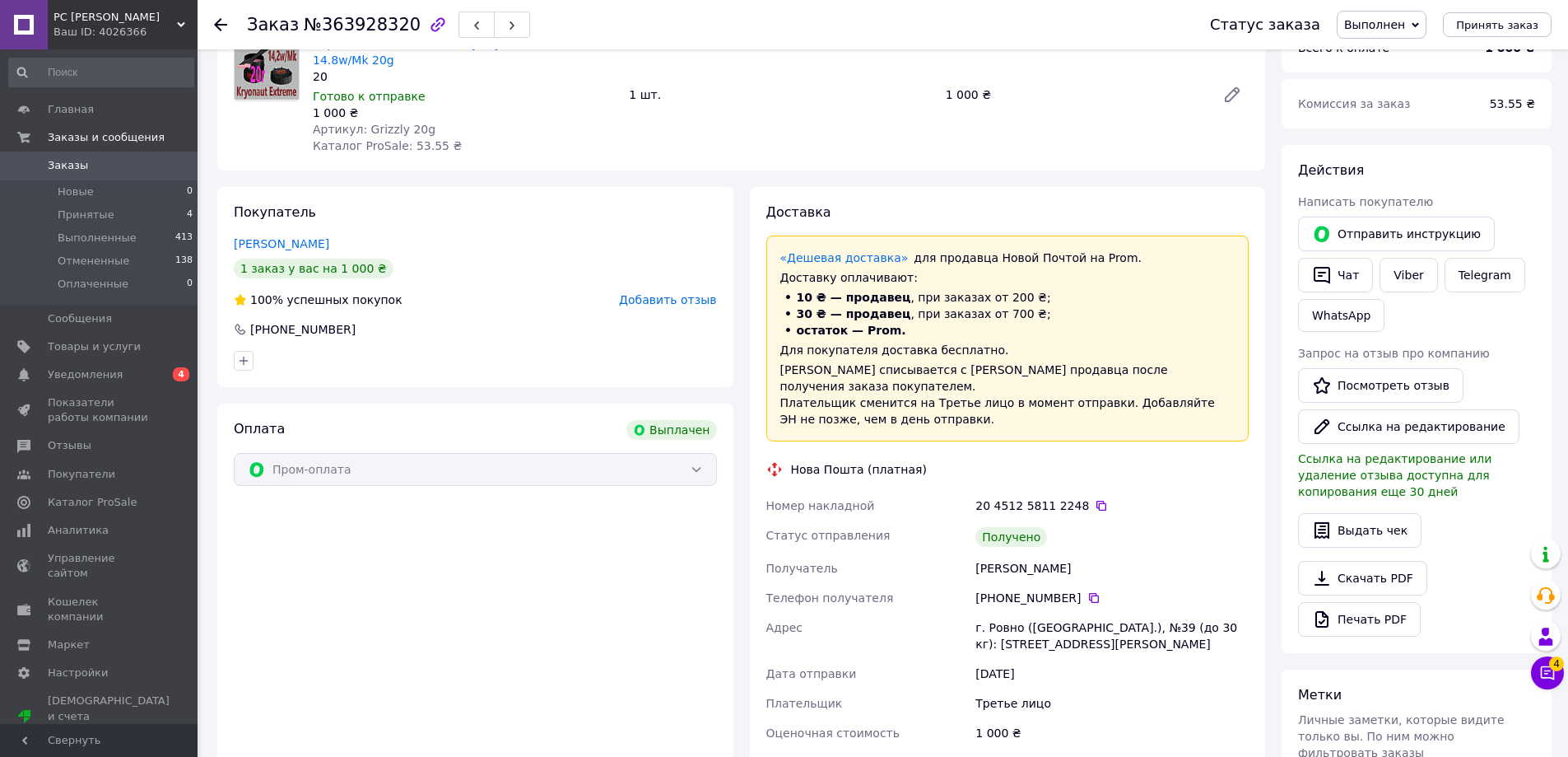
scroll to position [165, 0]
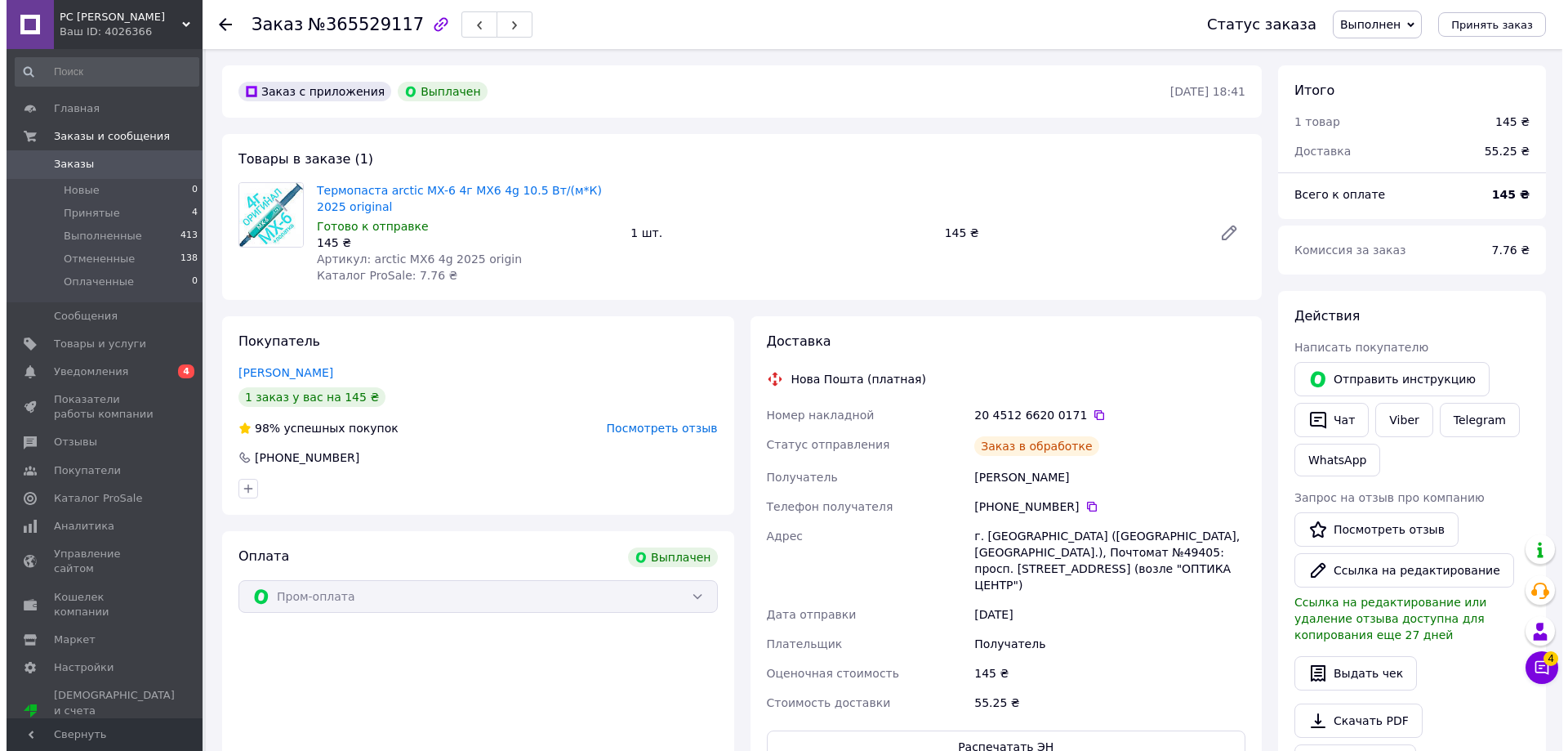
scroll to position [78, 0]
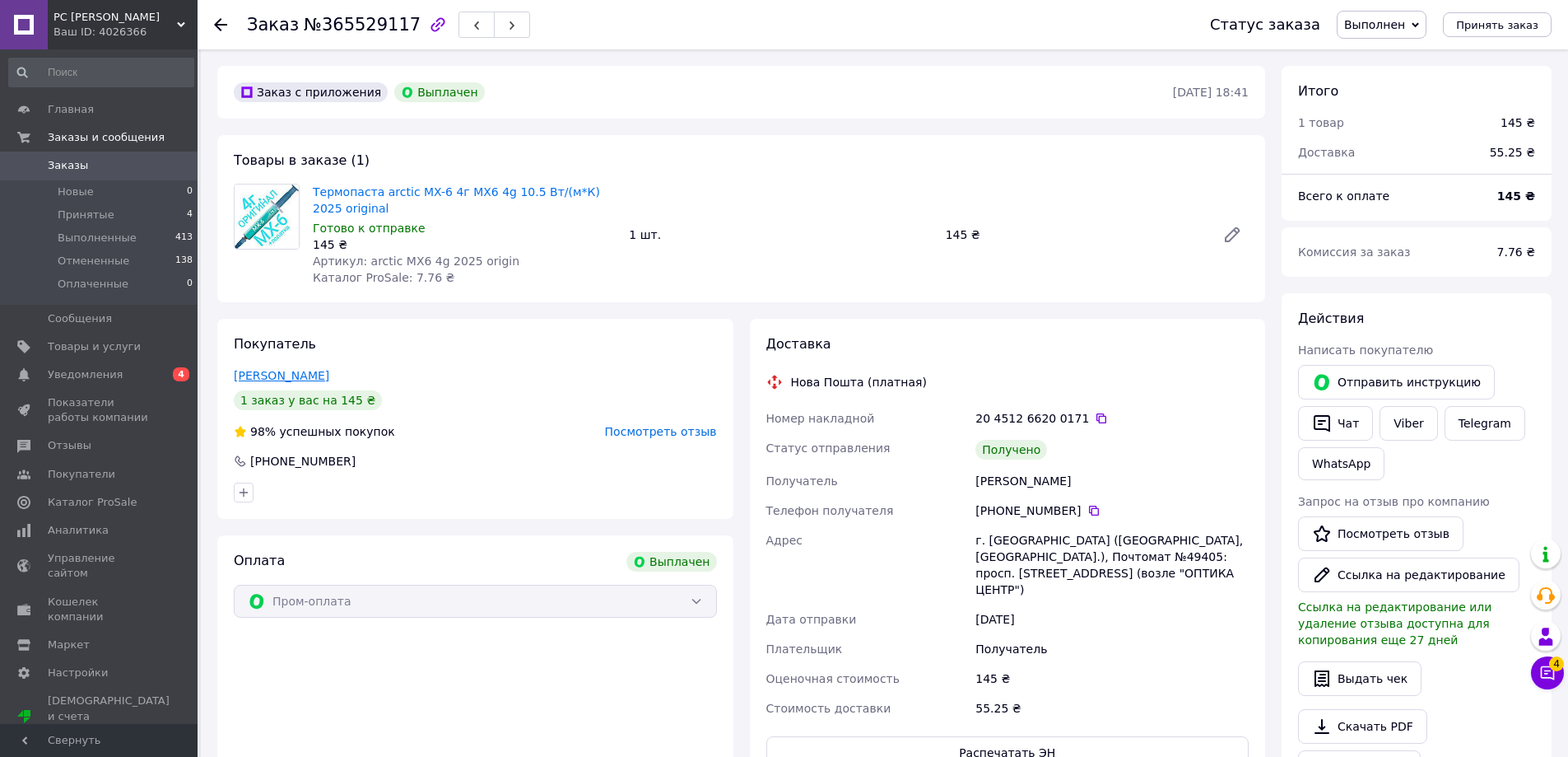
click at [299, 375] on link "[PERSON_NAME]" at bounding box center [281, 376] width 96 height 14
